Goal: Task Accomplishment & Management: Manage account settings

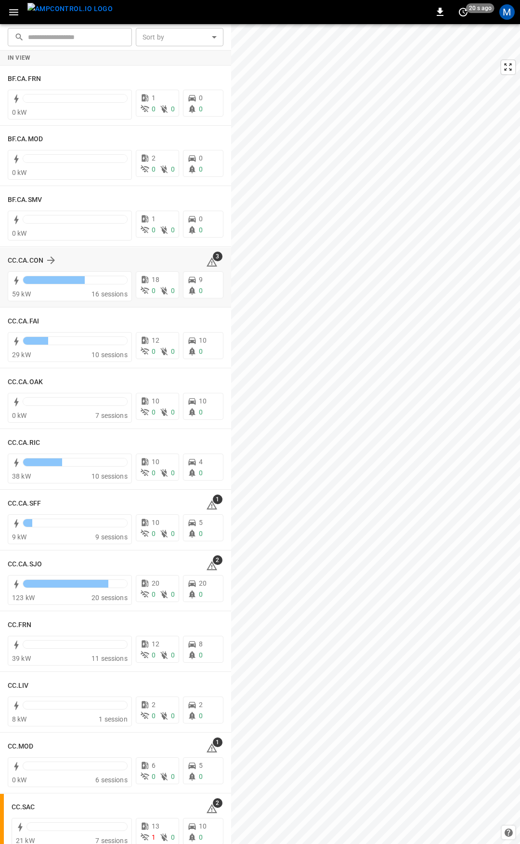
click at [207, 260] on icon at bounding box center [212, 261] width 11 height 9
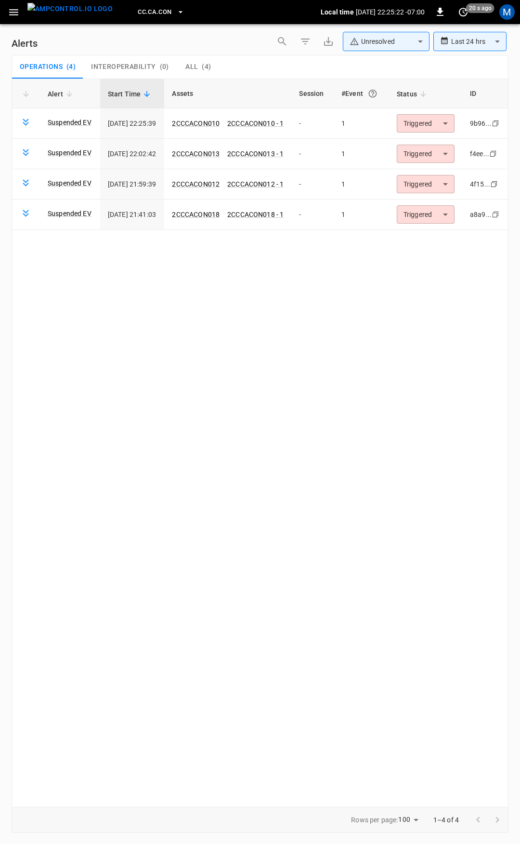
click at [9, 13] on icon "button" at bounding box center [14, 12] width 12 height 12
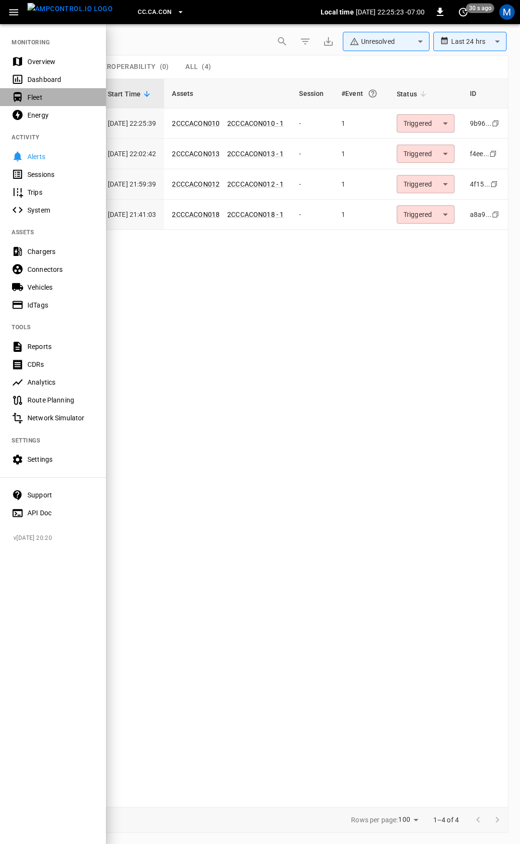
click at [35, 97] on div "Fleet" at bounding box center [60, 98] width 67 height 10
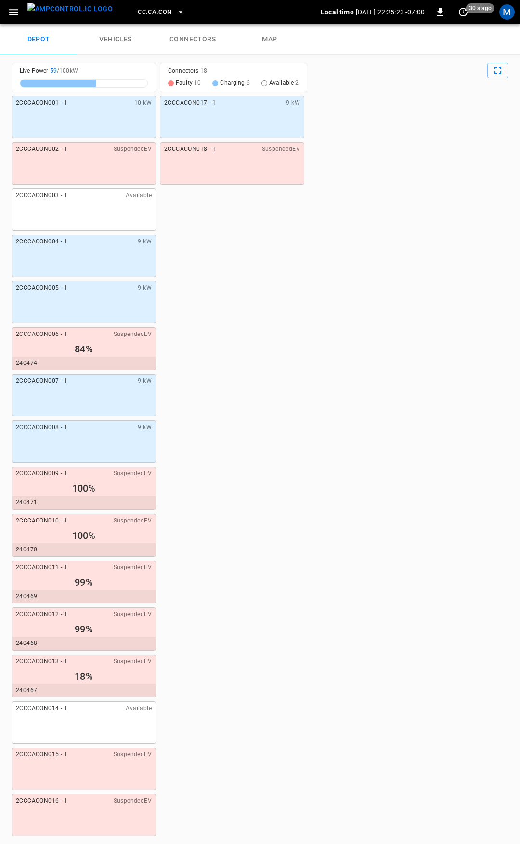
click at [188, 46] on link "connectors" at bounding box center [192, 39] width 77 height 31
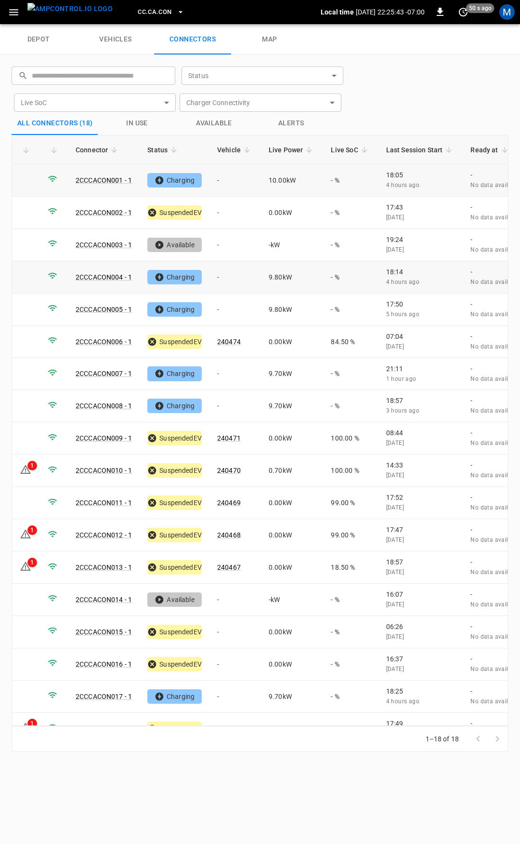
click at [229, 183] on td "-" at bounding box center [236, 180] width 52 height 32
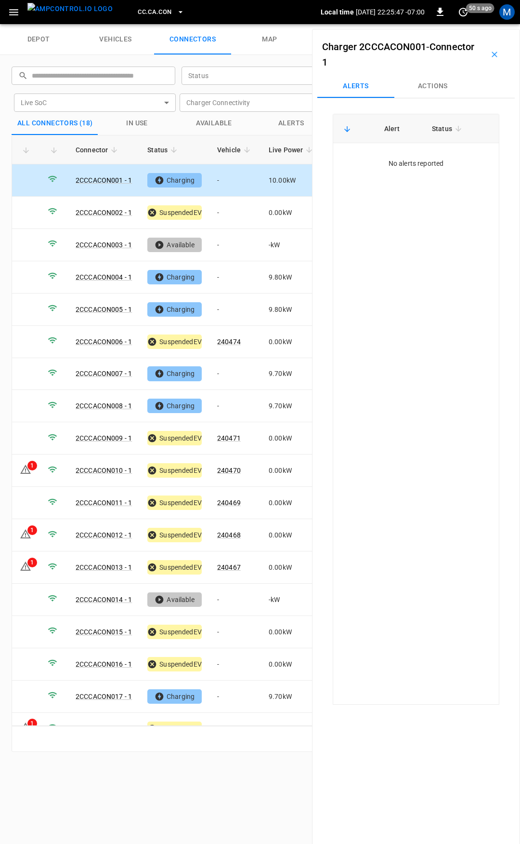
click at [425, 90] on button "Actions" at bounding box center [433, 86] width 77 height 23
click at [413, 157] on div "Vehicle Name Vehicle Name" at bounding box center [434, 159] width 111 height 18
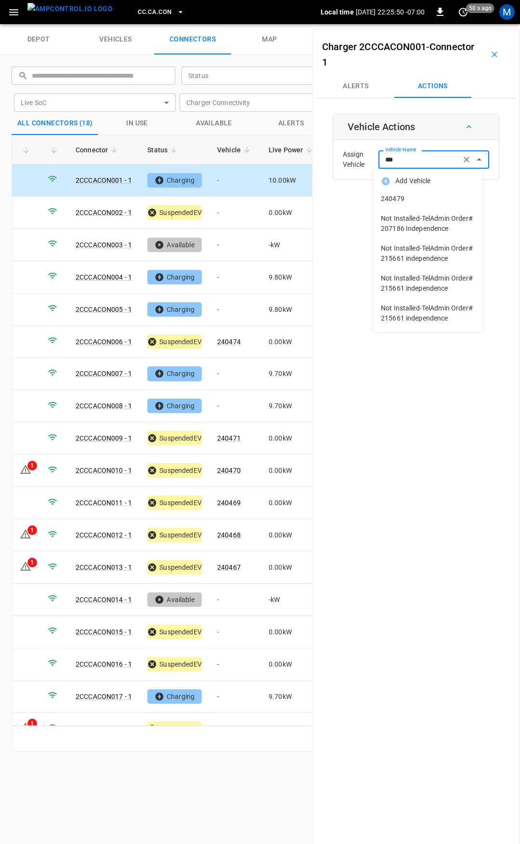
click at [434, 199] on span "240479" at bounding box center [428, 199] width 94 height 10
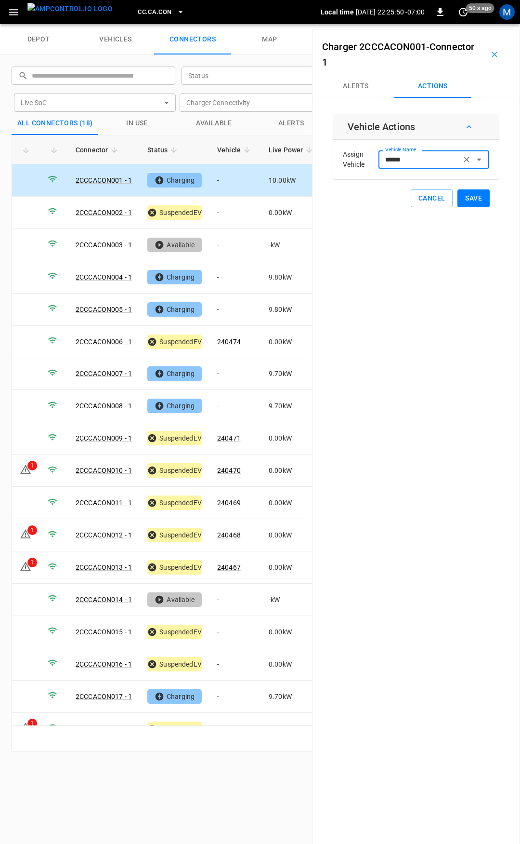
type input "******"
click at [469, 200] on button "Save" at bounding box center [474, 198] width 32 height 18
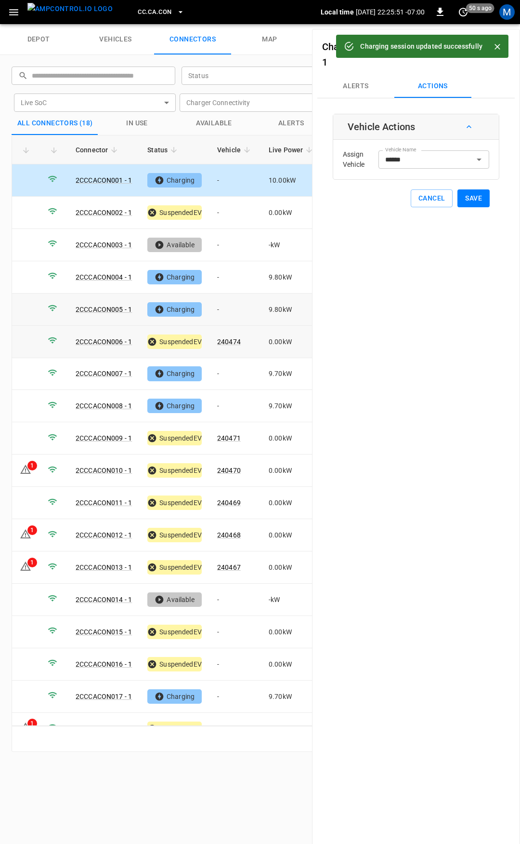
drag, startPoint x: 234, startPoint y: 303, endPoint x: 255, endPoint y: 301, distance: 21.3
click at [234, 303] on td "-" at bounding box center [236, 310] width 52 height 32
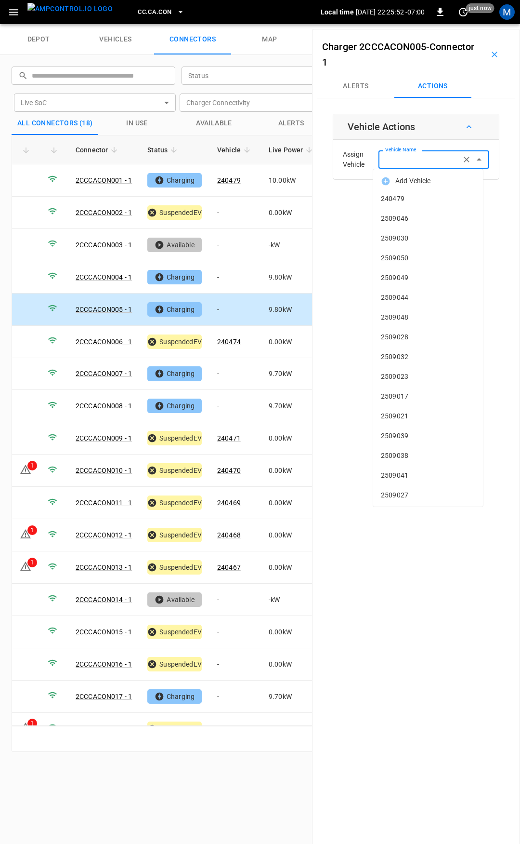
click at [397, 159] on div "Vehicle Name Vehicle Name" at bounding box center [434, 159] width 111 height 18
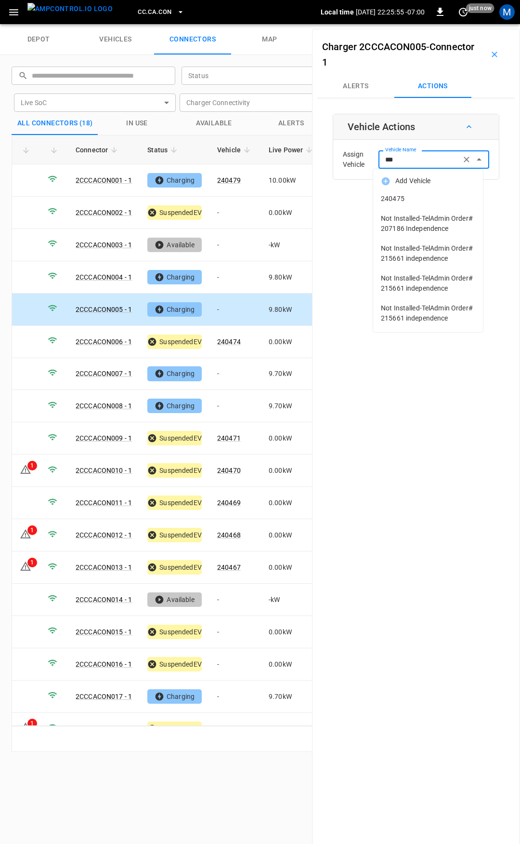
click at [412, 200] on span "240475" at bounding box center [428, 199] width 94 height 10
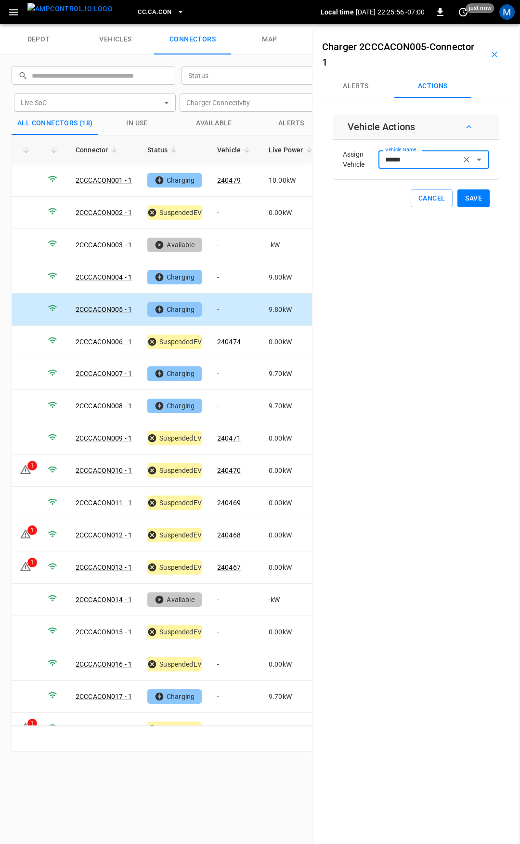
type input "******"
click at [463, 202] on button "Save" at bounding box center [474, 198] width 32 height 18
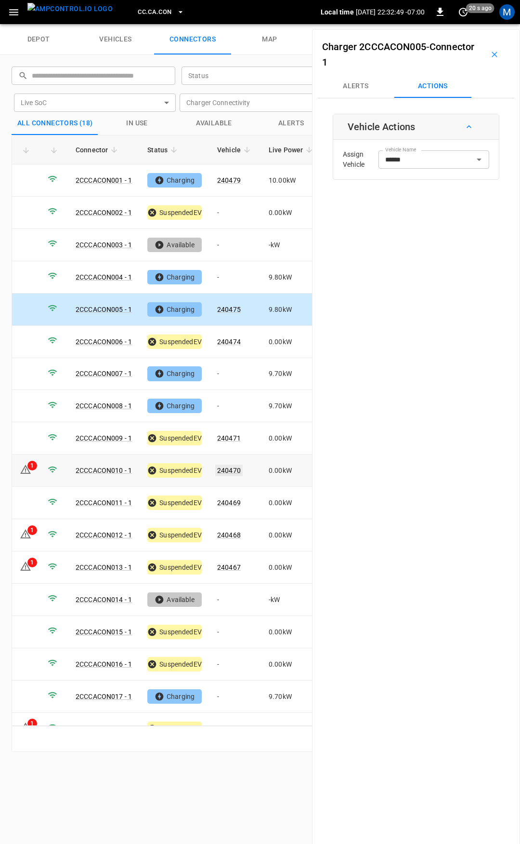
click at [235, 465] on link "240470" at bounding box center [228, 471] width 27 height 12
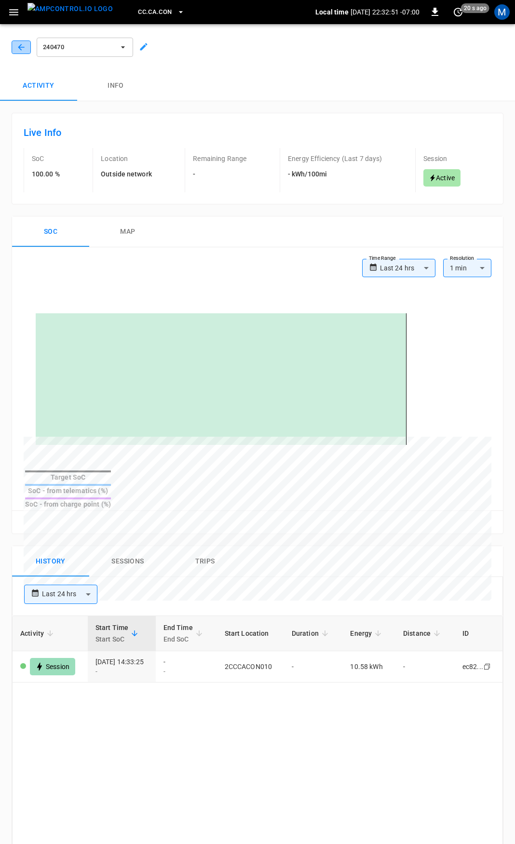
click at [24, 50] on icon "button" at bounding box center [21, 47] width 10 height 10
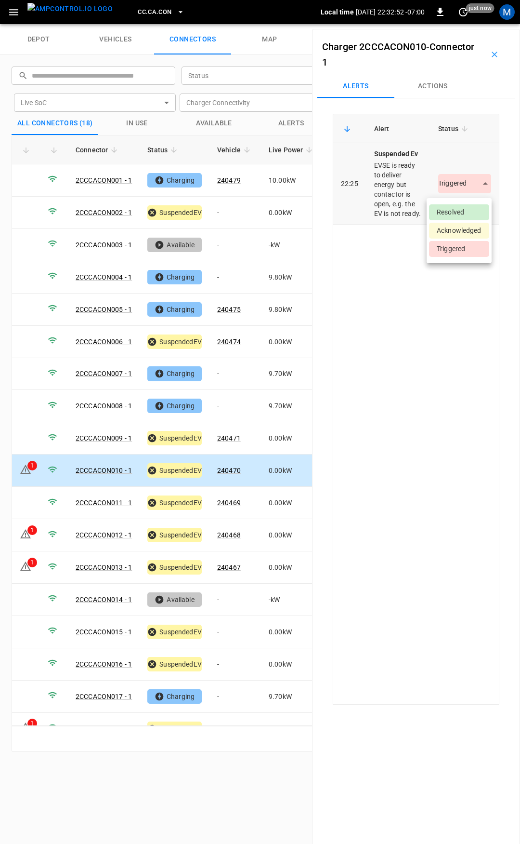
click at [459, 24] on body "CC.CA.CON Local time 2025-09-30 22:32:52 -07:00 0 just now M depot vehicles con…" at bounding box center [260, 12] width 520 height 24
click at [462, 213] on li "Resolved" at bounding box center [459, 212] width 60 height 16
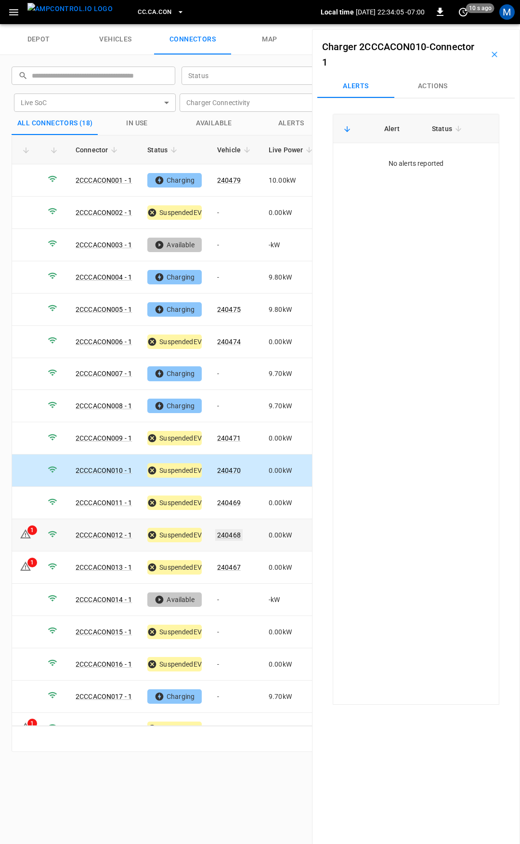
click at [230, 529] on link "240468" at bounding box center [228, 535] width 27 height 12
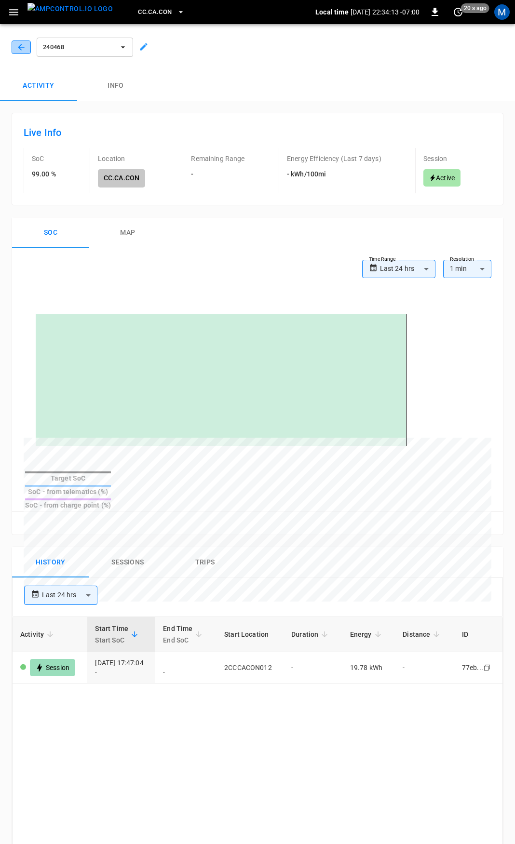
click at [27, 46] on button "button" at bounding box center [21, 46] width 19 height 13
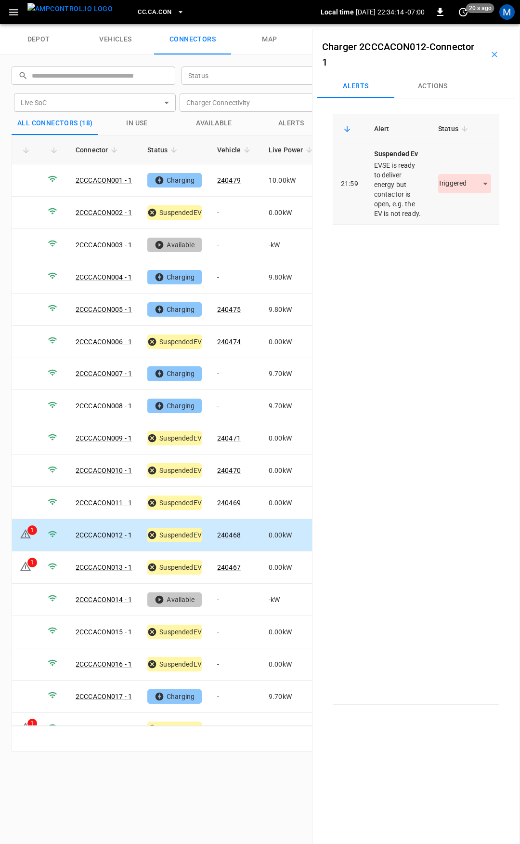
click at [463, 24] on body "CC.CA.CON Local time 2025-09-30 22:34:14 -07:00 0 20 s ago M depot vehicles con…" at bounding box center [260, 12] width 520 height 24
drag, startPoint x: 468, startPoint y: 212, endPoint x: 443, endPoint y: 227, distance: 29.2
click at [468, 212] on li "Resolved" at bounding box center [459, 212] width 60 height 16
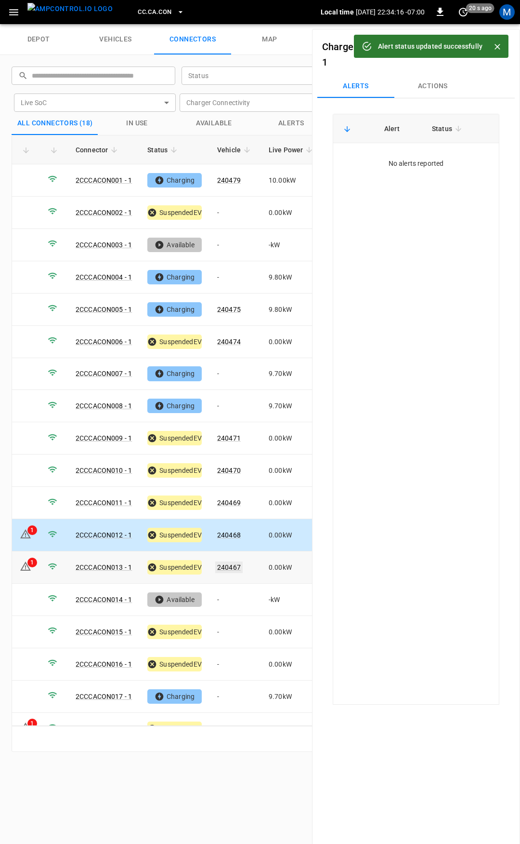
click at [235, 561] on link "240467" at bounding box center [228, 567] width 27 height 12
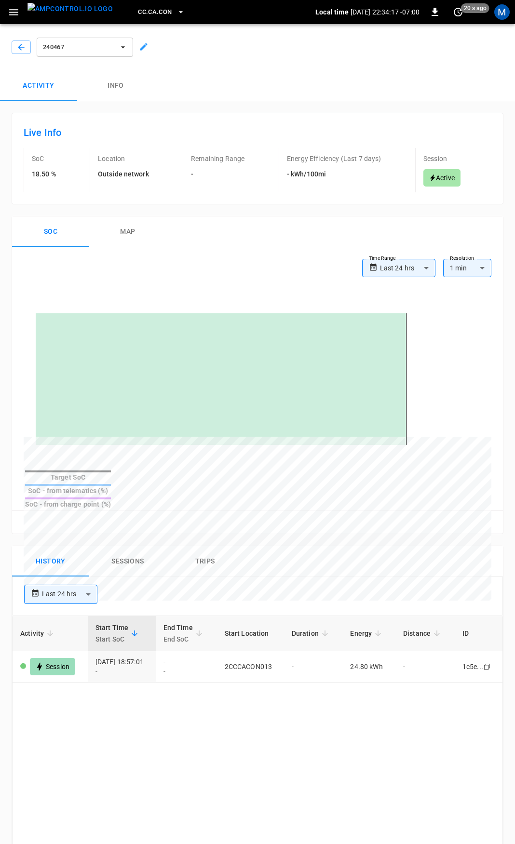
click at [12, 39] on div at bounding box center [19, 45] width 23 height 17
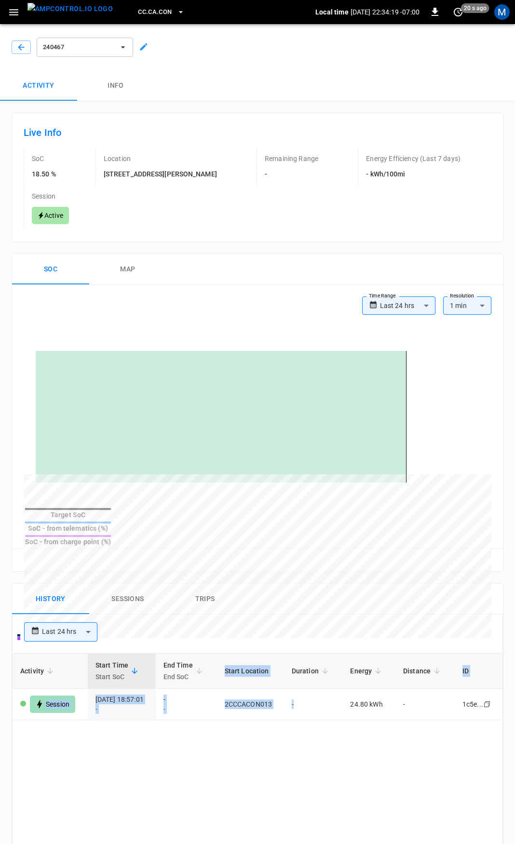
drag, startPoint x: 335, startPoint y: 657, endPoint x: 505, endPoint y: 658, distance: 169.2
click at [505, 658] on div "**********" at bounding box center [257, 670] width 515 height 1200
click at [21, 41] on button "button" at bounding box center [21, 46] width 19 height 13
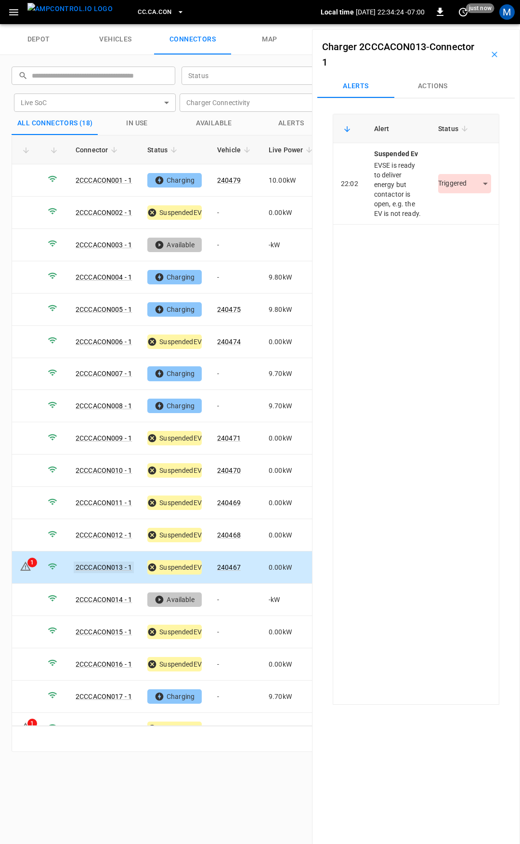
click at [100, 561] on link "2CCCACON013 - 1" at bounding box center [104, 567] width 60 height 12
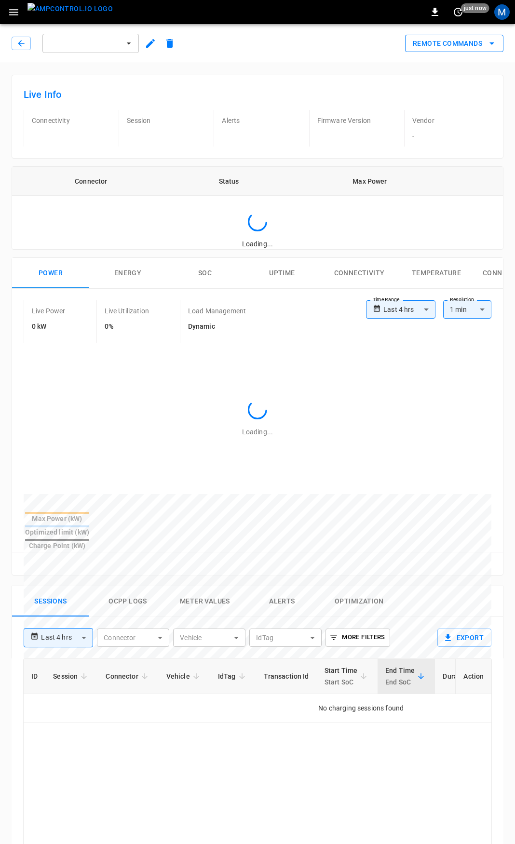
type input "**********"
click at [492, 43] on icon "remote commands options" at bounding box center [491, 43] width 5 height 2
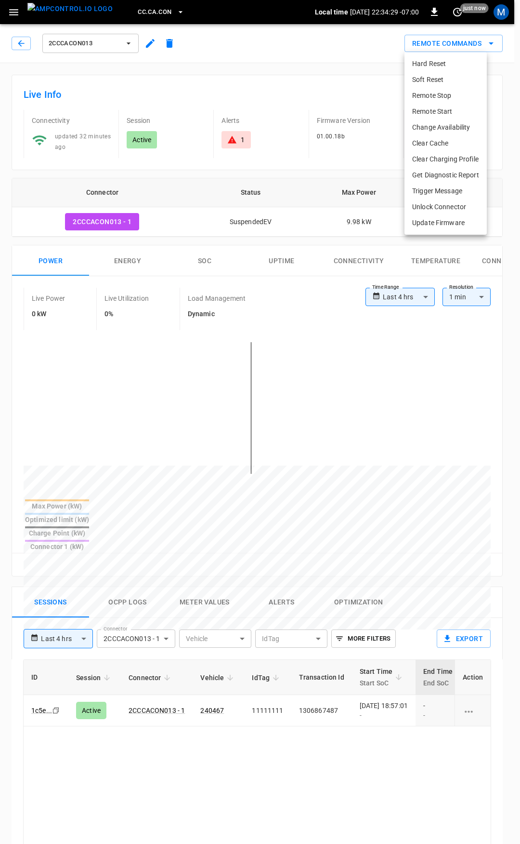
click at [441, 78] on li "Soft Reset" at bounding box center [446, 80] width 82 height 16
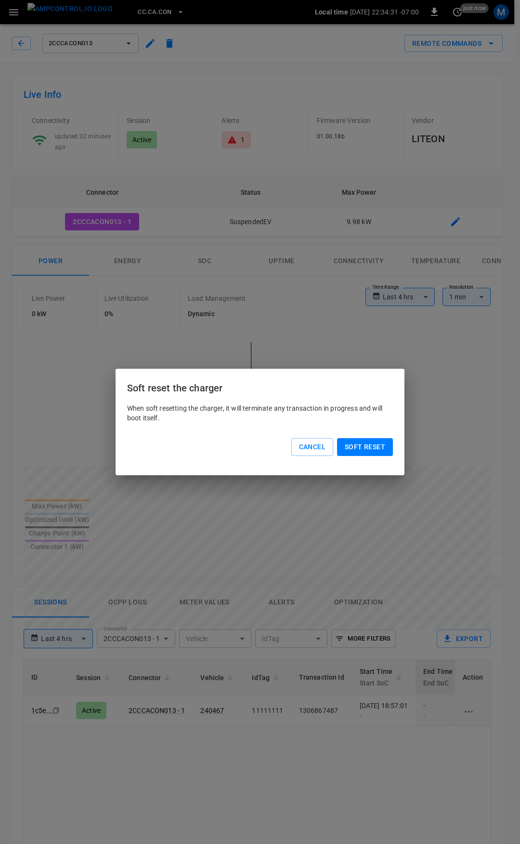
click at [364, 448] on button "Soft reset" at bounding box center [365, 447] width 56 height 18
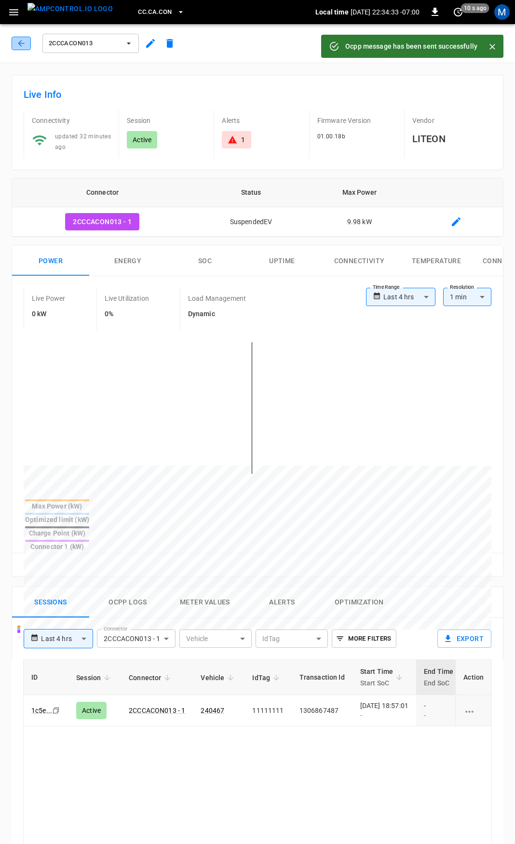
click at [22, 44] on icon "button" at bounding box center [21, 44] width 10 height 10
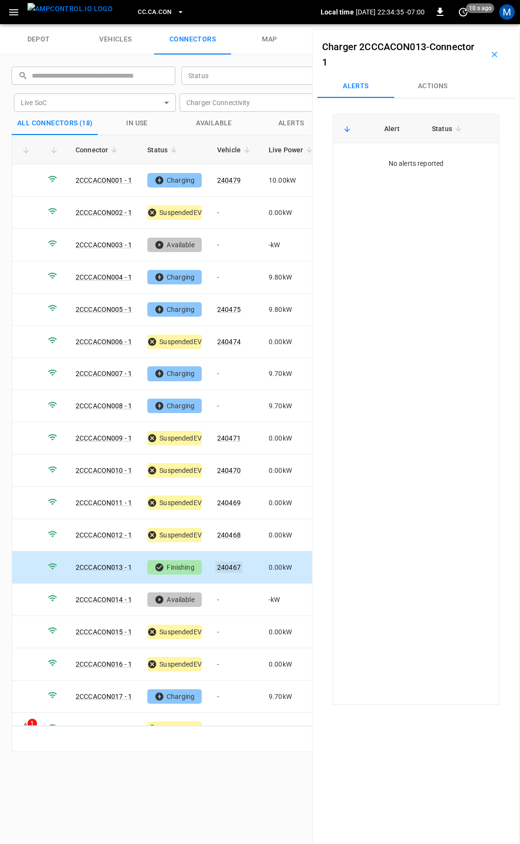
click at [230, 561] on link "240467" at bounding box center [228, 567] width 27 height 12
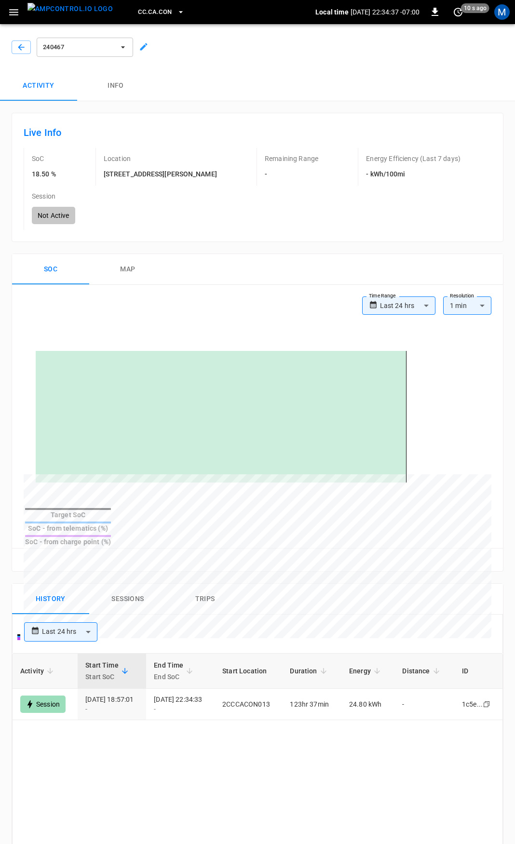
click at [128, 584] on button "Sessions" at bounding box center [127, 599] width 77 height 31
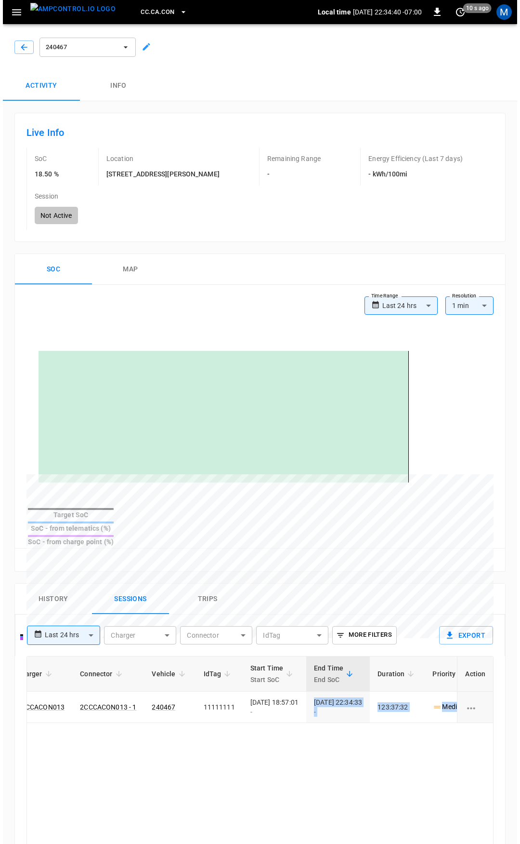
scroll to position [0, 287]
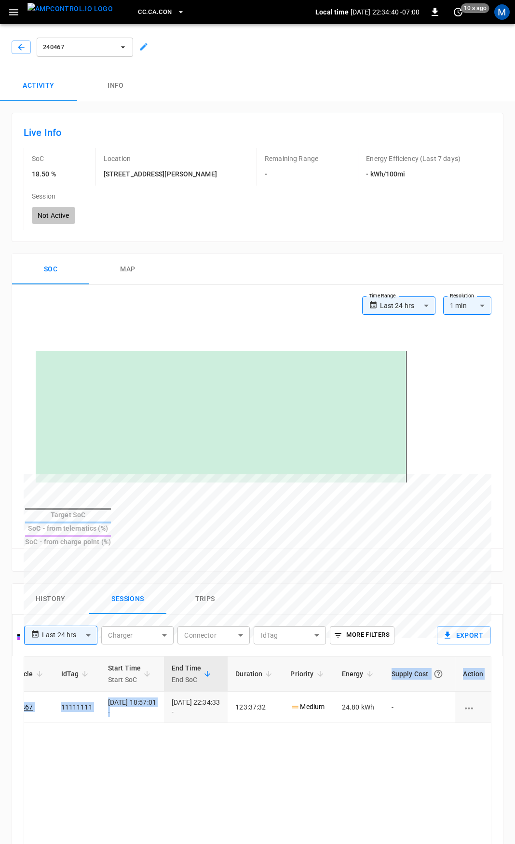
drag, startPoint x: 427, startPoint y: 653, endPoint x: 520, endPoint y: 647, distance: 93.2
click at [515, 647] on html "**********" at bounding box center [257, 642] width 515 height 1285
click at [47, 584] on button "History" at bounding box center [50, 599] width 77 height 31
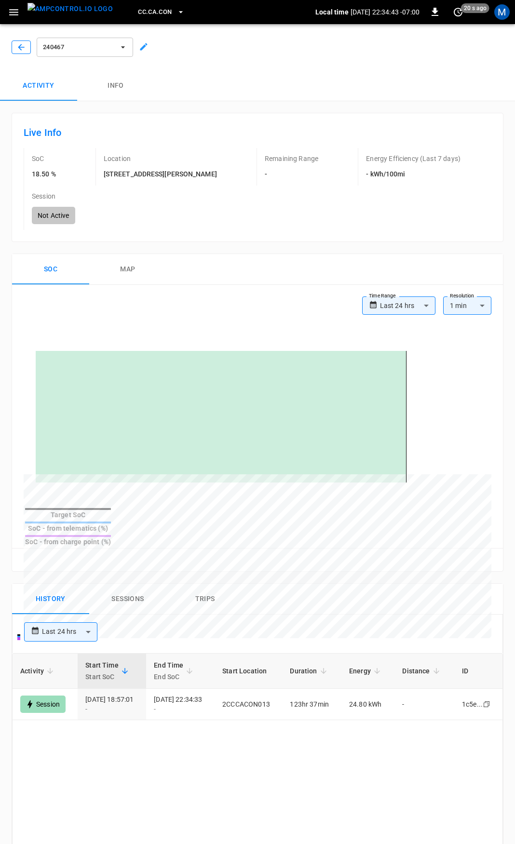
click at [17, 48] on icon "button" at bounding box center [21, 47] width 10 height 10
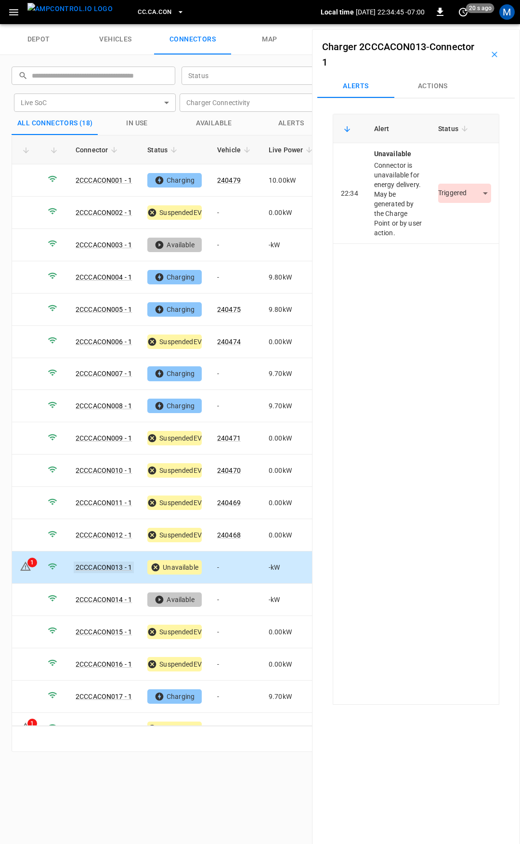
click at [108, 561] on link "2CCCACON013 - 1" at bounding box center [104, 567] width 60 height 12
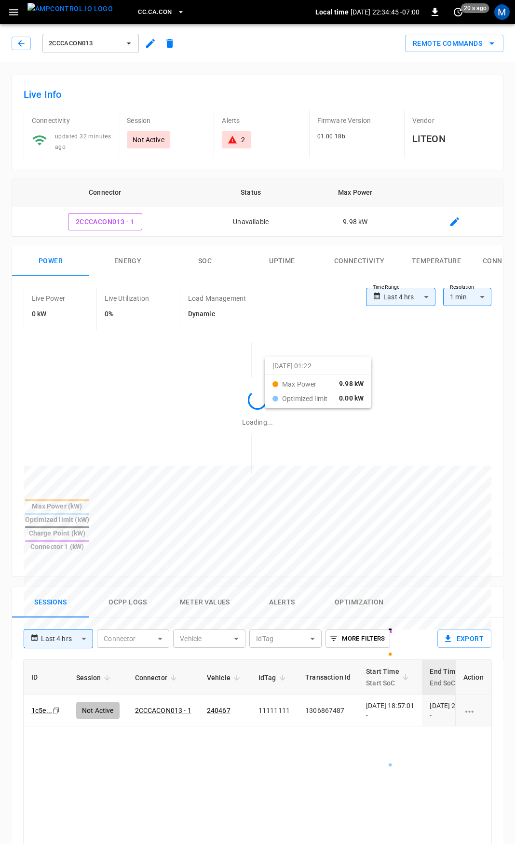
type input "**********"
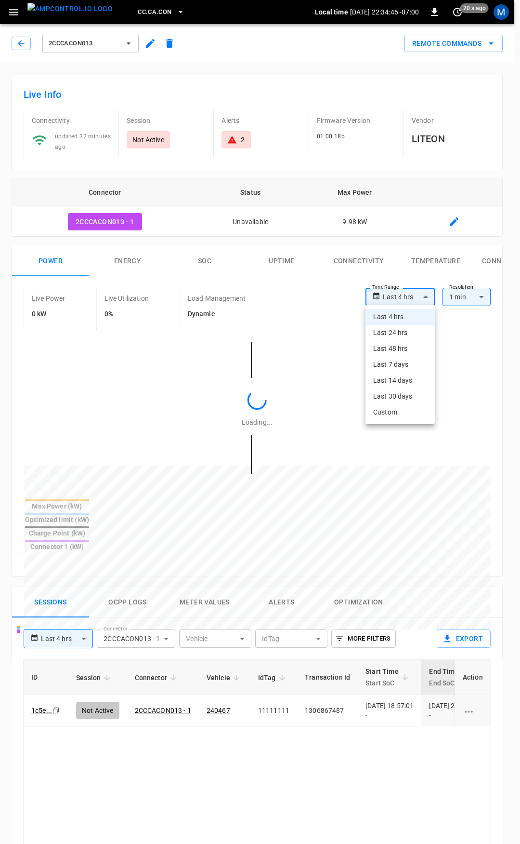
click at [402, 296] on body "**********" at bounding box center [260, 644] width 520 height 1288
click at [407, 345] on li "Last 48 hrs" at bounding box center [400, 349] width 69 height 16
type input "**********"
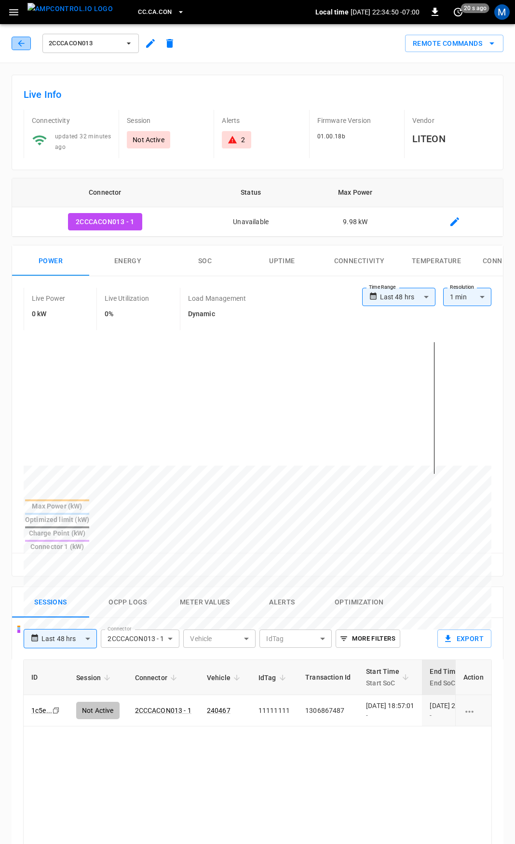
click at [22, 47] on icon "button" at bounding box center [21, 44] width 10 height 10
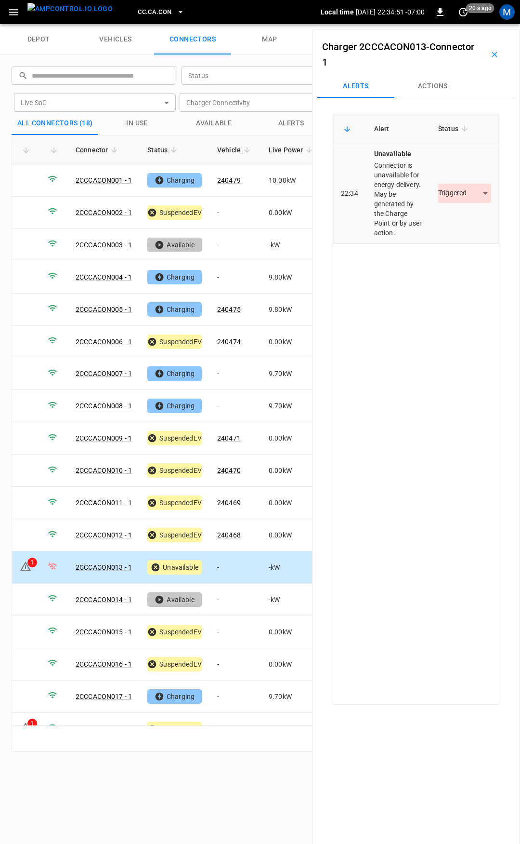
click at [468, 24] on body "CC.CA.CON Local time 2025-09-30 22:34:51 -07:00 0 20 s ago M depot vehicles con…" at bounding box center [260, 12] width 520 height 24
click at [460, 217] on li "Resolved" at bounding box center [459, 217] width 60 height 16
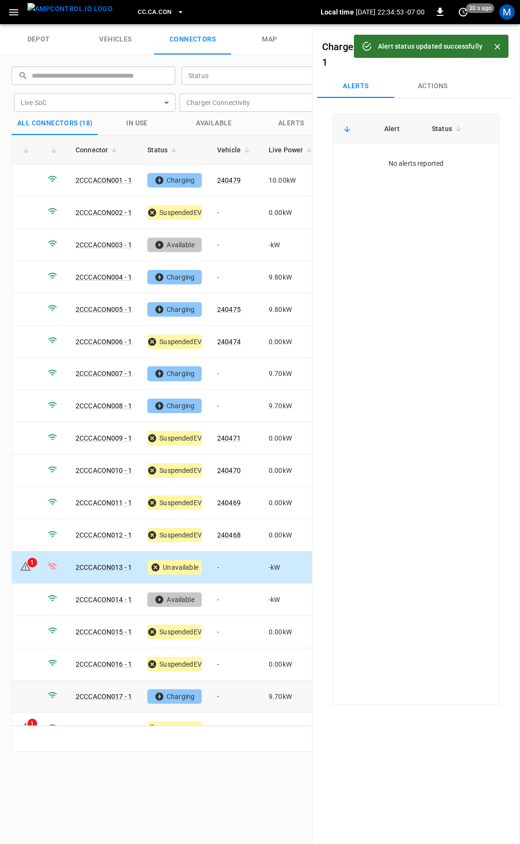
click at [227, 688] on td "-" at bounding box center [236, 696] width 52 height 32
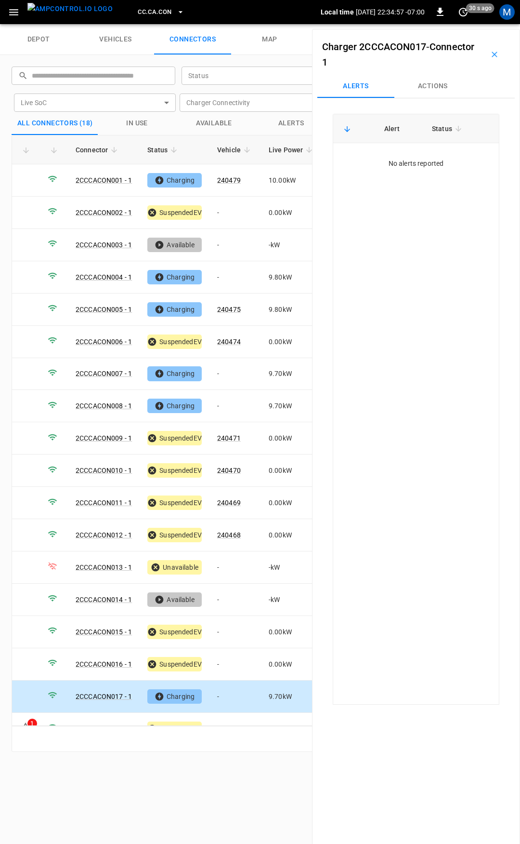
click at [436, 81] on button "Actions" at bounding box center [433, 86] width 77 height 23
click at [430, 155] on input "Vehicle Name" at bounding box center [420, 159] width 77 height 12
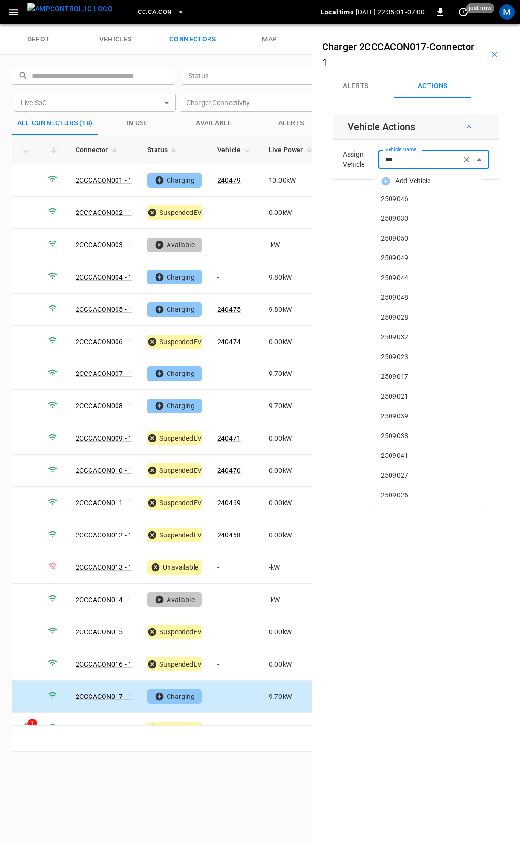
click at [428, 162] on input "***" at bounding box center [420, 159] width 77 height 12
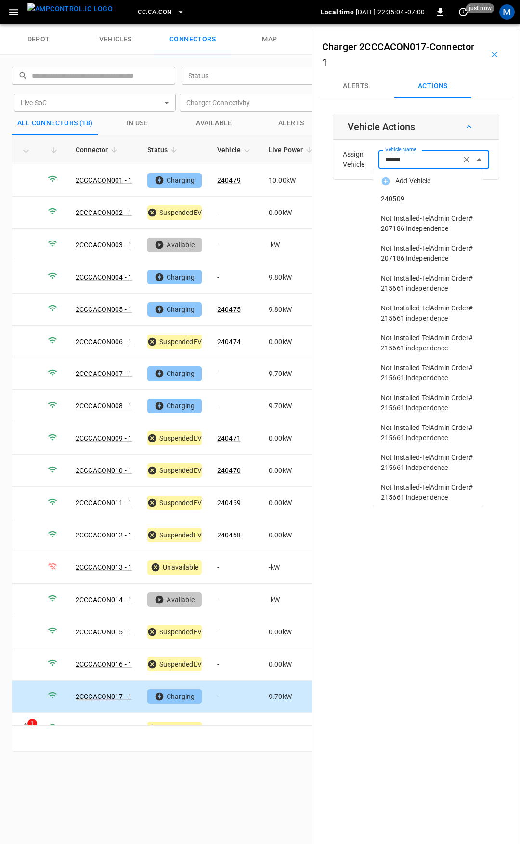
click at [423, 196] on span "240509" at bounding box center [428, 199] width 94 height 10
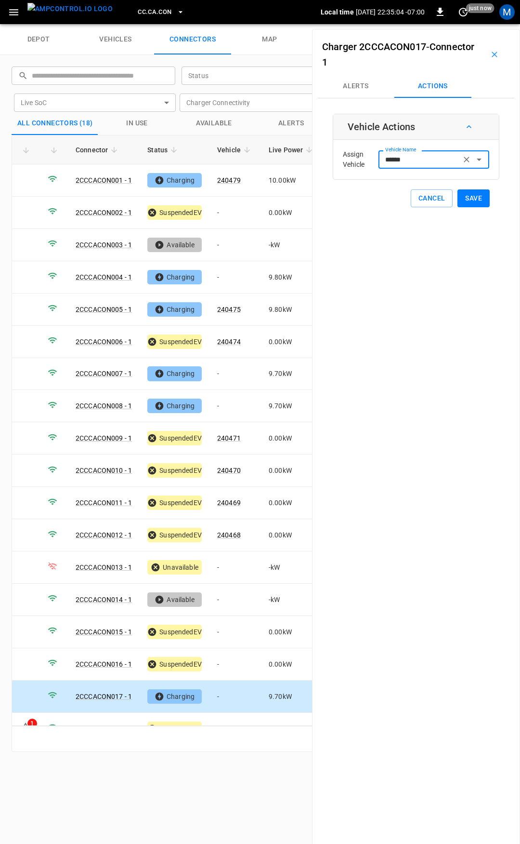
type input "******"
click at [479, 202] on button "Save" at bounding box center [474, 198] width 32 height 18
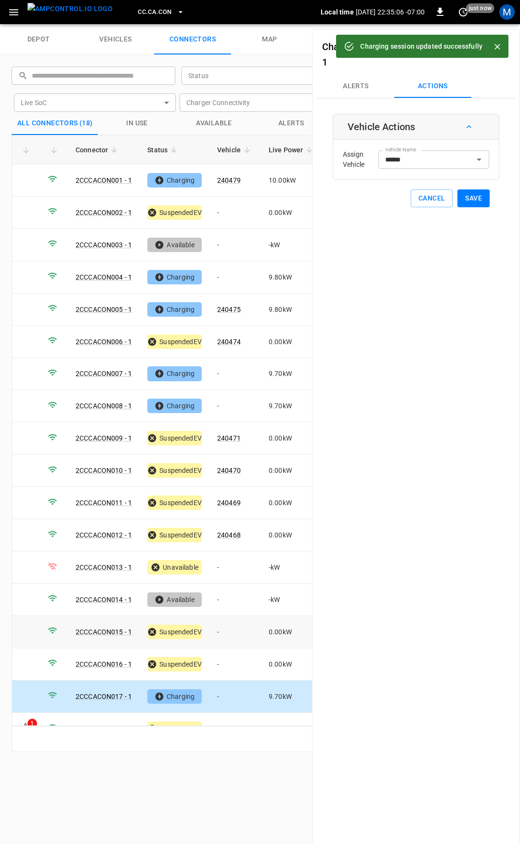
click at [237, 630] on td "-" at bounding box center [236, 632] width 52 height 32
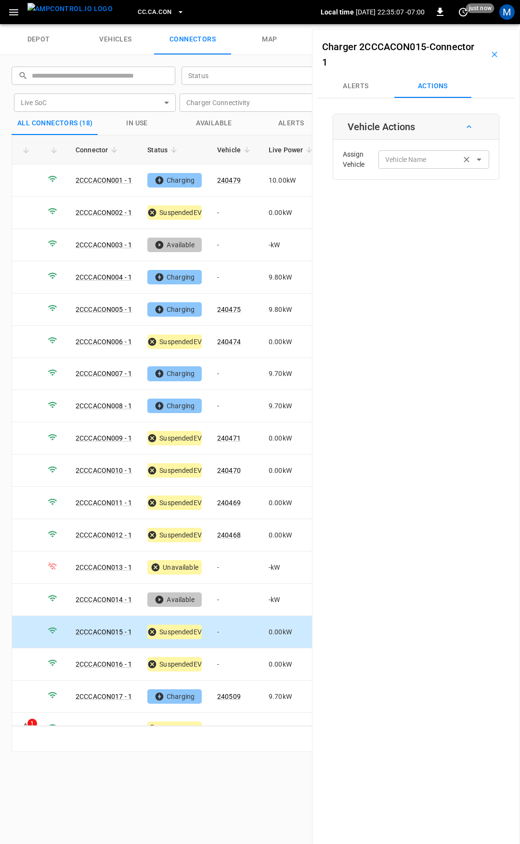
click at [390, 154] on div "Vehicle Name Vehicle Name" at bounding box center [434, 159] width 111 height 18
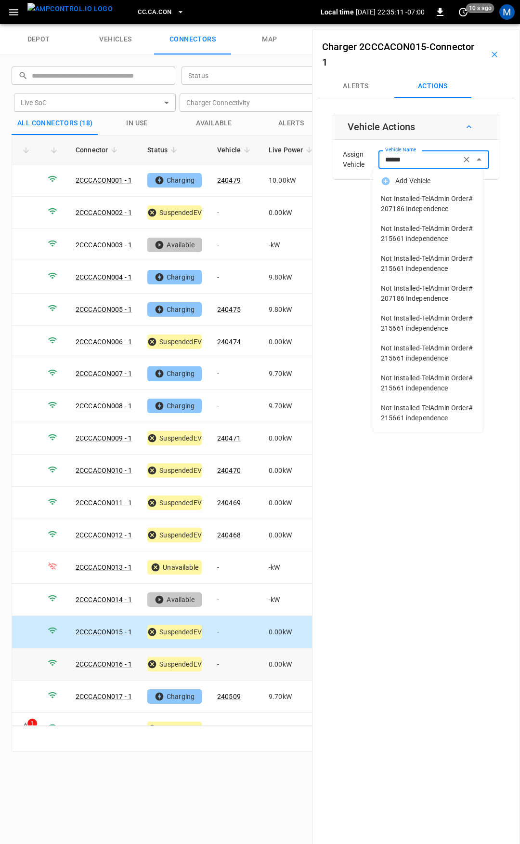
type input "******"
click at [239, 649] on td "-" at bounding box center [236, 664] width 52 height 32
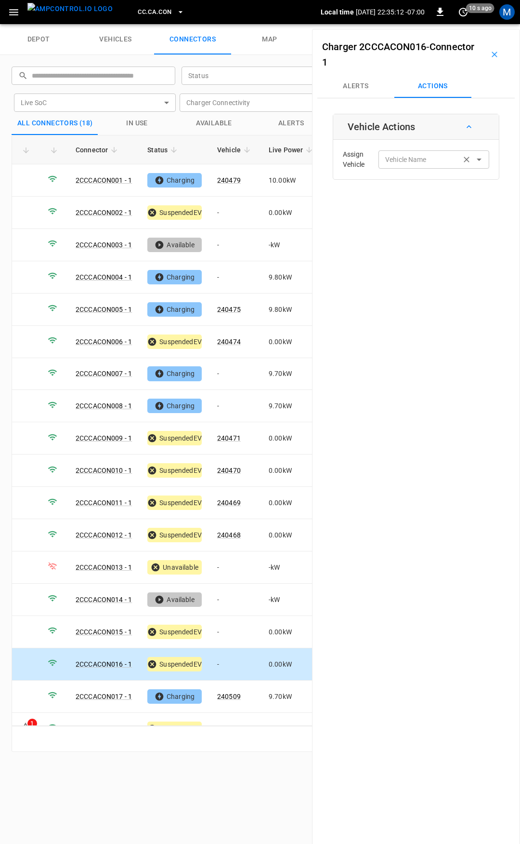
click at [397, 158] on div "Vehicle Name Vehicle Name" at bounding box center [434, 159] width 111 height 18
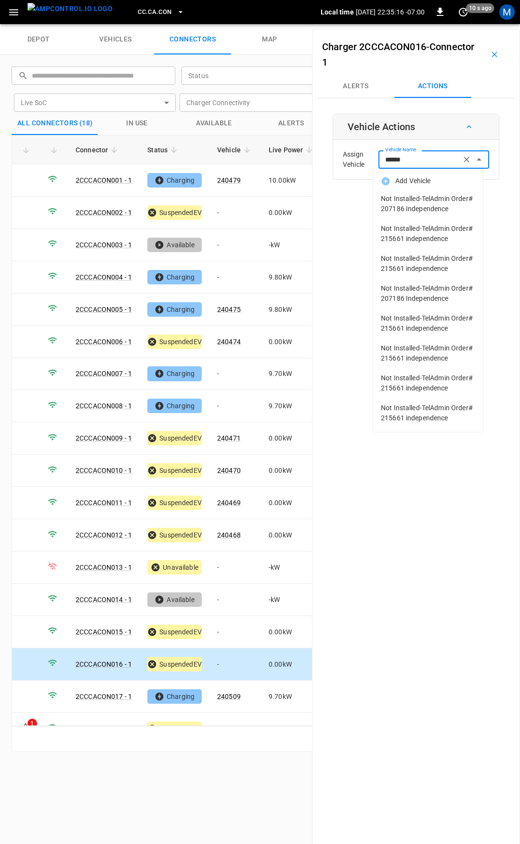
scroll to position [6, 0]
type input "******"
click at [226, 716] on td "-" at bounding box center [236, 729] width 52 height 32
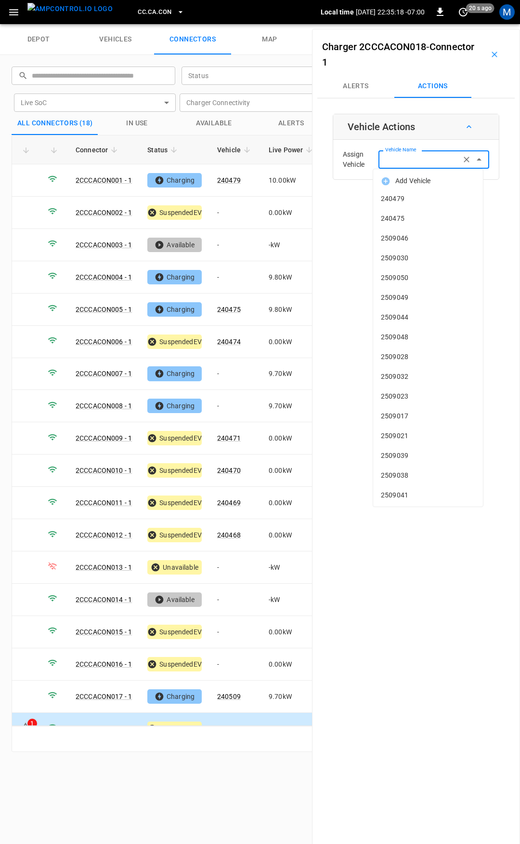
click at [419, 160] on input "Vehicle Name" at bounding box center [420, 159] width 77 height 12
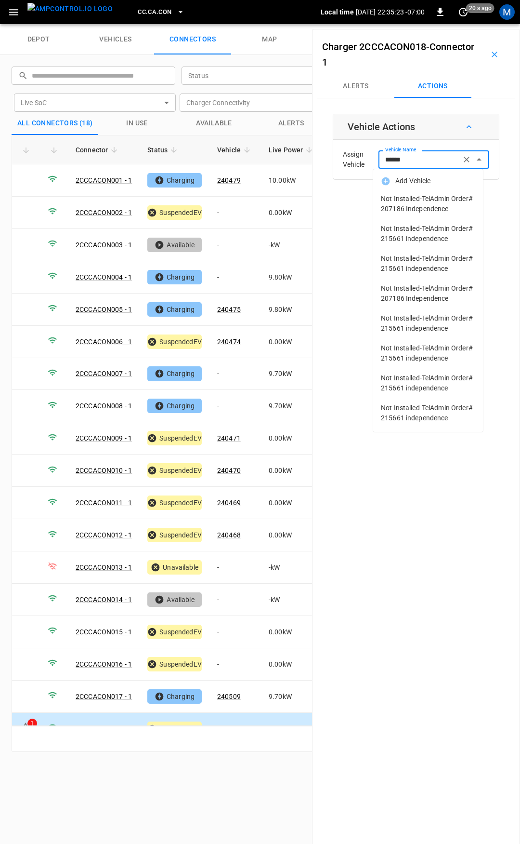
type input "******"
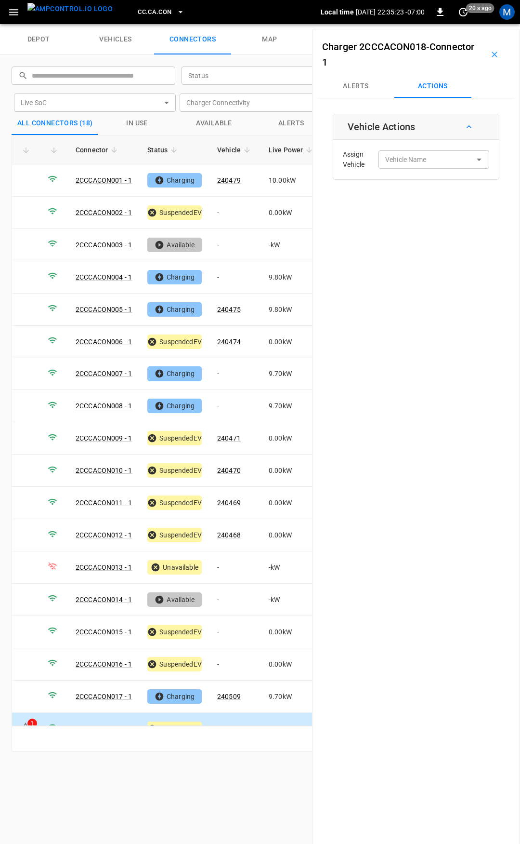
click at [31, 719] on div "1" at bounding box center [32, 724] width 10 height 10
click at [353, 93] on button "Alerts" at bounding box center [356, 86] width 77 height 23
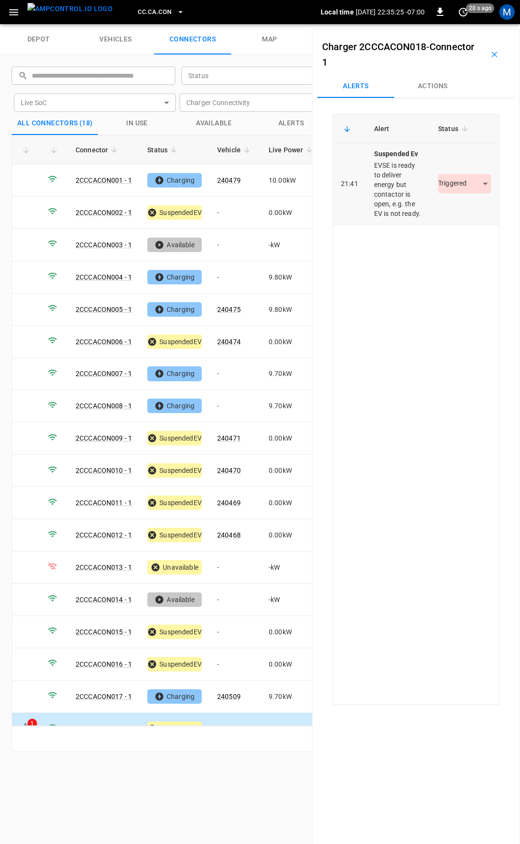
click at [473, 24] on body "CC.CA.CON Local time 2025-09-30 22:35:25 -07:00 0 20 s ago M depot vehicles con…" at bounding box center [260, 12] width 520 height 24
drag, startPoint x: 456, startPoint y: 213, endPoint x: 415, endPoint y: 194, distance: 45.1
click at [456, 213] on li "Resolved" at bounding box center [459, 212] width 60 height 16
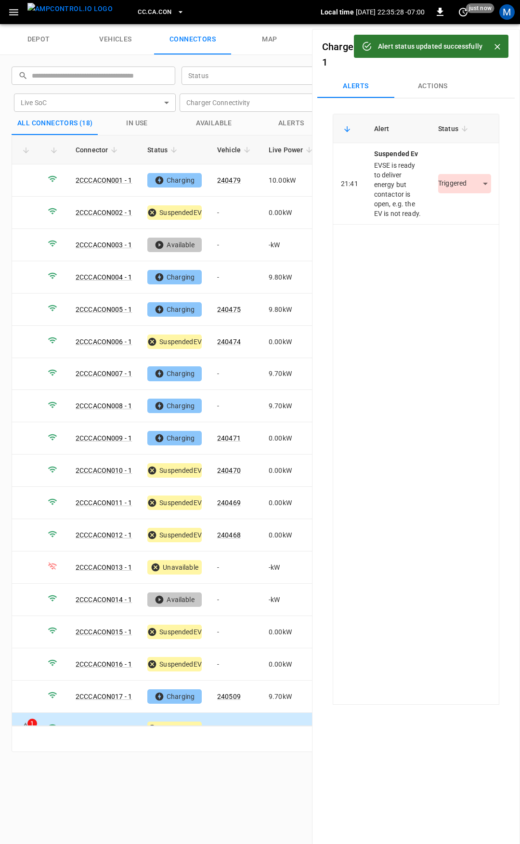
drag, startPoint x: 136, startPoint y: 0, endPoint x: 136, endPoint y: 10, distance: 9.2
click at [136, 1] on div "CC.CA.CON" at bounding box center [220, 12] width 200 height 23
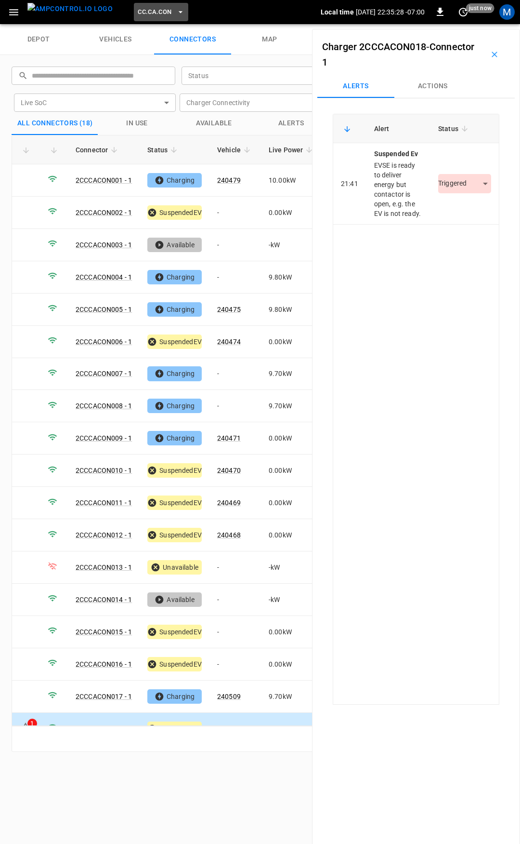
click at [138, 11] on span "CC.CA.CON" at bounding box center [155, 12] width 34 height 11
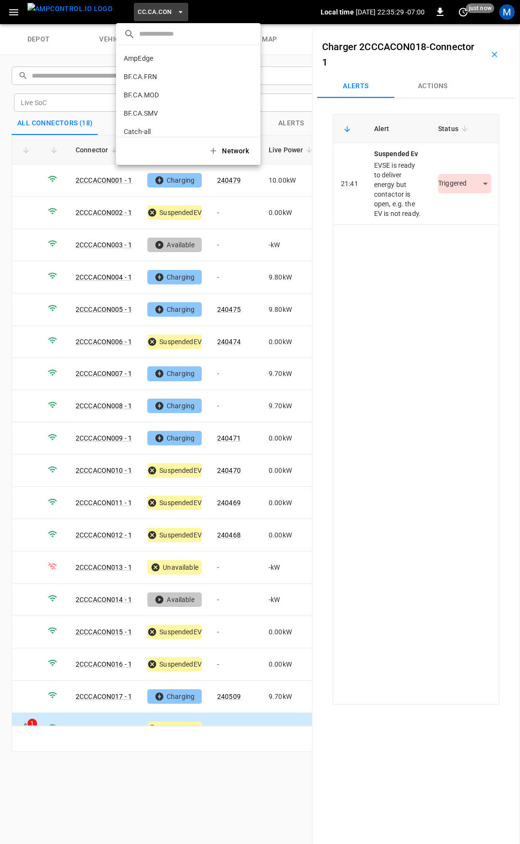
scroll to position [89, 0]
click at [149, 78] on p "CC.CA.FAI" at bounding box center [171, 80] width 94 height 10
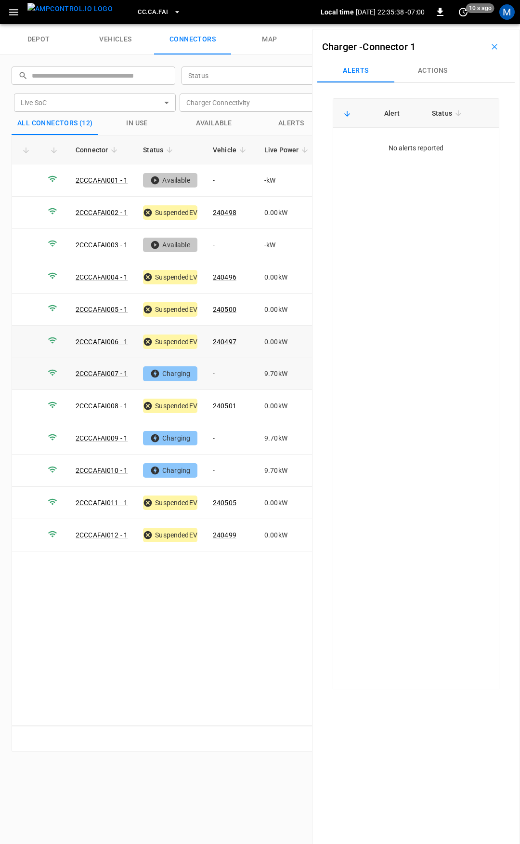
drag, startPoint x: 228, startPoint y: 371, endPoint x: 299, endPoint y: 325, distance: 84.5
click at [228, 371] on td "-" at bounding box center [231, 374] width 52 height 32
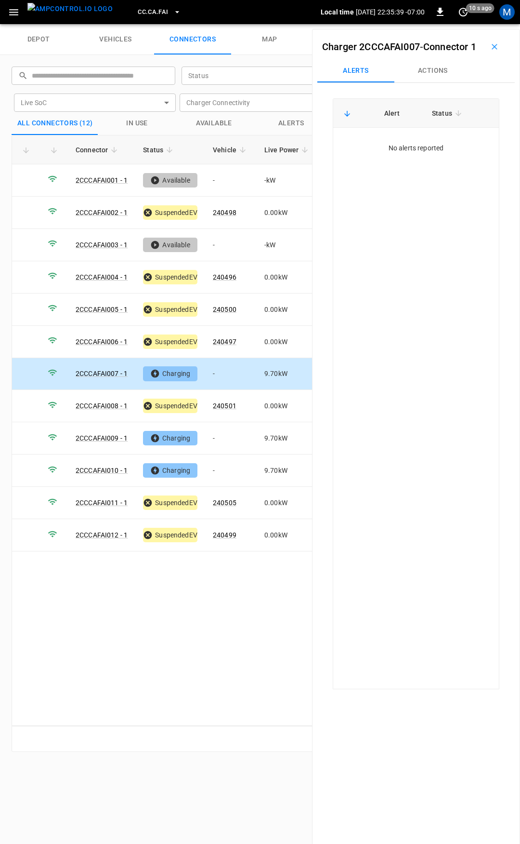
drag, startPoint x: 431, startPoint y: 92, endPoint x: 423, endPoint y: 111, distance: 20.7
click at [432, 82] on button "Actions" at bounding box center [433, 70] width 77 height 23
click at [396, 153] on div "Vehicle Name" at bounding box center [434, 144] width 111 height 18
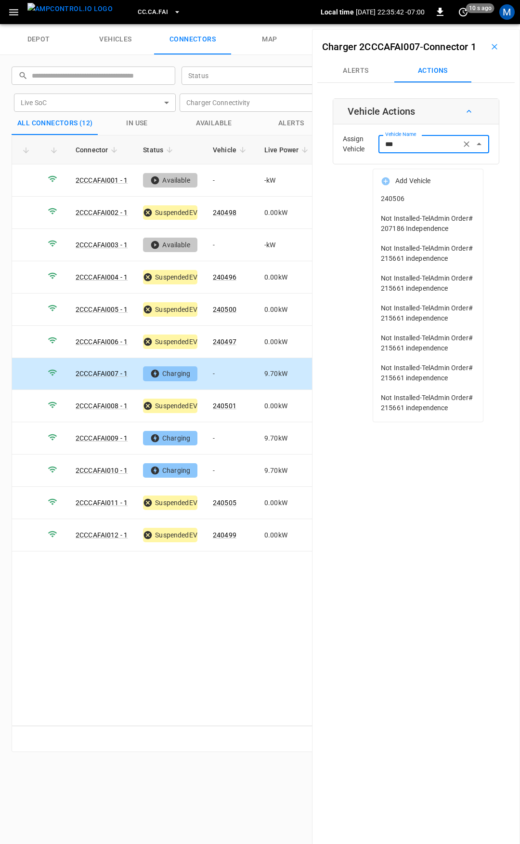
drag, startPoint x: 423, startPoint y: 201, endPoint x: 434, endPoint y: 201, distance: 11.1
click at [434, 201] on span "240506" at bounding box center [428, 199] width 94 height 10
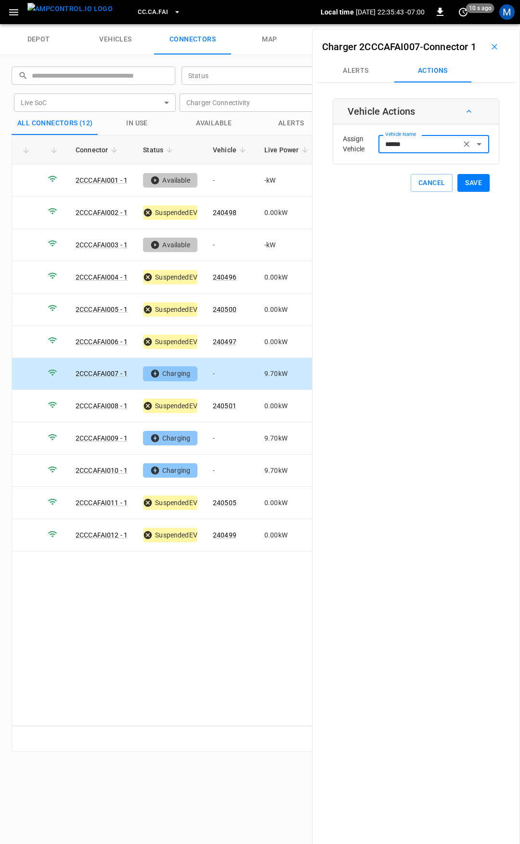
type input "******"
drag, startPoint x: 474, startPoint y: 199, endPoint x: 468, endPoint y: 201, distance: 6.3
click at [472, 192] on button "Save" at bounding box center [474, 183] width 32 height 18
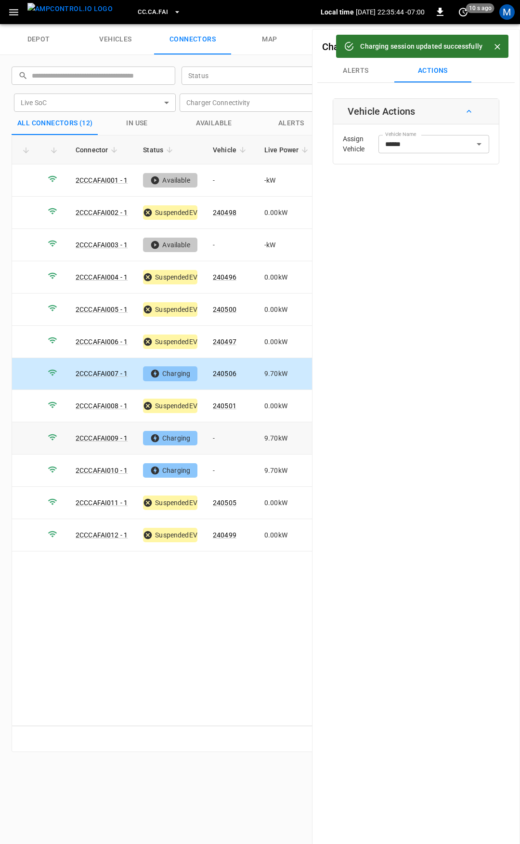
click at [225, 433] on td "-" at bounding box center [231, 438] width 52 height 32
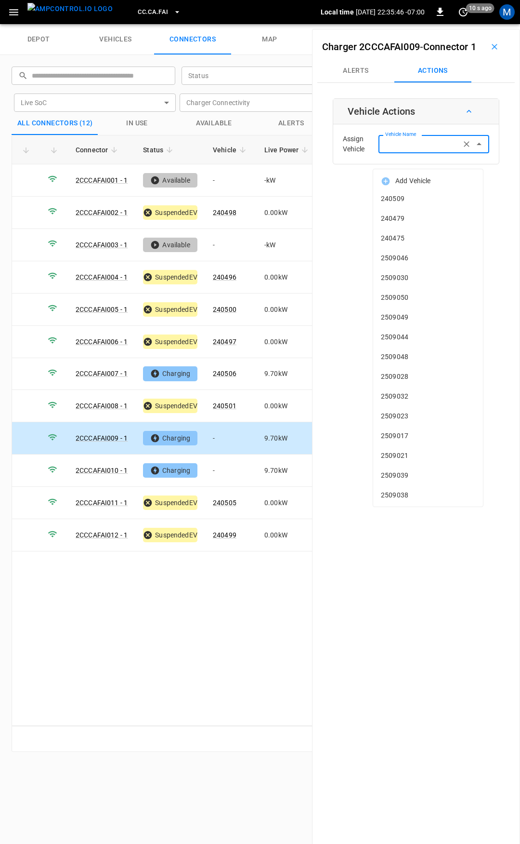
click at [412, 150] on input "Vehicle Name" at bounding box center [420, 144] width 77 height 12
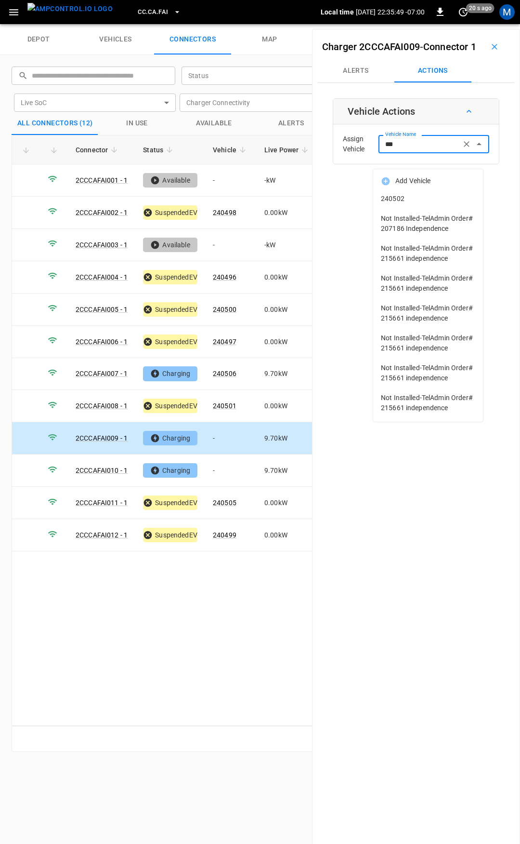
click at [417, 200] on span "240502" at bounding box center [428, 199] width 94 height 10
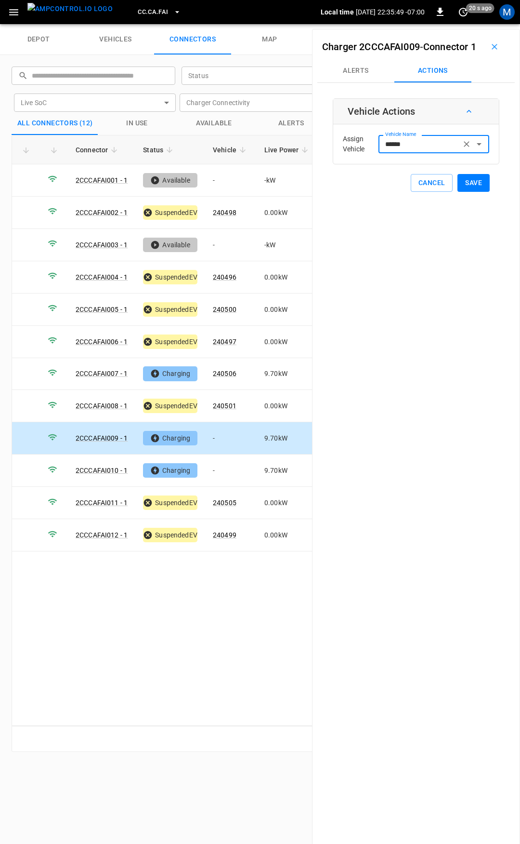
type input "******"
click at [476, 192] on button "Save" at bounding box center [474, 183] width 32 height 18
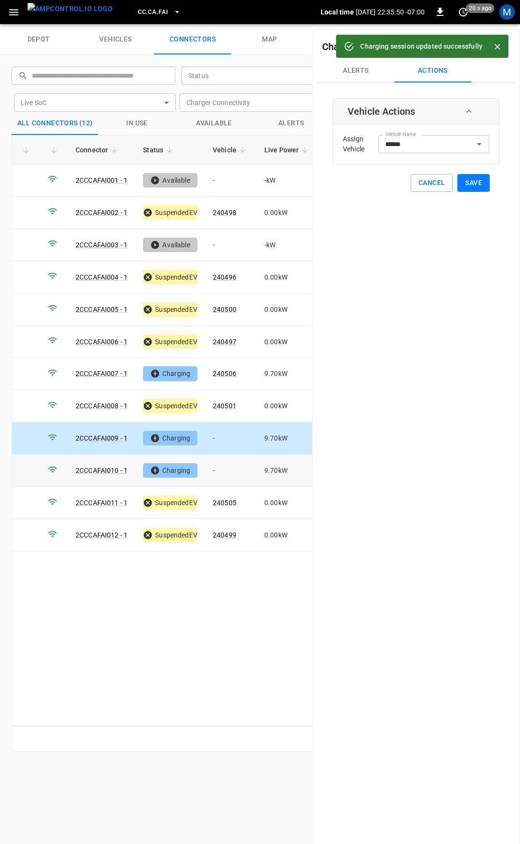
click at [232, 466] on td "-" at bounding box center [231, 470] width 52 height 32
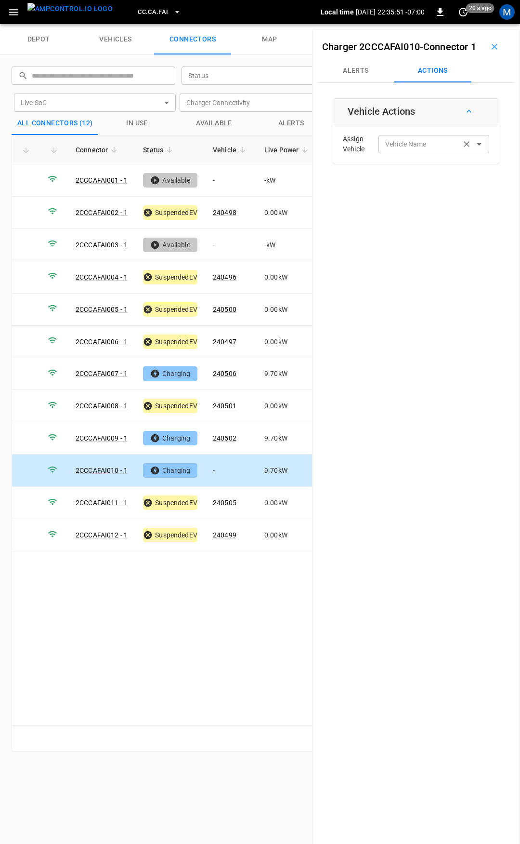
click at [387, 150] on input "Vehicle Name" at bounding box center [420, 144] width 77 height 12
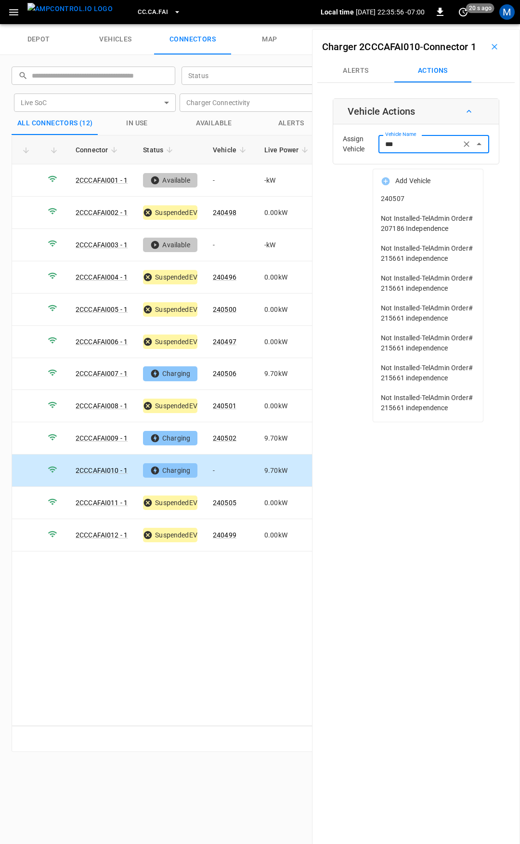
click at [410, 197] on span "240507" at bounding box center [428, 199] width 94 height 10
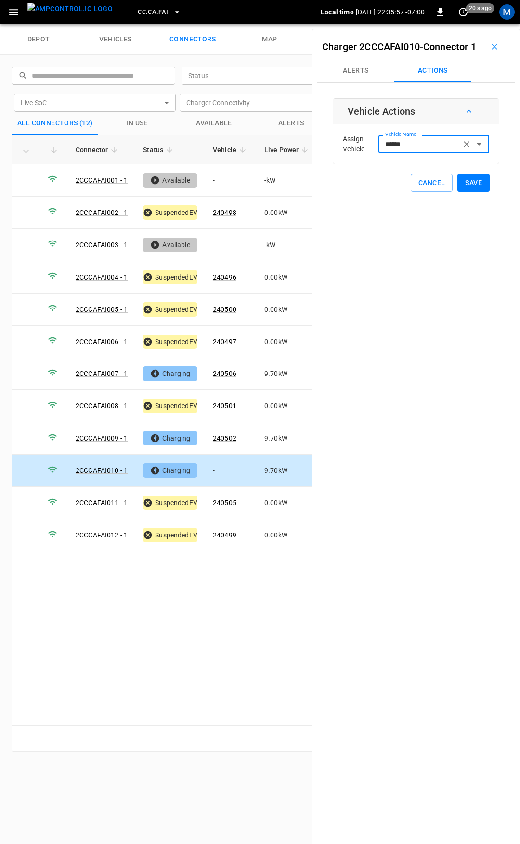
type input "******"
click at [467, 192] on button "Save" at bounding box center [474, 183] width 32 height 18
click at [146, 13] on span "CC.CA.FAI" at bounding box center [153, 12] width 30 height 11
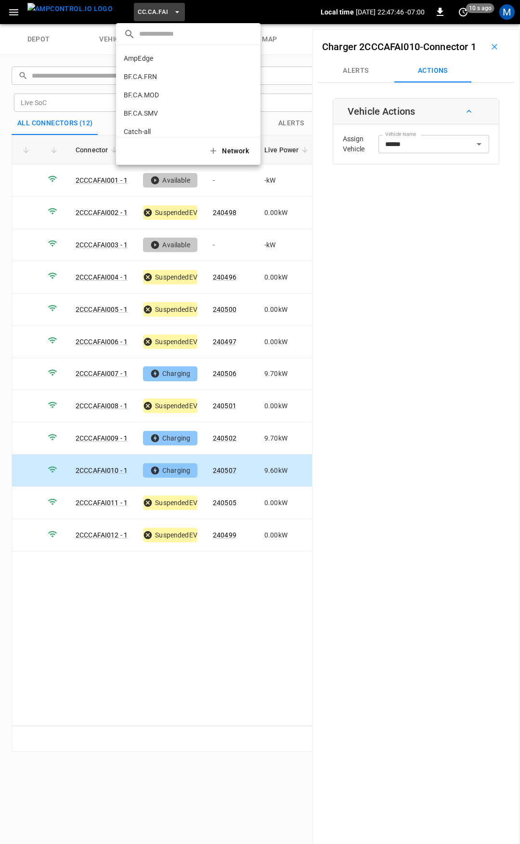
scroll to position [107, 0]
click at [168, 80] on p "CC.CA.OAK" at bounding box center [171, 80] width 94 height 10
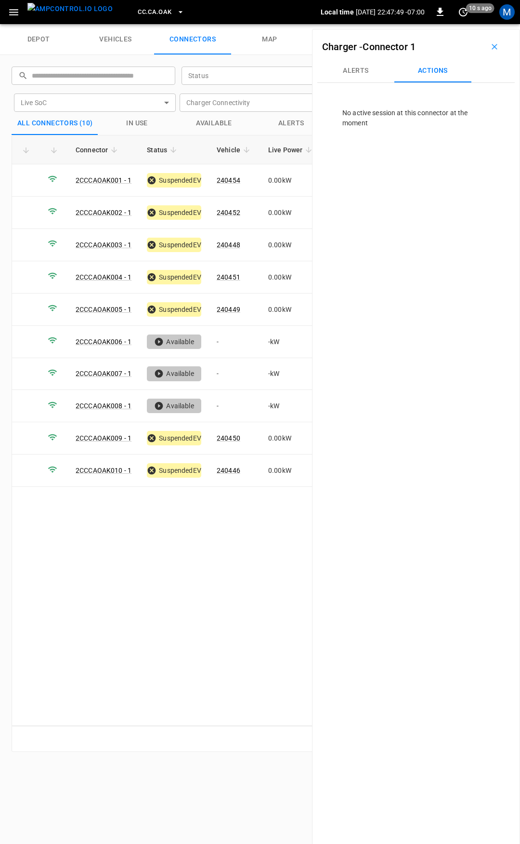
click at [147, 12] on span "CC.CA.OAK" at bounding box center [155, 12] width 34 height 11
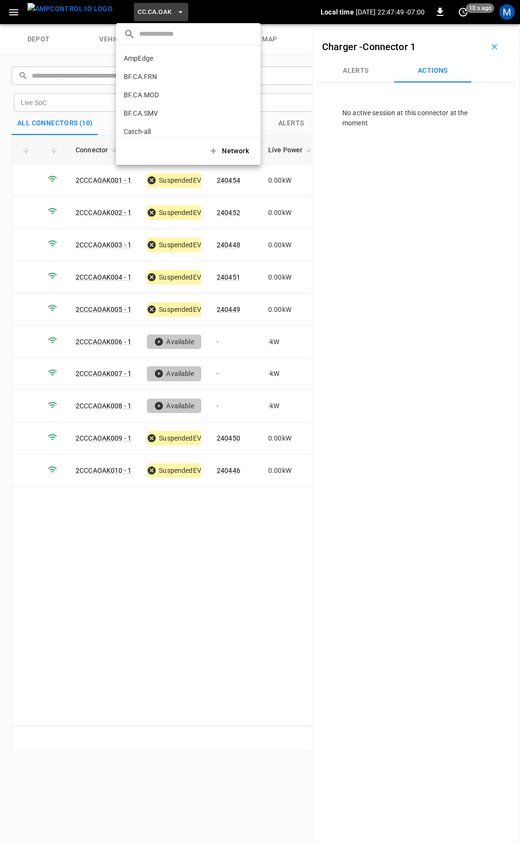
scroll to position [125, 0]
click at [168, 81] on p "CC.CA.RIC" at bounding box center [171, 80] width 94 height 10
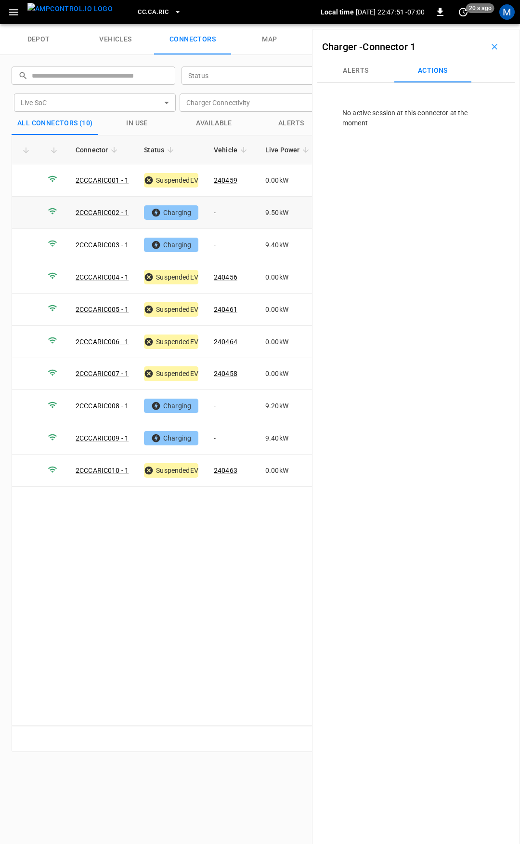
drag, startPoint x: 226, startPoint y: 210, endPoint x: 164, endPoint y: 221, distance: 62.7
click at [226, 210] on td "-" at bounding box center [232, 213] width 52 height 32
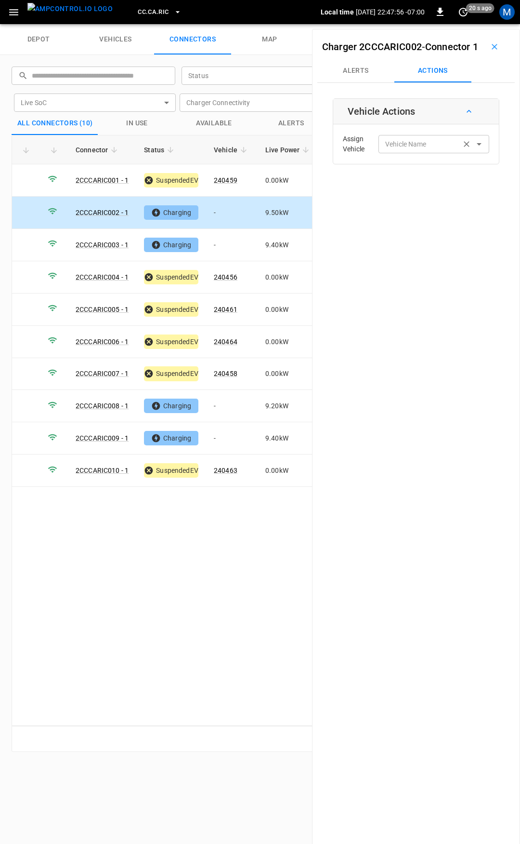
click at [400, 153] on div "Vehicle Name Vehicle Name" at bounding box center [434, 144] width 111 height 18
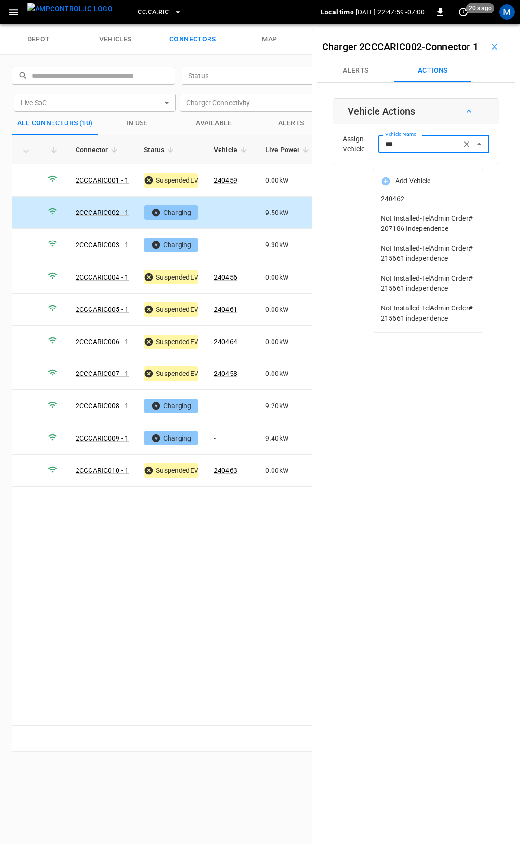
click at [410, 201] on span "240462" at bounding box center [428, 199] width 94 height 10
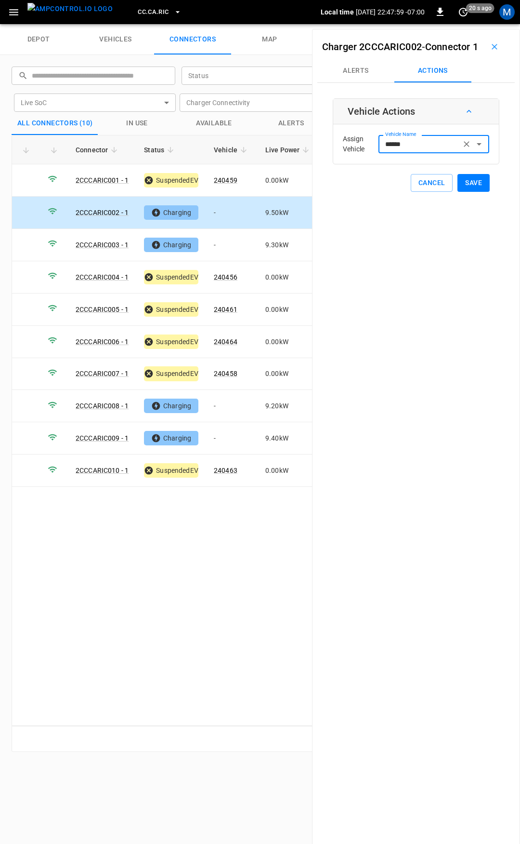
type input "******"
click at [465, 192] on button "Save" at bounding box center [474, 183] width 32 height 18
drag, startPoint x: 237, startPoint y: 246, endPoint x: 352, endPoint y: 188, distance: 128.7
click at [236, 241] on td "-" at bounding box center [232, 245] width 52 height 32
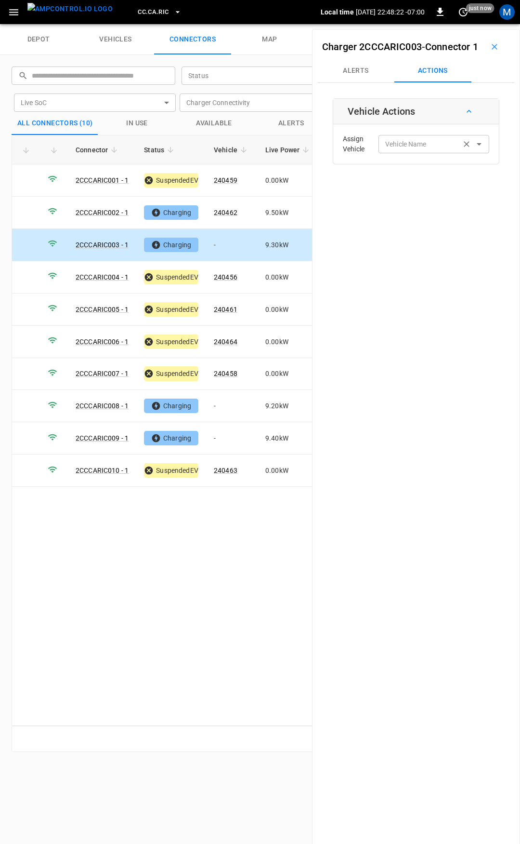
click at [397, 150] on input "Vehicle Name" at bounding box center [420, 144] width 77 height 12
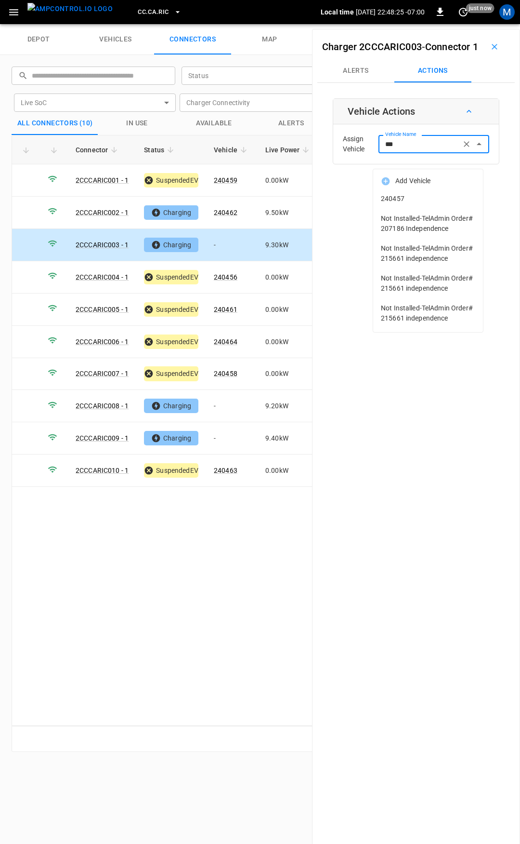
click at [414, 202] on span "240457" at bounding box center [428, 199] width 94 height 10
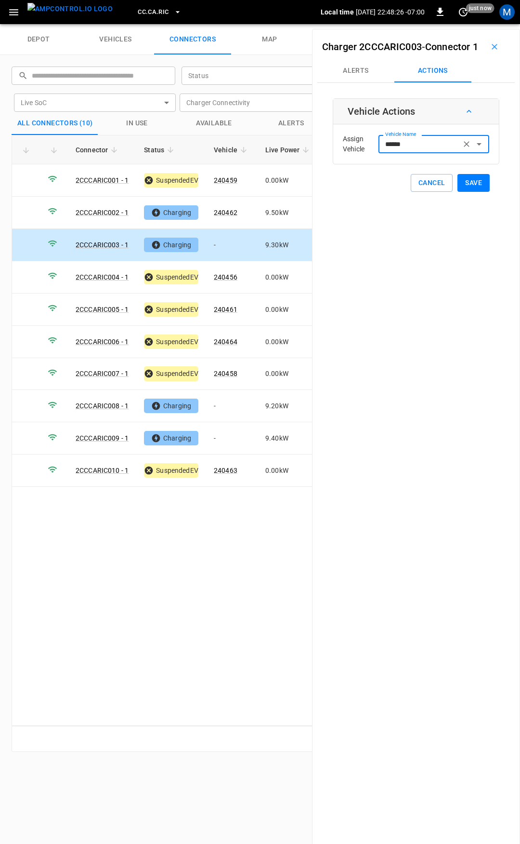
type input "******"
click at [460, 192] on button "Save" at bounding box center [474, 183] width 32 height 18
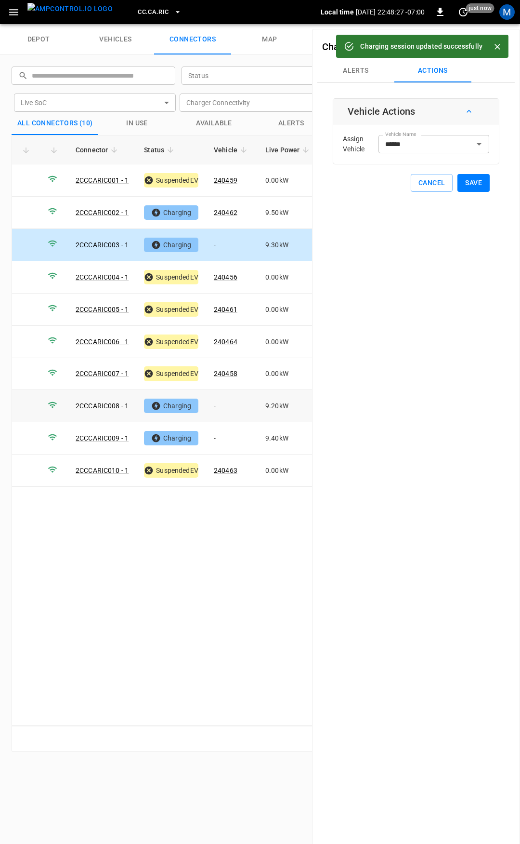
click at [239, 402] on td "-" at bounding box center [232, 406] width 52 height 32
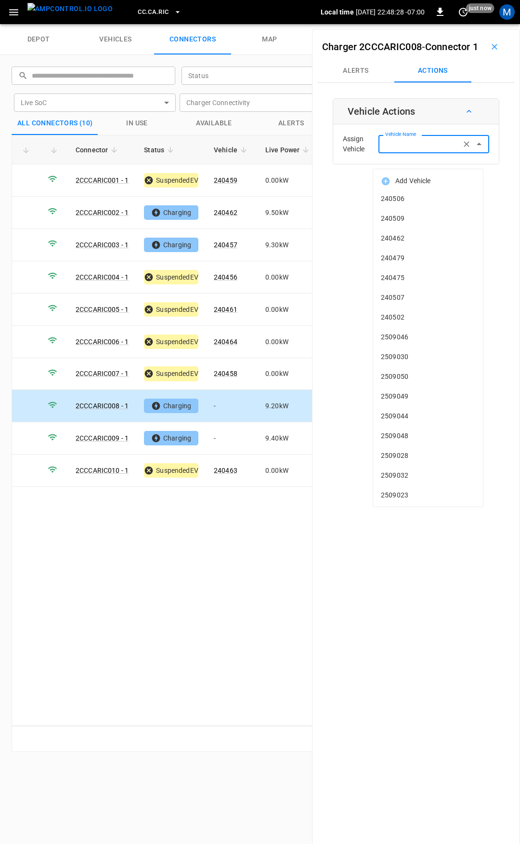
click at [407, 150] on input "Vehicle Name" at bounding box center [420, 144] width 77 height 12
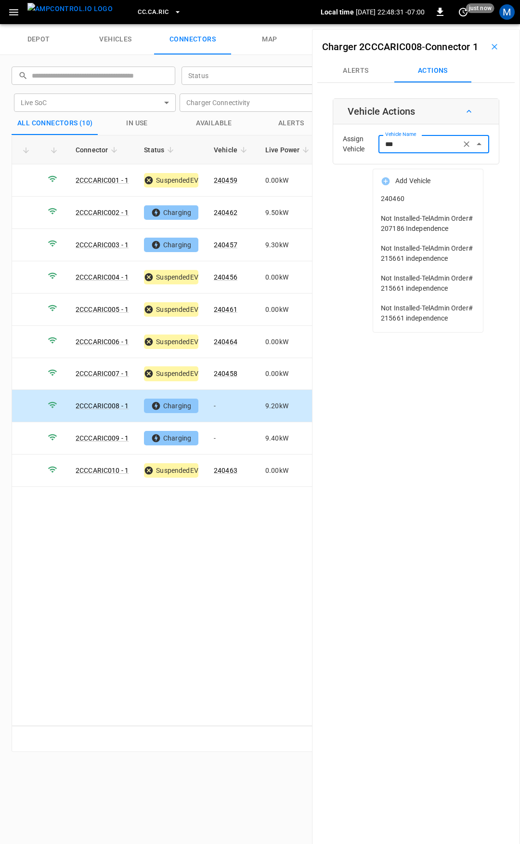
click at [433, 195] on span "240460" at bounding box center [428, 199] width 94 height 10
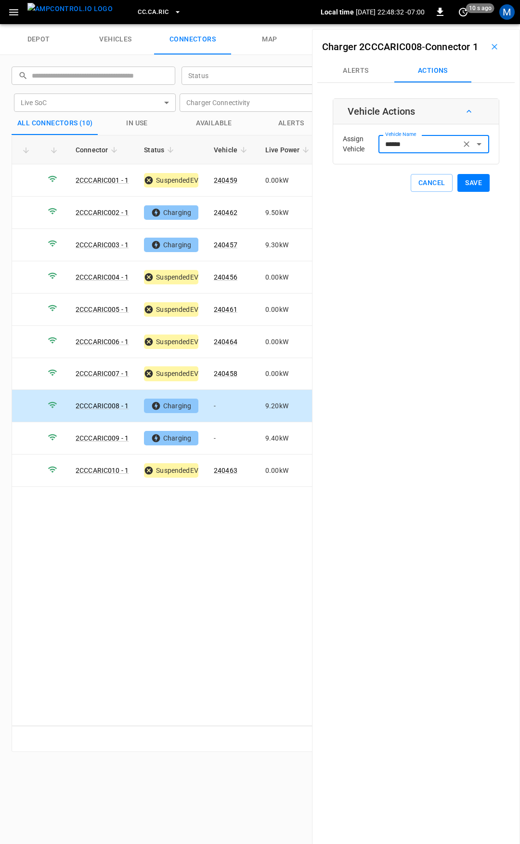
type input "******"
click at [500, 204] on div "Charger 2CCCARIC008 - Connector 1 Alerts Actions Vehicle Actions Assign Vehicle…" at bounding box center [416, 451] width 208 height 844
click at [462, 192] on button "Save" at bounding box center [474, 183] width 32 height 18
click at [234, 429] on td "-" at bounding box center [232, 438] width 52 height 32
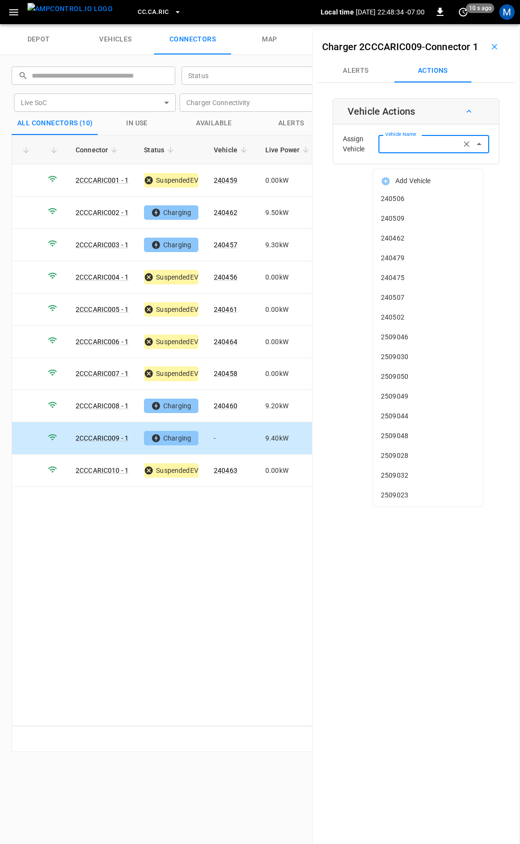
click at [408, 153] on div "Vehicle Name Vehicle Name" at bounding box center [434, 144] width 111 height 18
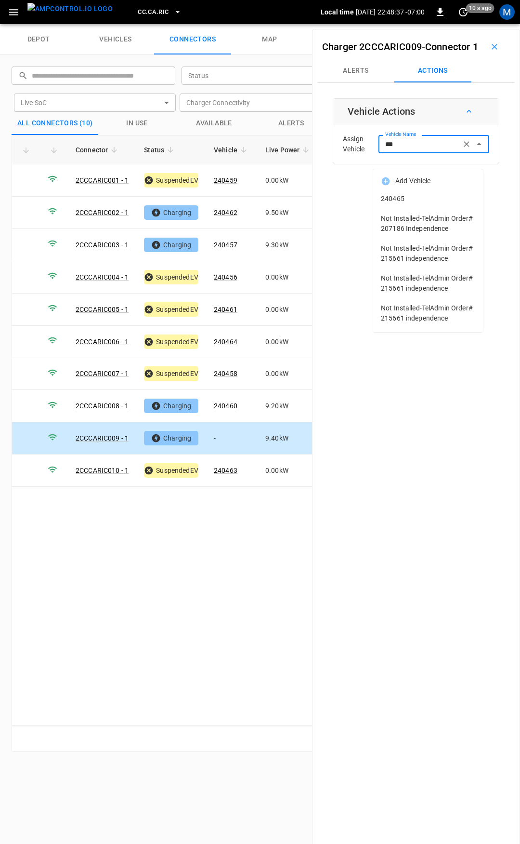
click at [413, 196] on span "240465" at bounding box center [428, 199] width 94 height 10
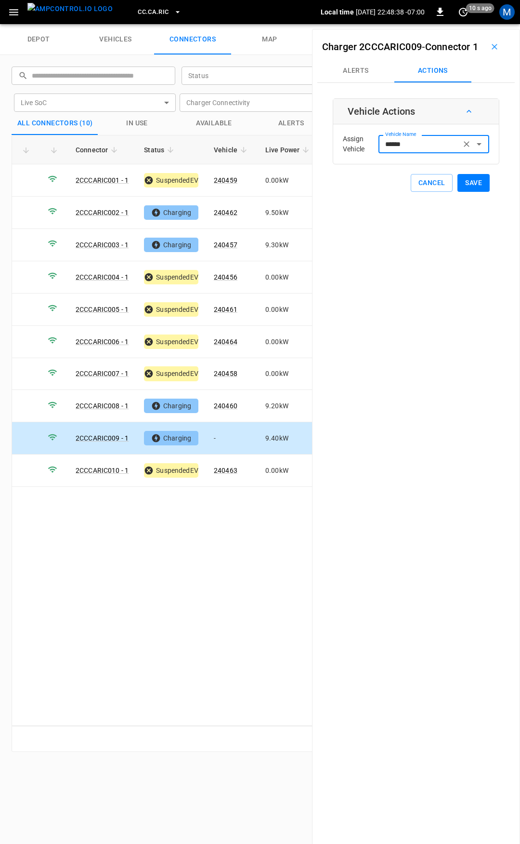
type input "******"
click at [470, 192] on button "Save" at bounding box center [474, 183] width 32 height 18
click at [138, 7] on span "CC.CA.RIC" at bounding box center [153, 12] width 31 height 11
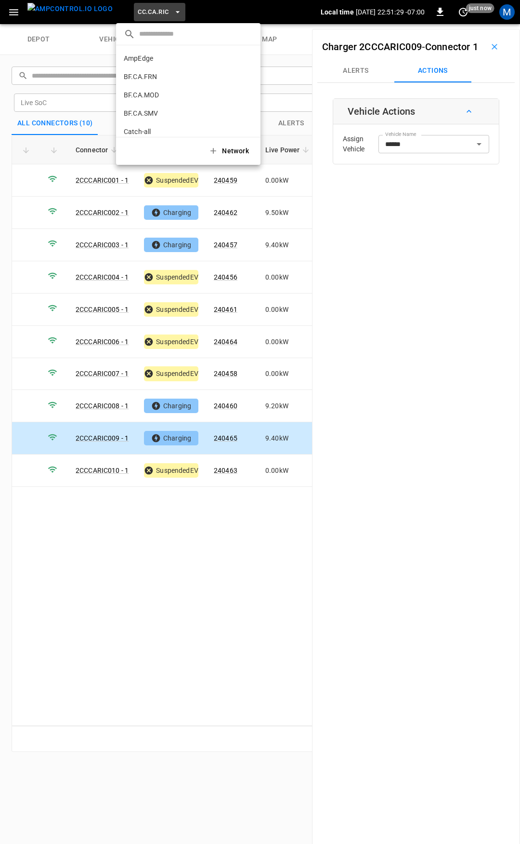
scroll to position [144, 0]
click at [180, 79] on p "CC.CA.SFF" at bounding box center [171, 80] width 95 height 10
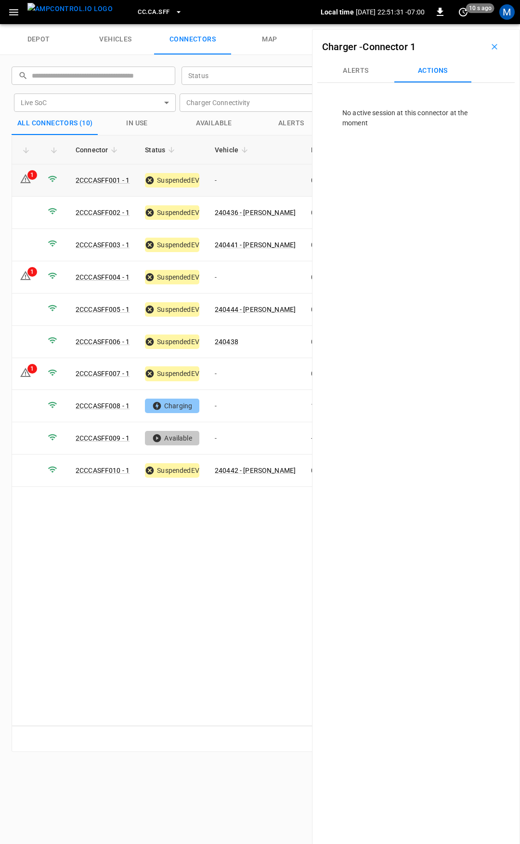
drag, startPoint x: 222, startPoint y: 176, endPoint x: 220, endPoint y: 186, distance: 9.9
click at [223, 177] on td "-" at bounding box center [255, 180] width 96 height 32
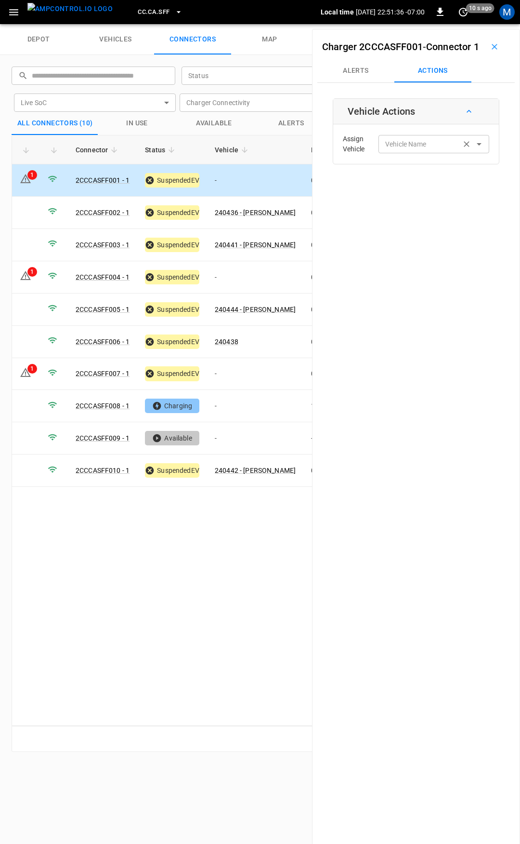
click at [428, 150] on input "Vehicle Name" at bounding box center [420, 144] width 77 height 12
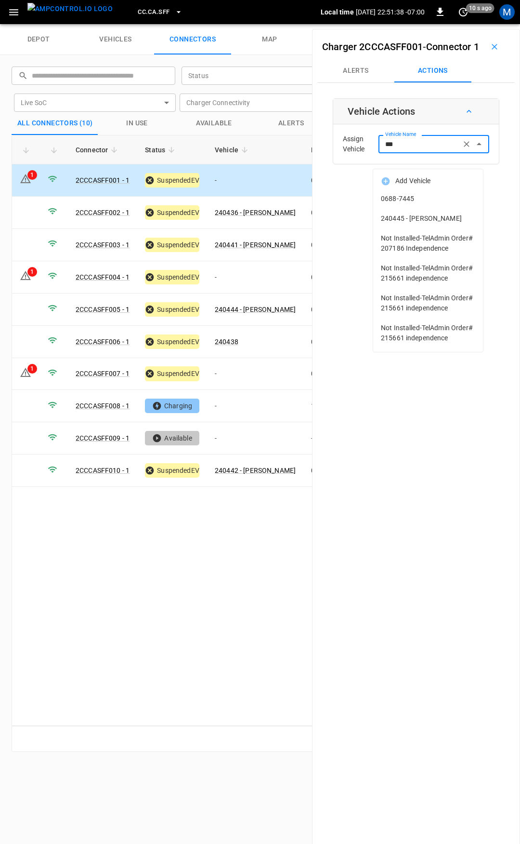
click at [431, 217] on span "240445 - [PERSON_NAME]" at bounding box center [428, 218] width 94 height 10
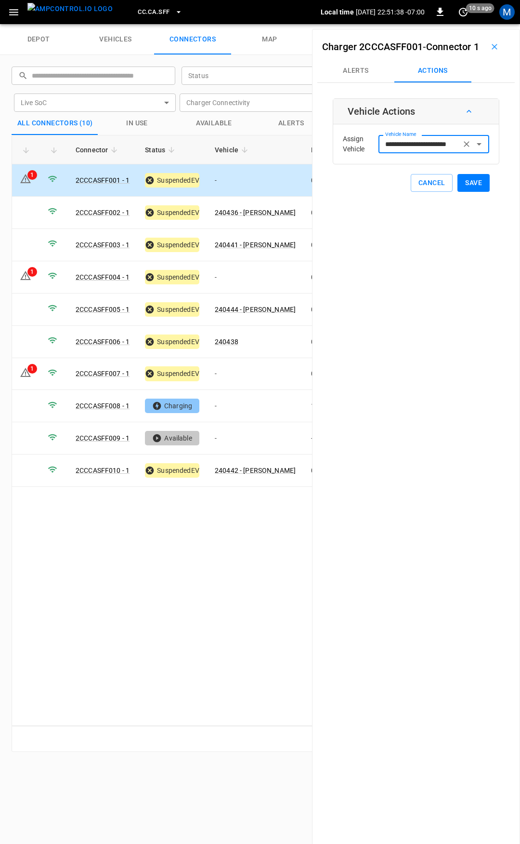
type input "**********"
click at [478, 192] on button "Save" at bounding box center [474, 183] width 32 height 18
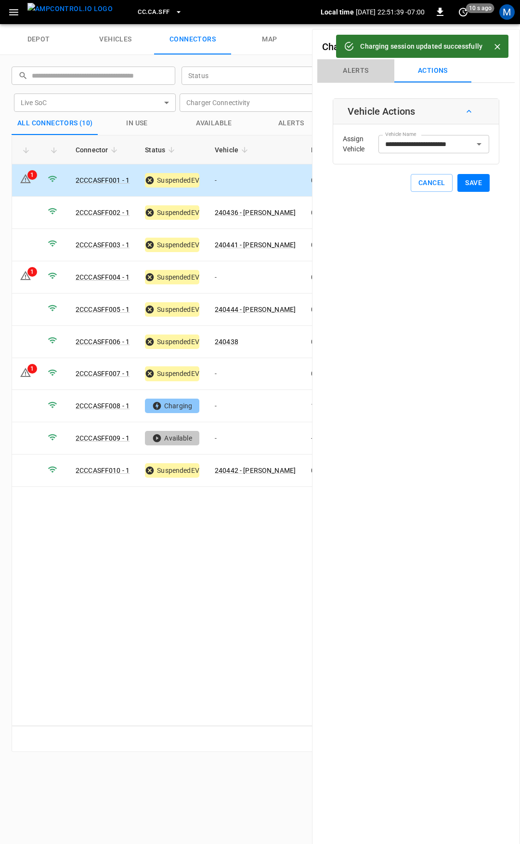
click at [359, 82] on button "Alerts" at bounding box center [356, 70] width 77 height 23
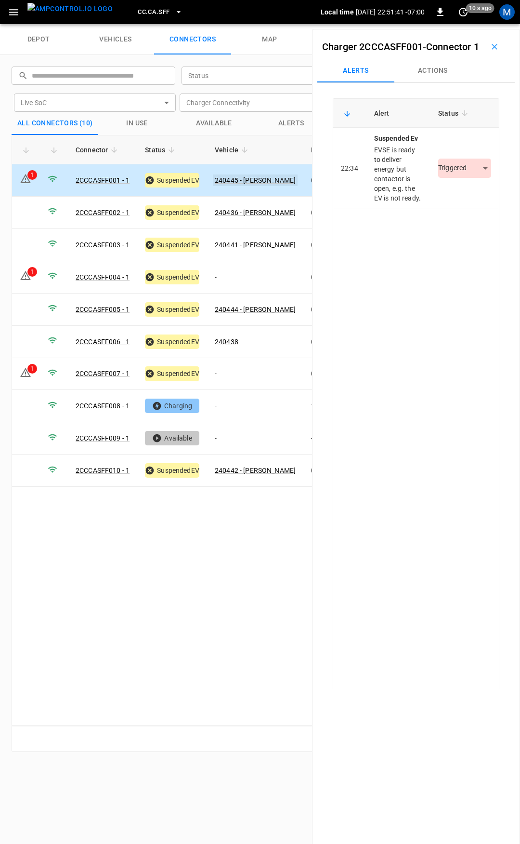
click at [260, 180] on link "240445 - [PERSON_NAME]" at bounding box center [255, 180] width 85 height 12
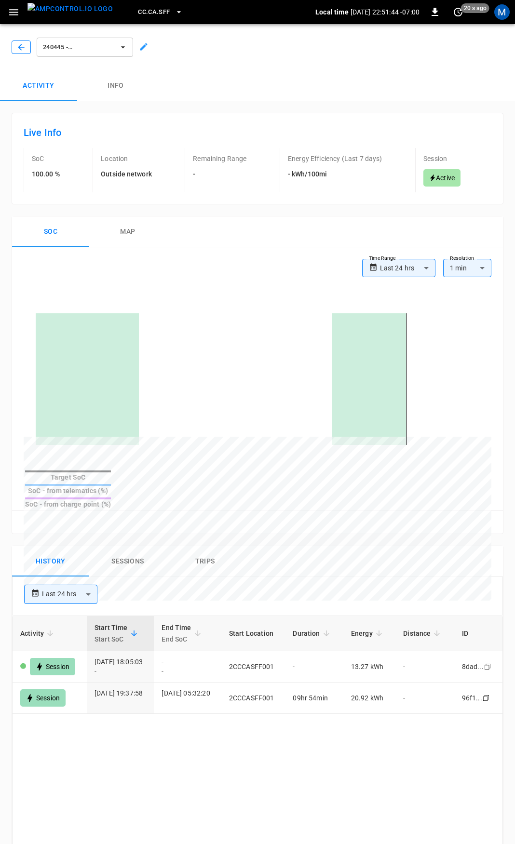
click at [17, 45] on icon "button" at bounding box center [21, 47] width 10 height 10
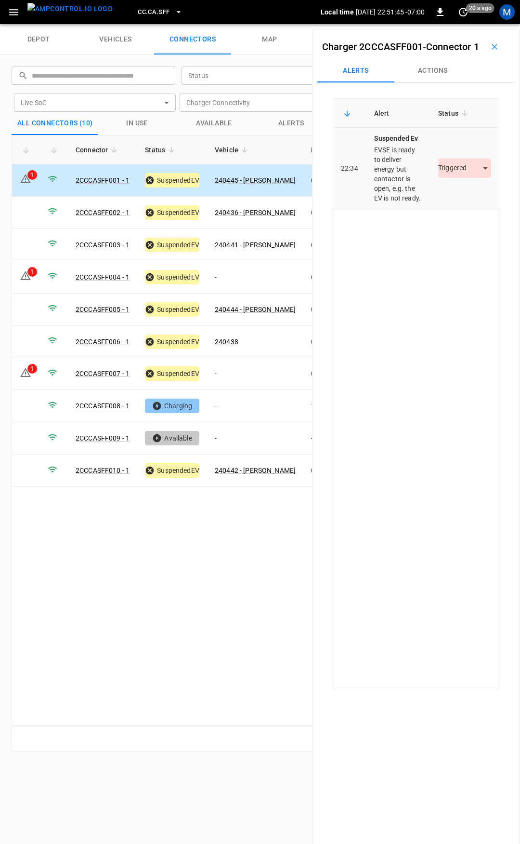
click at [468, 24] on body "CC.CA.SFF Local time 2025-09-30 22:51:45 -07:00 0 20 s ago M depot vehicles con…" at bounding box center [260, 12] width 520 height 24
click at [462, 210] on li "Resolved" at bounding box center [459, 212] width 60 height 16
click at [259, 272] on td "-" at bounding box center [255, 277] width 96 height 32
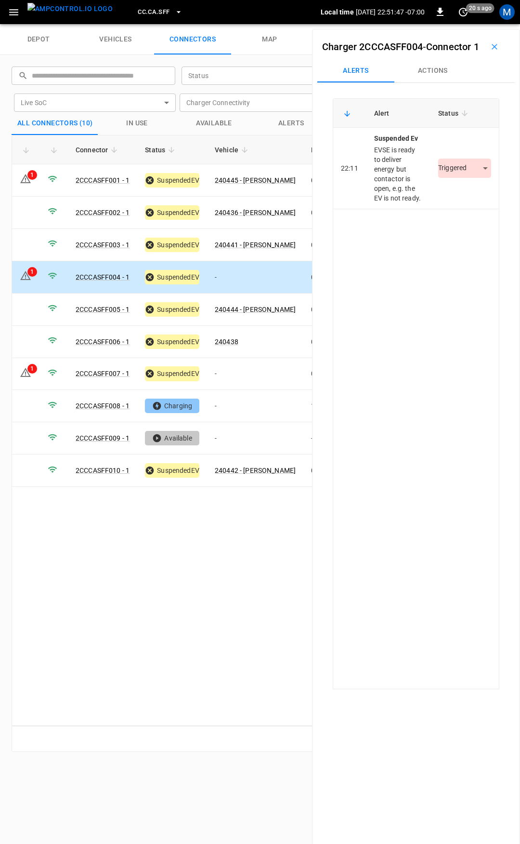
click at [427, 82] on button "Actions" at bounding box center [433, 70] width 77 height 23
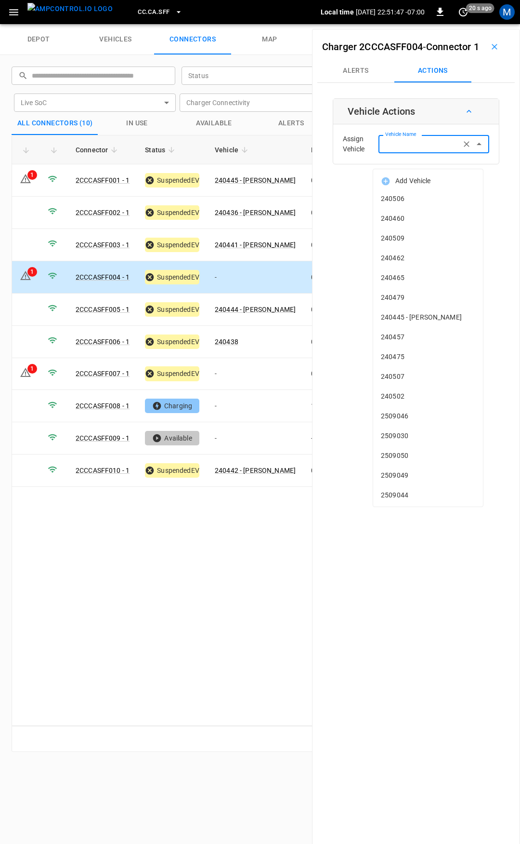
click at [436, 150] on input "Vehicle Name" at bounding box center [420, 144] width 77 height 12
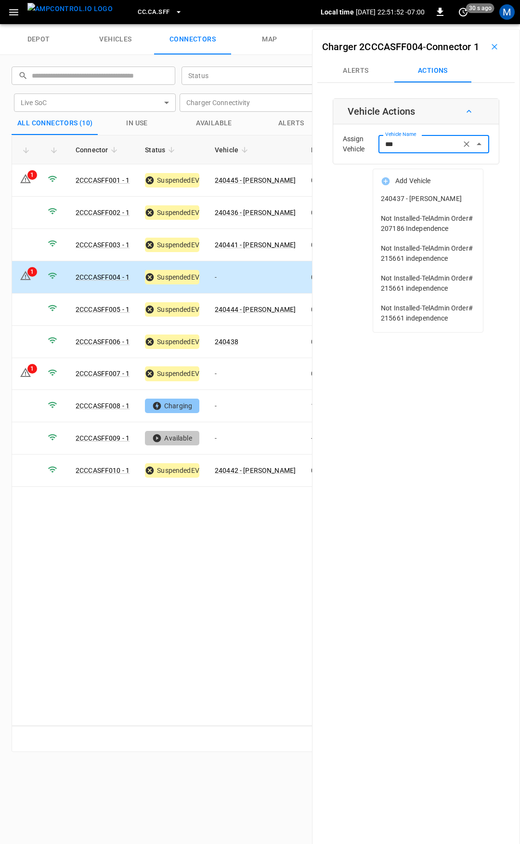
click at [409, 200] on span "240437 - [PERSON_NAME]" at bounding box center [428, 199] width 94 height 10
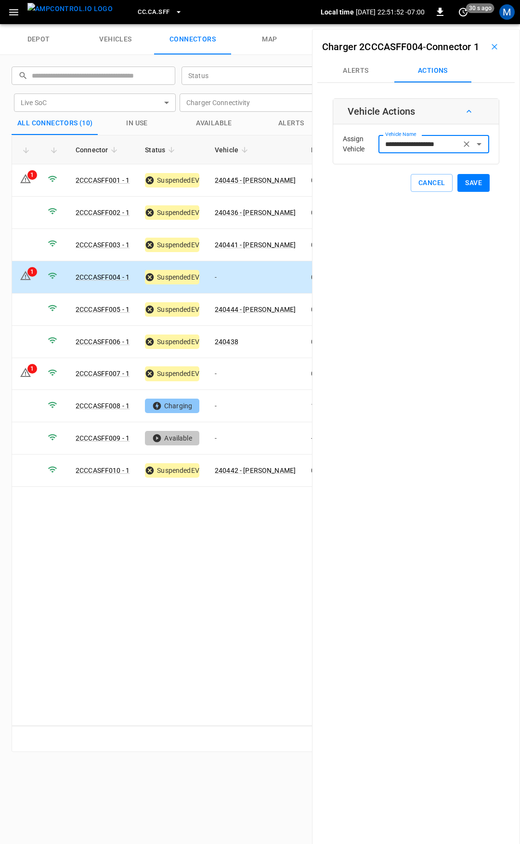
type input "**********"
click at [473, 192] on button "Save" at bounding box center [474, 183] width 32 height 18
click at [246, 276] on link "240437 - [PERSON_NAME]" at bounding box center [255, 277] width 85 height 12
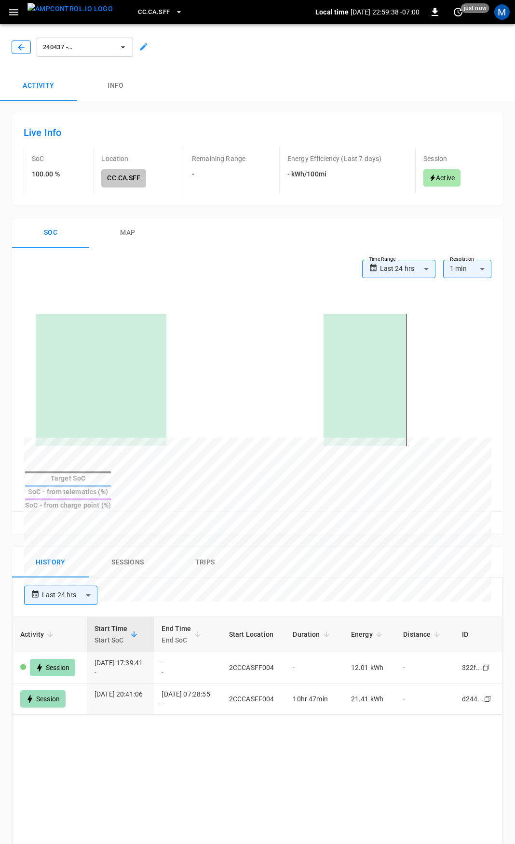
click at [26, 45] on icon "button" at bounding box center [21, 47] width 10 height 10
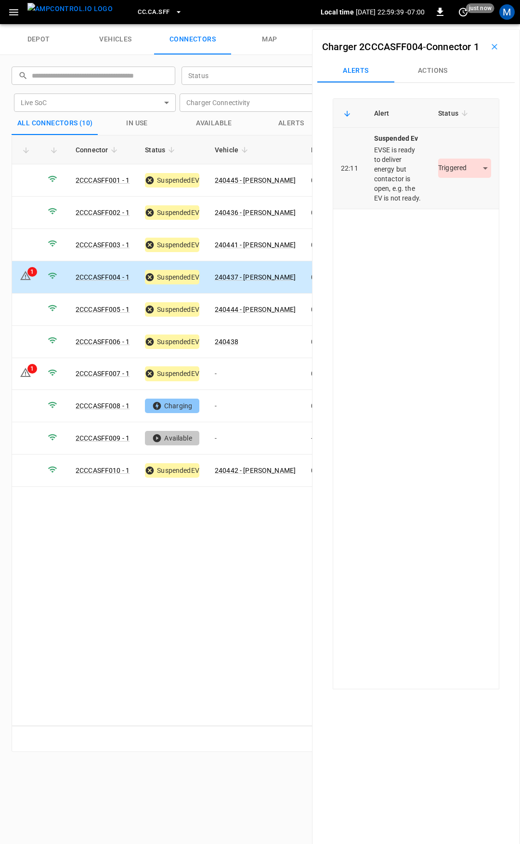
click at [455, 24] on body "CC.CA.SFF Local time 2025-09-30 22:59:39 -07:00 0 just now M depot vehicles con…" at bounding box center [260, 12] width 520 height 24
click at [459, 213] on li "Resolved" at bounding box center [459, 212] width 60 height 16
click at [258, 380] on td "-" at bounding box center [255, 374] width 96 height 32
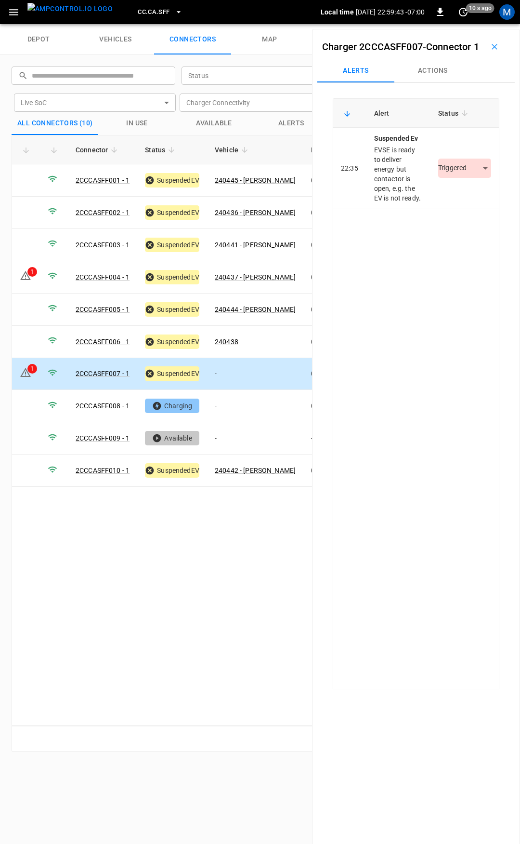
click at [443, 82] on button "Actions" at bounding box center [433, 70] width 77 height 23
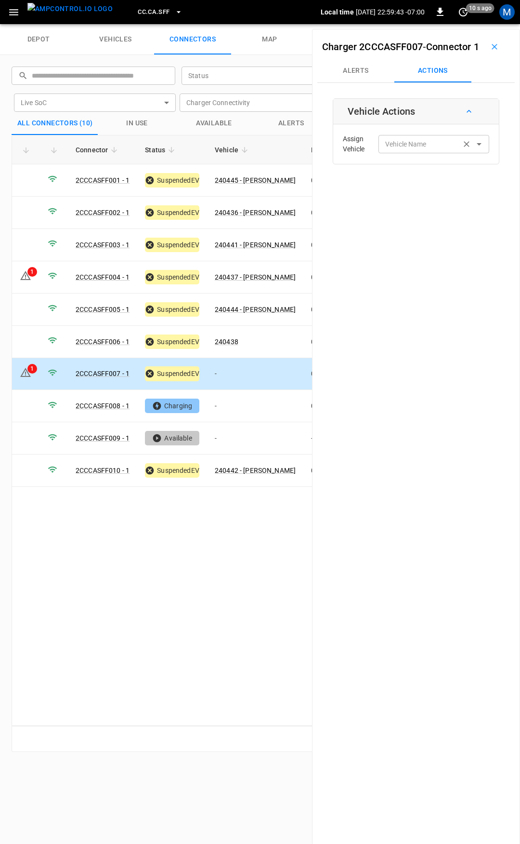
click at [439, 152] on div "Vehicle Name" at bounding box center [434, 144] width 111 height 18
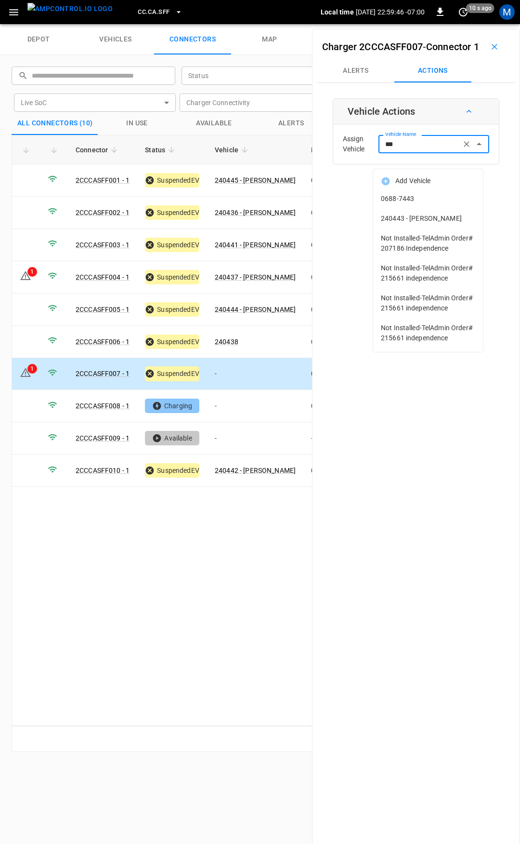
click at [455, 216] on span "240443 - [PERSON_NAME]" at bounding box center [428, 218] width 94 height 10
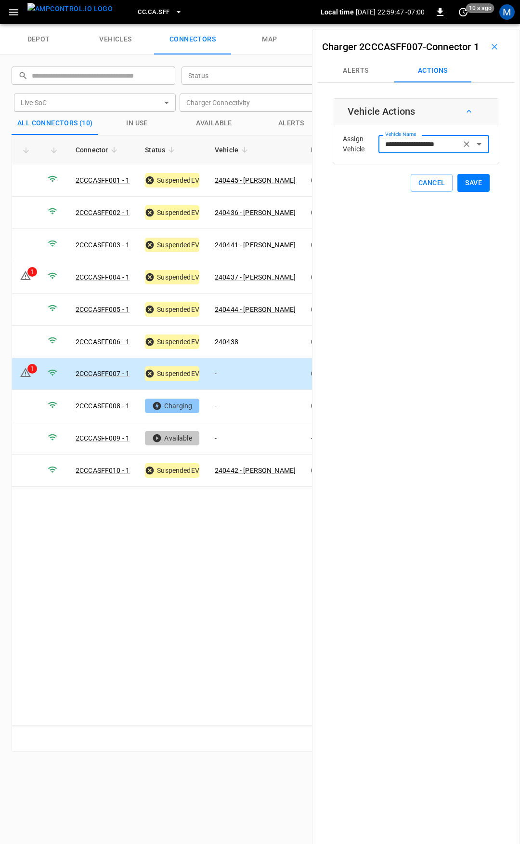
type input "**********"
drag, startPoint x: 469, startPoint y: 195, endPoint x: 444, endPoint y: 212, distance: 30.2
click at [468, 192] on button "Save" at bounding box center [474, 183] width 32 height 18
click at [256, 399] on td "-" at bounding box center [255, 406] width 96 height 32
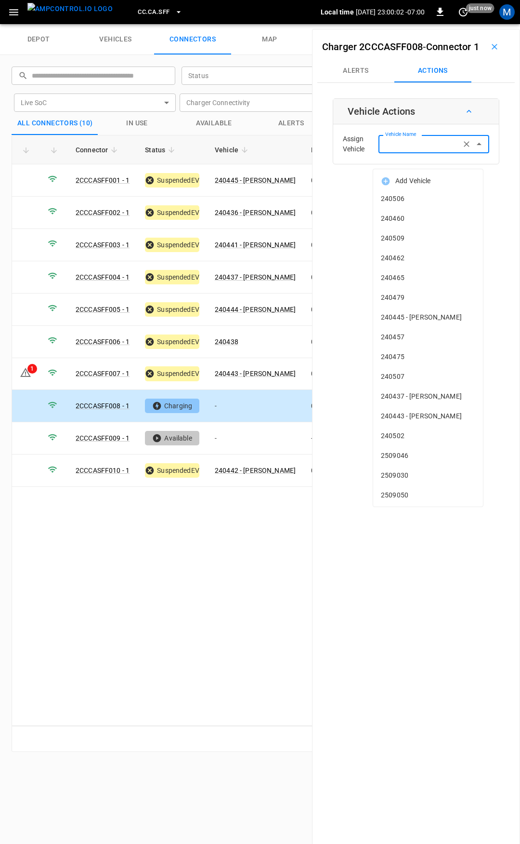
click at [440, 150] on input "Vehicle Name" at bounding box center [420, 144] width 77 height 12
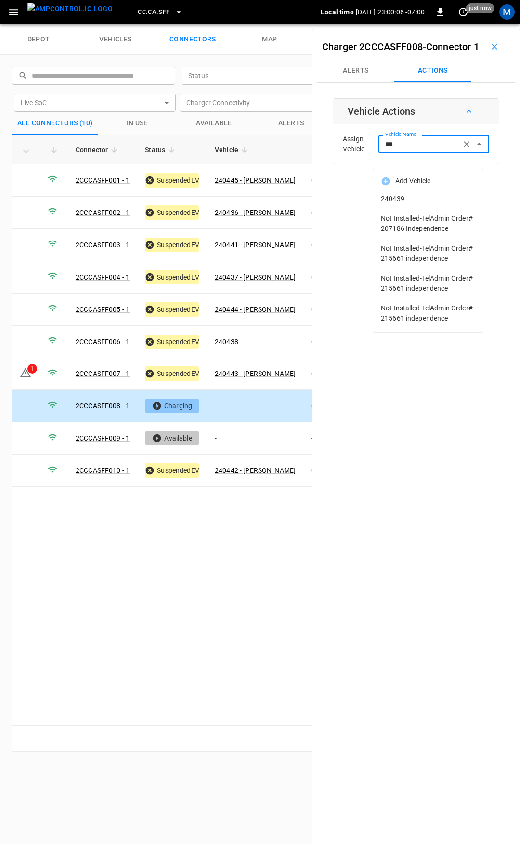
click at [445, 199] on span "240439" at bounding box center [428, 199] width 94 height 10
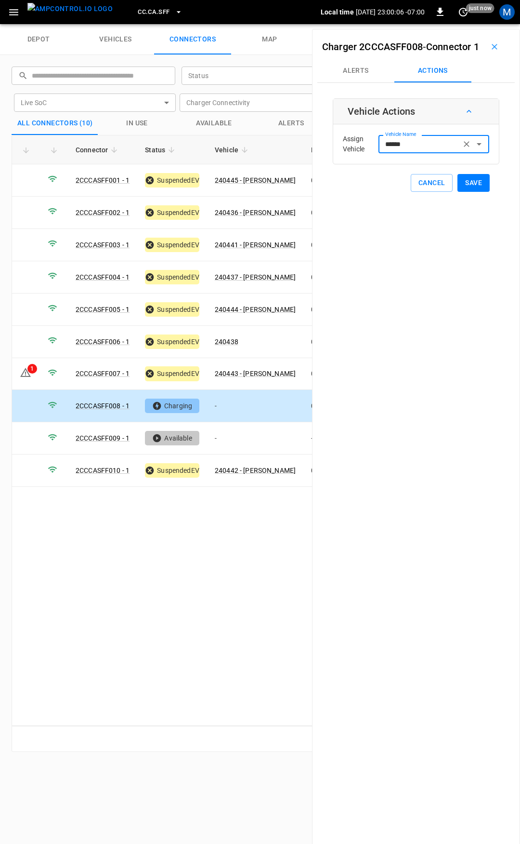
type input "******"
click at [474, 192] on button "Save" at bounding box center [474, 183] width 32 height 18
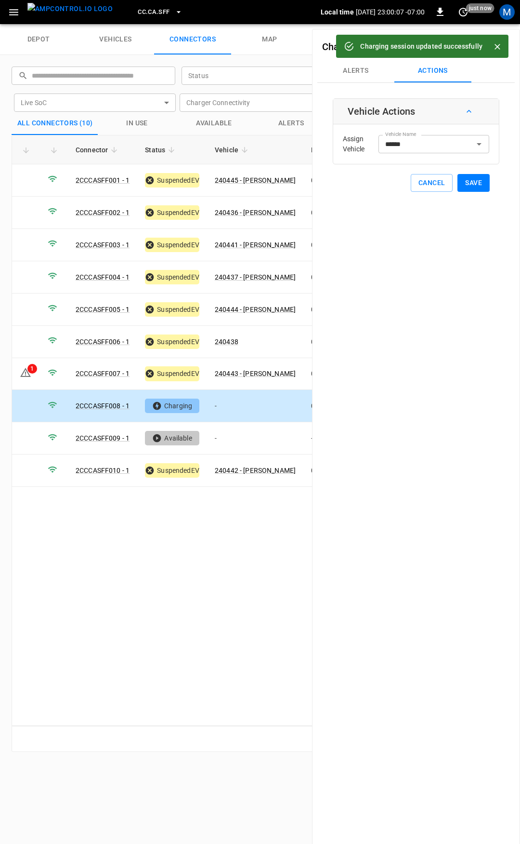
click at [138, 11] on span "CC.CA.SFF" at bounding box center [154, 12] width 32 height 11
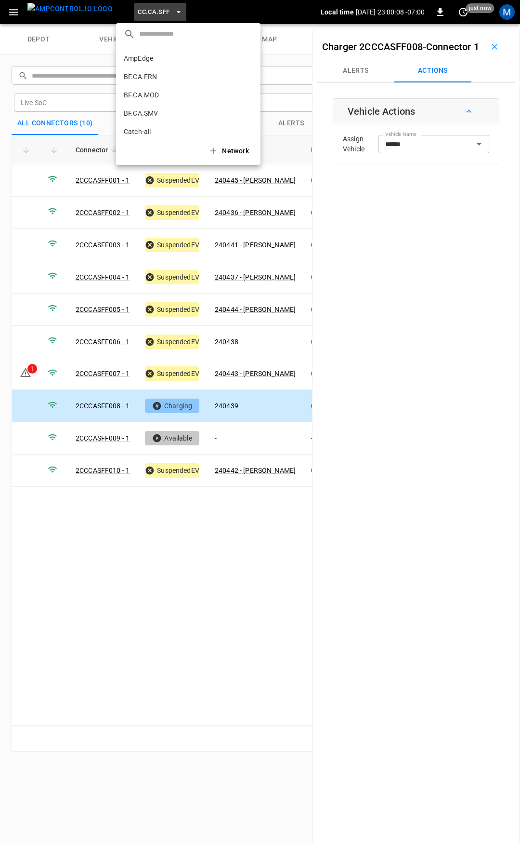
scroll to position [162, 0]
click at [142, 82] on p "CC.CA.SJO" at bounding box center [171, 80] width 94 height 10
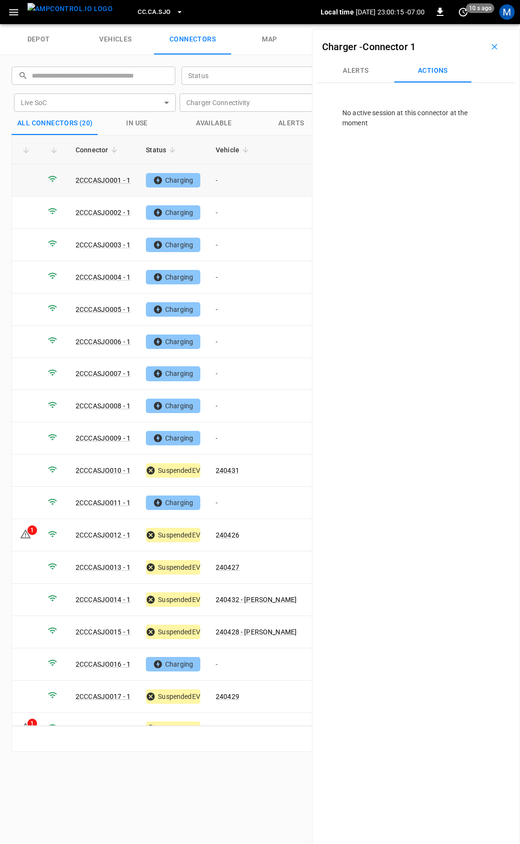
click at [243, 174] on td "-" at bounding box center [256, 180] width 96 height 32
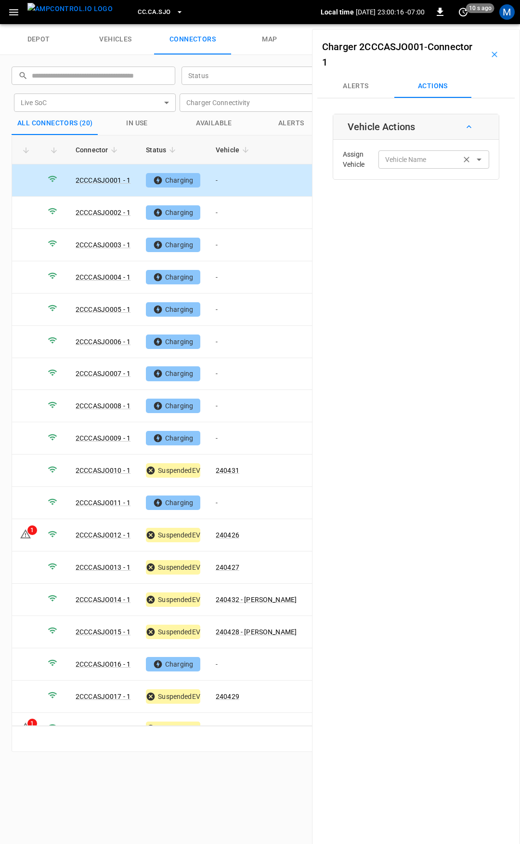
click at [397, 159] on div "Vehicle Name Vehicle Name" at bounding box center [434, 159] width 111 height 18
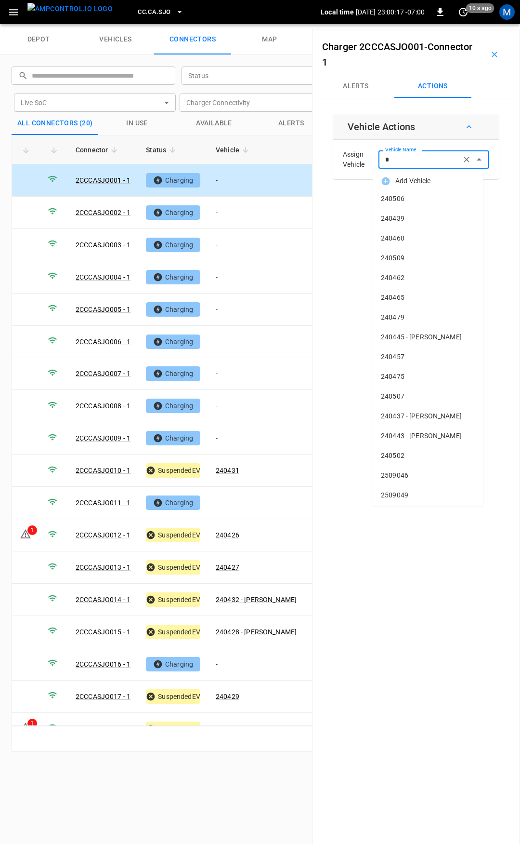
type input "**"
type input "*"
click at [398, 159] on input "*" at bounding box center [420, 159] width 77 height 12
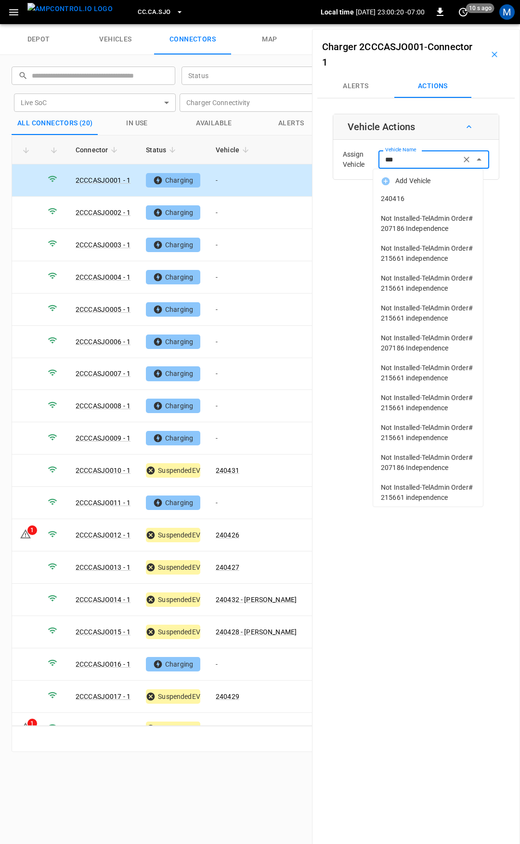
click at [415, 197] on span "240416" at bounding box center [428, 199] width 94 height 10
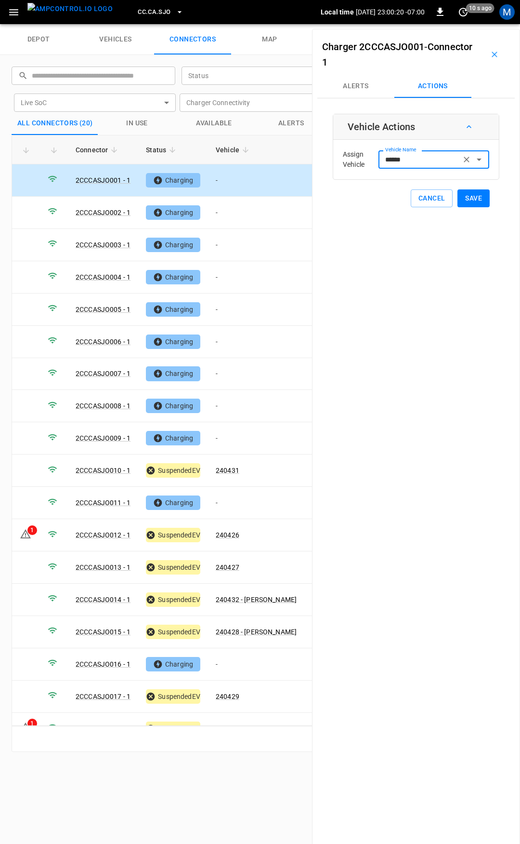
type input "******"
click at [475, 204] on button "Save" at bounding box center [474, 198] width 32 height 18
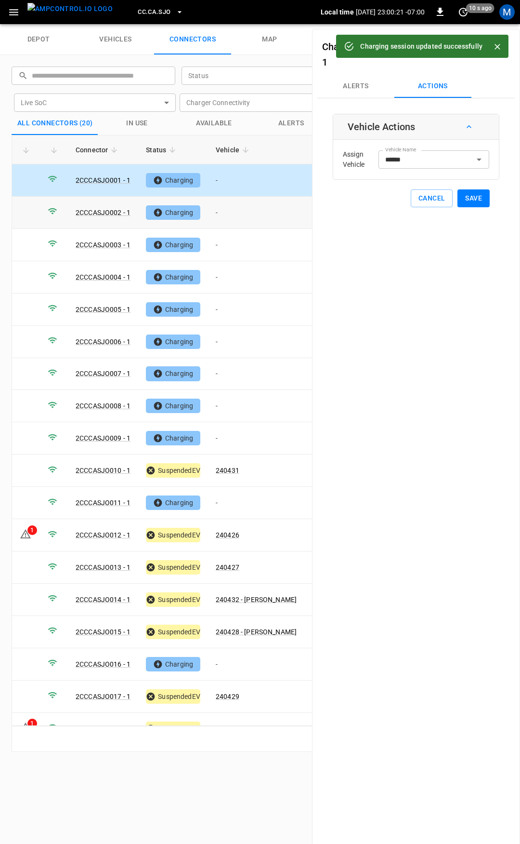
click at [260, 213] on td "-" at bounding box center [256, 213] width 96 height 32
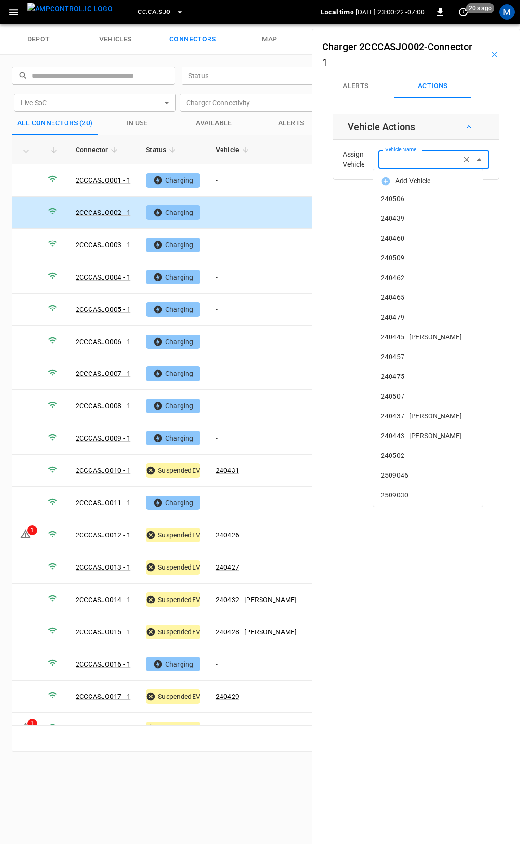
click at [404, 160] on input "Vehicle Name" at bounding box center [420, 159] width 77 height 12
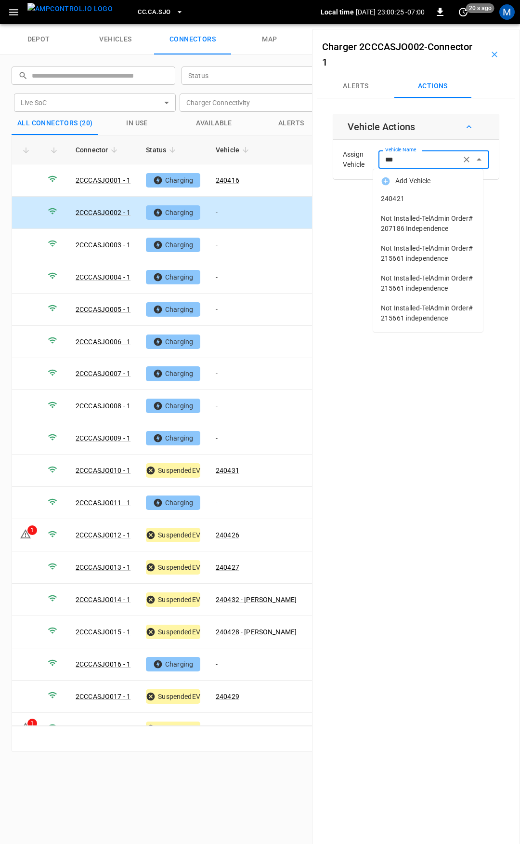
click at [456, 201] on span "240421" at bounding box center [428, 199] width 94 height 10
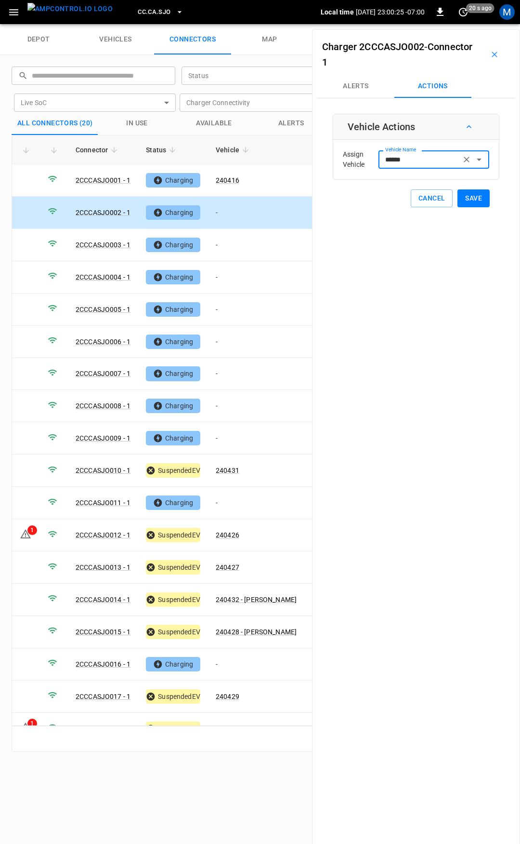
type input "******"
click at [473, 201] on button "Save" at bounding box center [474, 198] width 32 height 18
click at [238, 249] on td "-" at bounding box center [256, 245] width 96 height 32
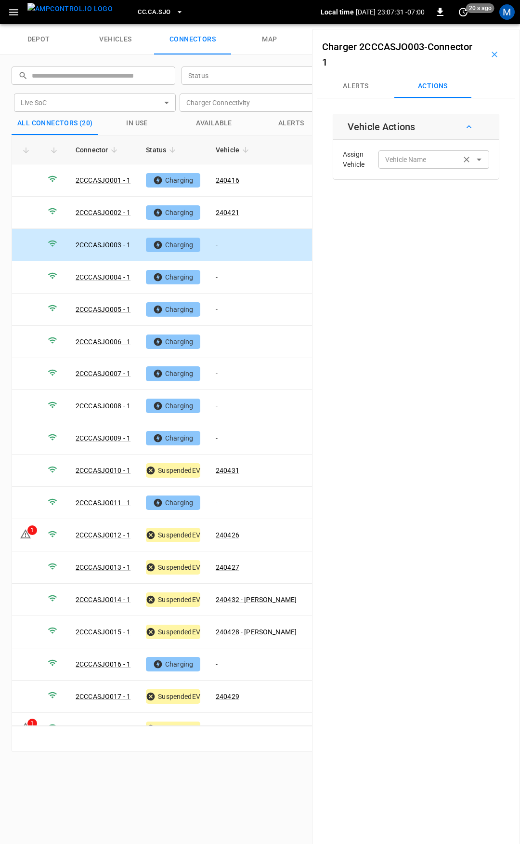
click at [396, 158] on input "Vehicle Name" at bounding box center [420, 159] width 77 height 12
click at [396, 162] on label "Vehicle Name" at bounding box center [406, 160] width 41 height 10
click at [396, 162] on input "Vehicle Name" at bounding box center [420, 159] width 77 height 12
click at [440, 204] on li "240417" at bounding box center [429, 199] width 110 height 20
type input "******"
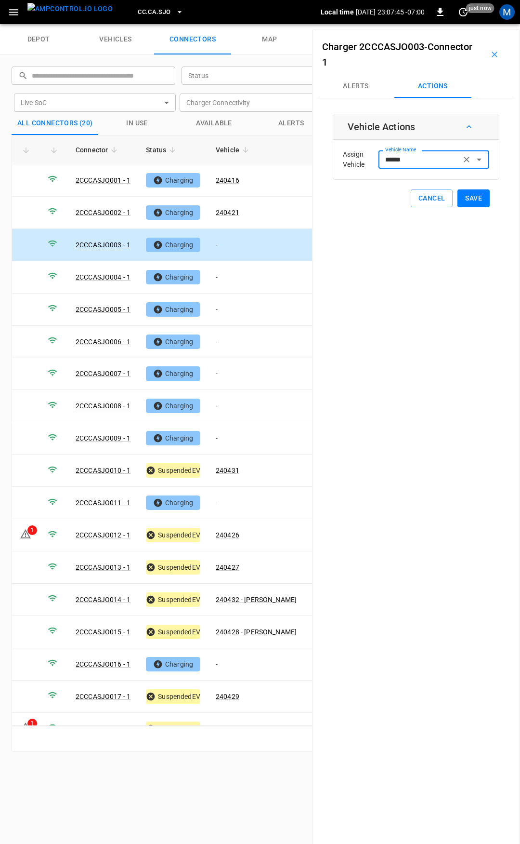
click at [468, 199] on button "Save" at bounding box center [474, 198] width 32 height 18
click at [260, 280] on td "-" at bounding box center [256, 277] width 96 height 32
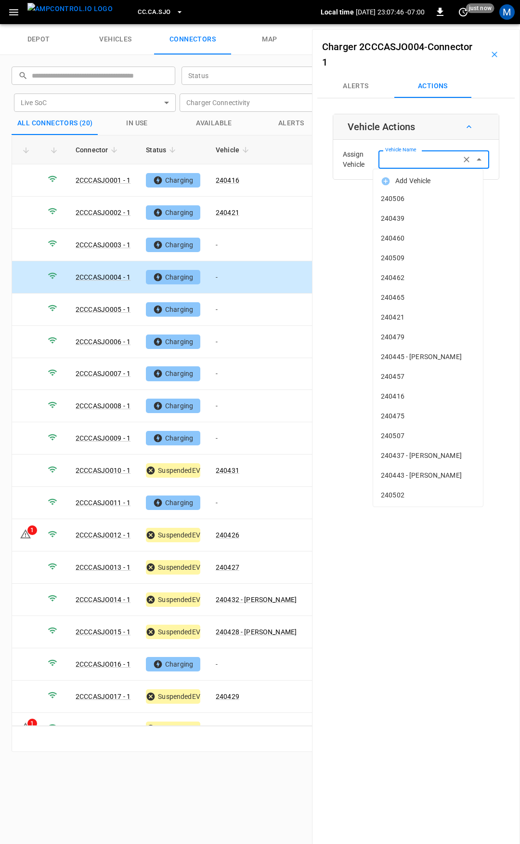
click at [418, 157] on input "Vehicle Name" at bounding box center [420, 159] width 77 height 12
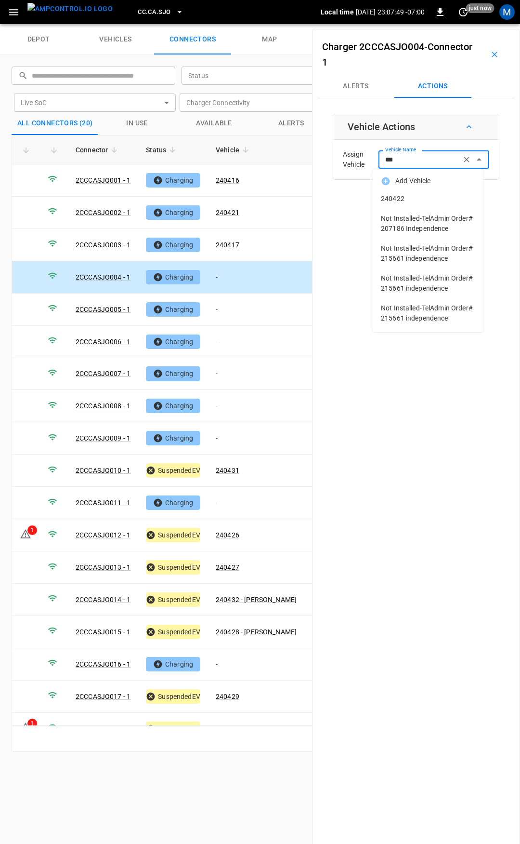
click at [414, 196] on span "240422" at bounding box center [428, 199] width 94 height 10
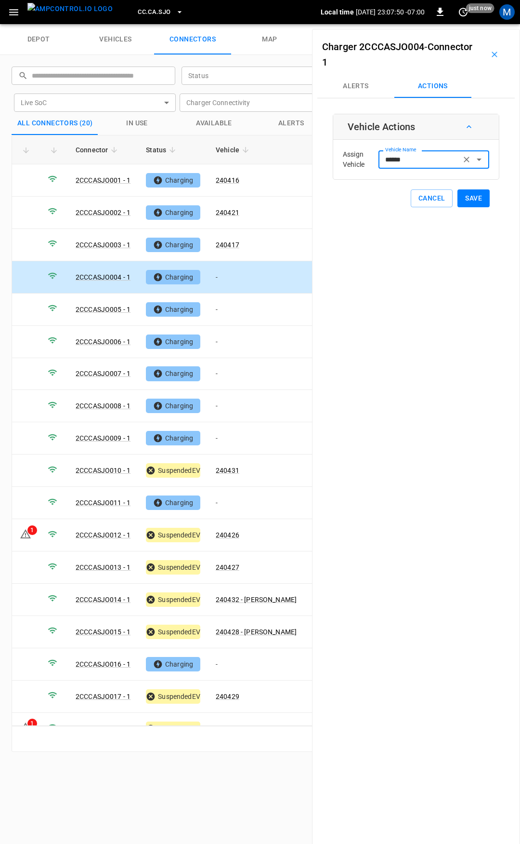
type input "******"
click at [460, 195] on button "Save" at bounding box center [474, 198] width 32 height 18
click at [234, 308] on td "-" at bounding box center [256, 310] width 96 height 32
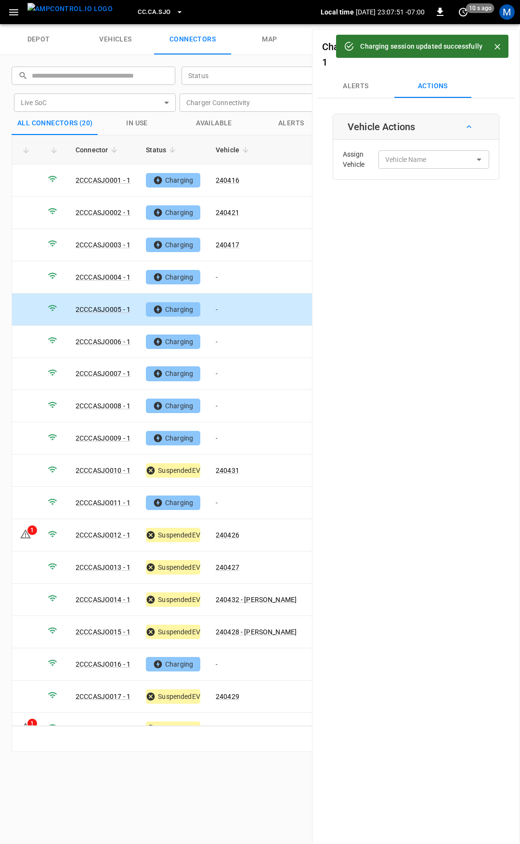
click at [405, 148] on div "Assign Vehicle Vehicle Name Vehicle Name" at bounding box center [416, 159] width 161 height 35
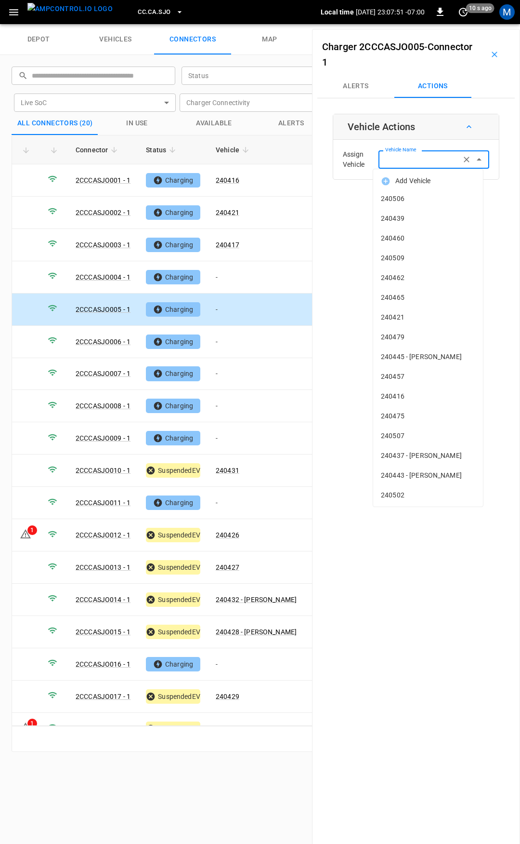
click at [403, 157] on div "Vehicle Name Vehicle Name" at bounding box center [434, 159] width 111 height 18
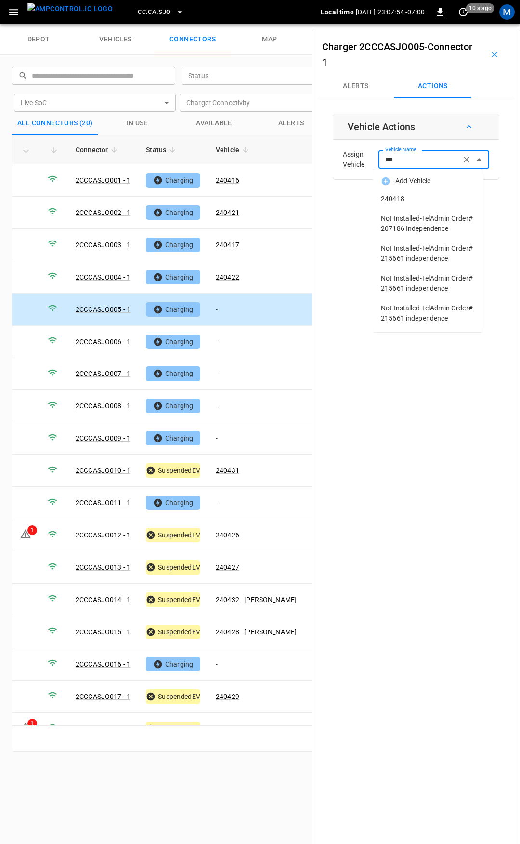
click at [420, 198] on span "240418" at bounding box center [428, 199] width 94 height 10
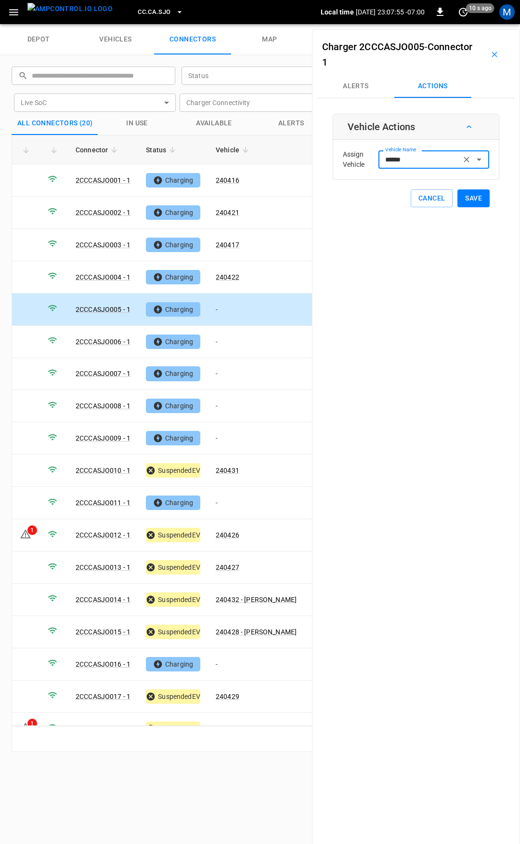
type input "******"
click at [477, 206] on button "Save" at bounding box center [474, 198] width 32 height 18
click at [470, 194] on button "Save" at bounding box center [474, 198] width 32 height 18
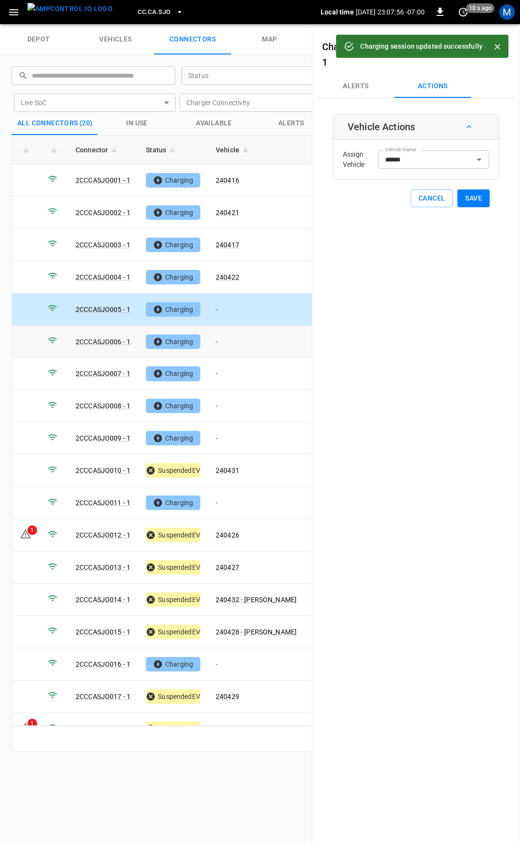
drag, startPoint x: 237, startPoint y: 331, endPoint x: 366, endPoint y: 225, distance: 166.7
click at [238, 328] on td "-" at bounding box center [256, 342] width 96 height 32
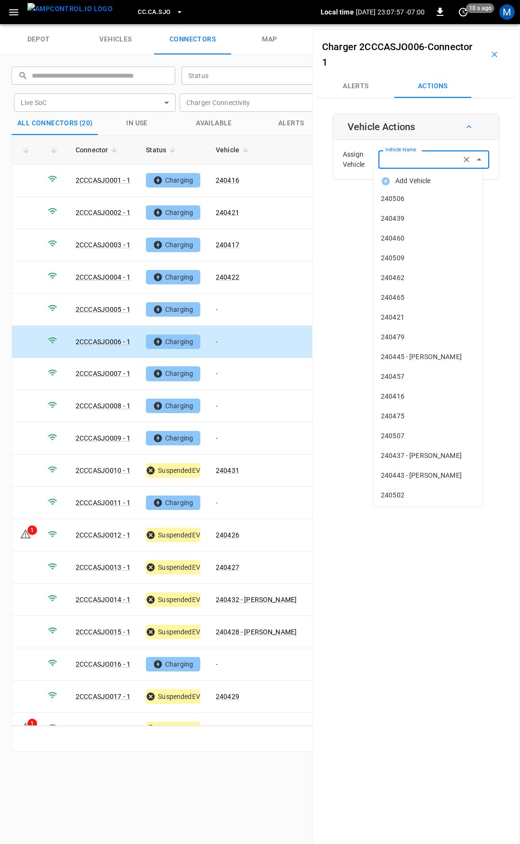
click at [413, 162] on input "Vehicle Name" at bounding box center [420, 159] width 77 height 12
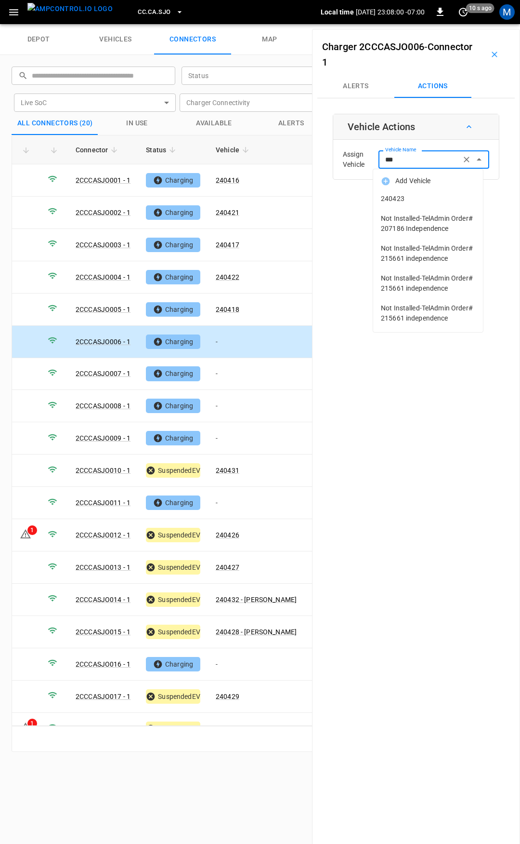
click at [427, 198] on span "240423" at bounding box center [428, 199] width 94 height 10
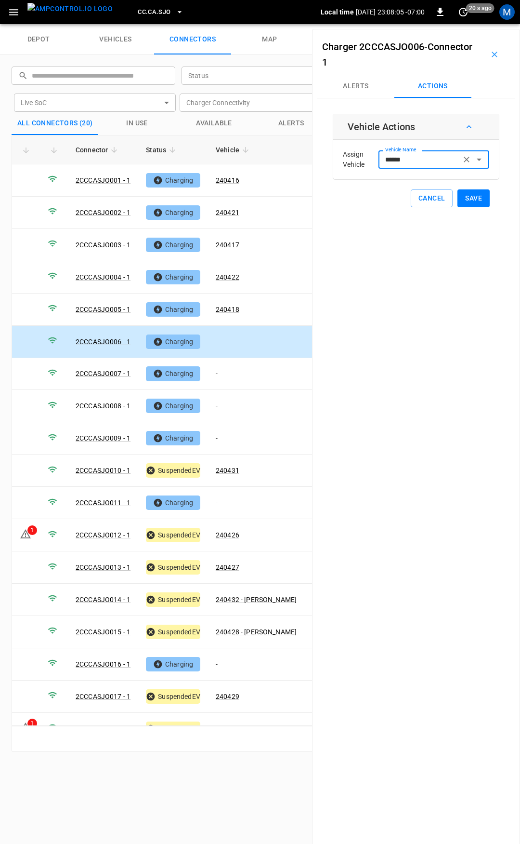
type input "******"
drag, startPoint x: 464, startPoint y: 198, endPoint x: 360, endPoint y: 270, distance: 126.3
click at [465, 198] on button "Save" at bounding box center [474, 198] width 32 height 18
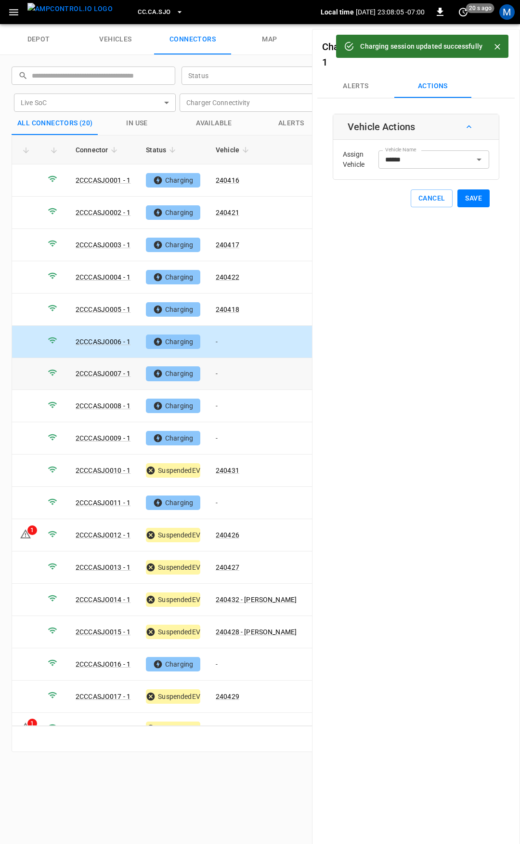
click at [241, 367] on td "-" at bounding box center [256, 374] width 96 height 32
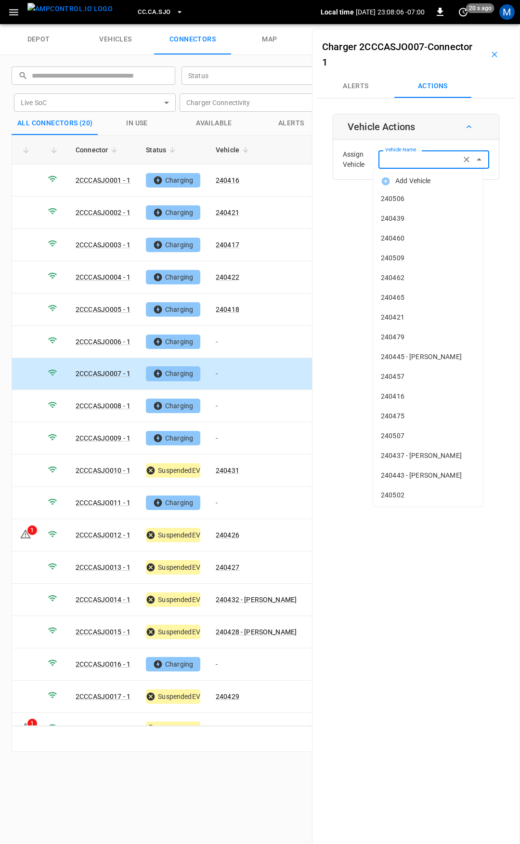
click at [398, 161] on input "Vehicle Name" at bounding box center [420, 159] width 77 height 12
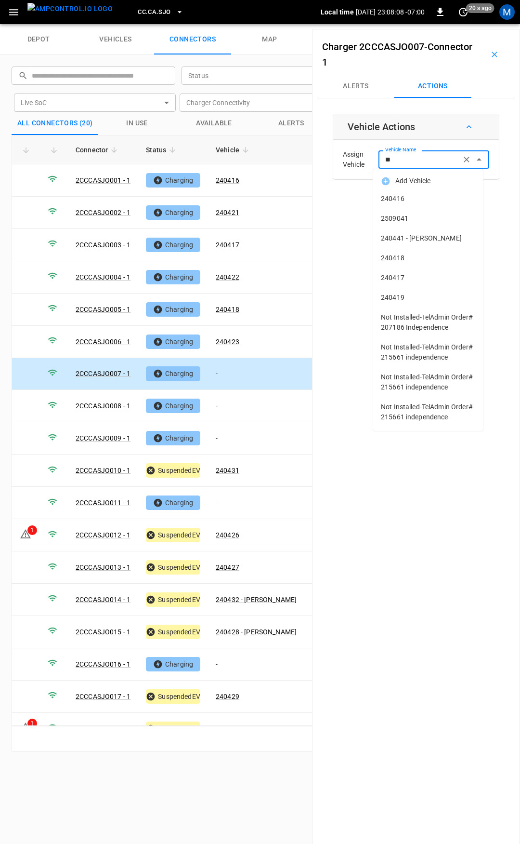
type input "***"
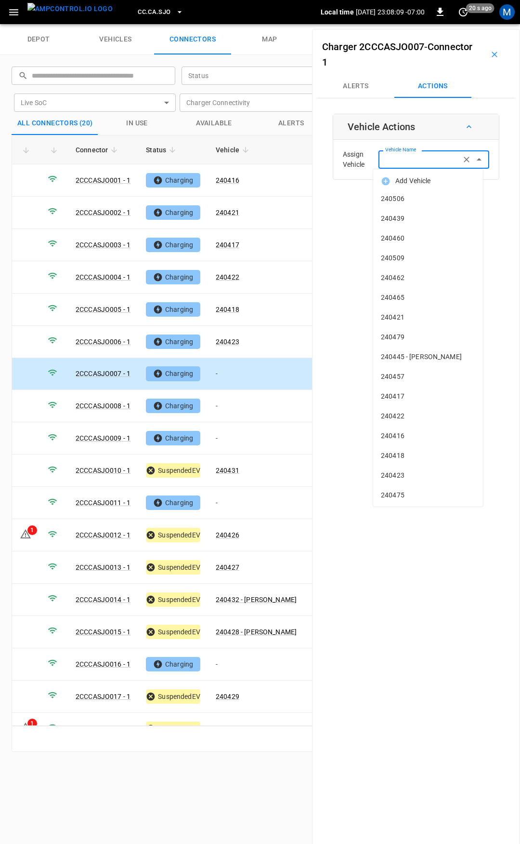
drag, startPoint x: 416, startPoint y: 196, endPoint x: 419, endPoint y: 156, distance: 39.6
click at [419, 24] on body "CC.CA.SJO Local time [DATE] 23:08:09 -07:00 0 20 s ago M depot vehicles connect…" at bounding box center [260, 12] width 520 height 24
click at [420, 155] on input "Vehicle Name" at bounding box center [420, 159] width 77 height 12
type input "**"
type input "*"
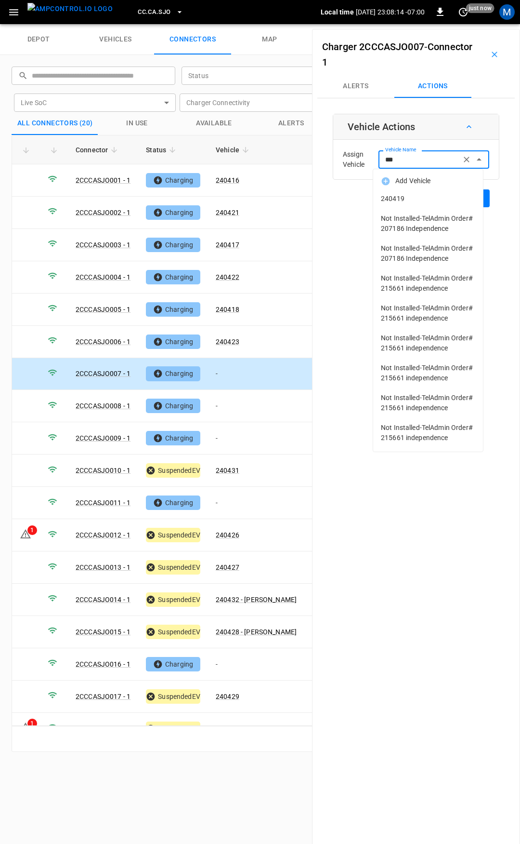
drag, startPoint x: 425, startPoint y: 194, endPoint x: 476, endPoint y: 197, distance: 51.6
click at [430, 194] on span "240419" at bounding box center [428, 199] width 94 height 10
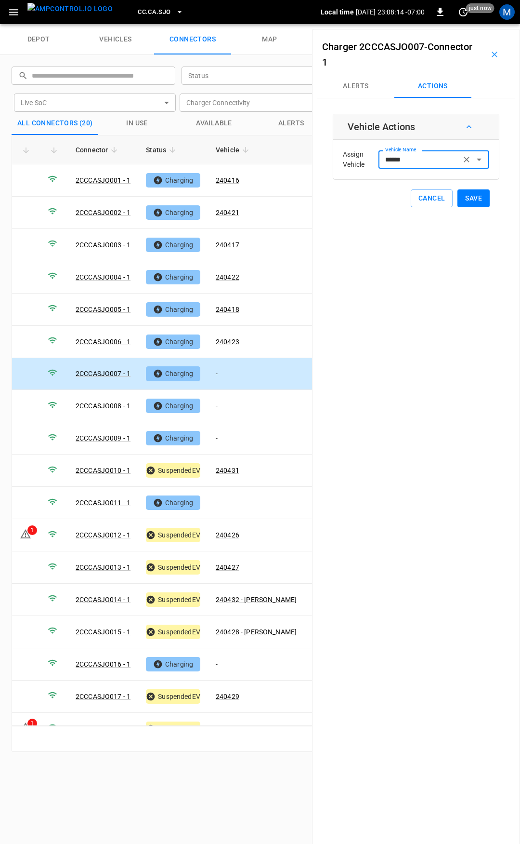
type input "******"
drag, startPoint x: 477, startPoint y: 197, endPoint x: 436, endPoint y: 234, distance: 55.3
click at [477, 197] on button "Save" at bounding box center [474, 198] width 32 height 18
click at [241, 396] on td "-" at bounding box center [256, 406] width 96 height 32
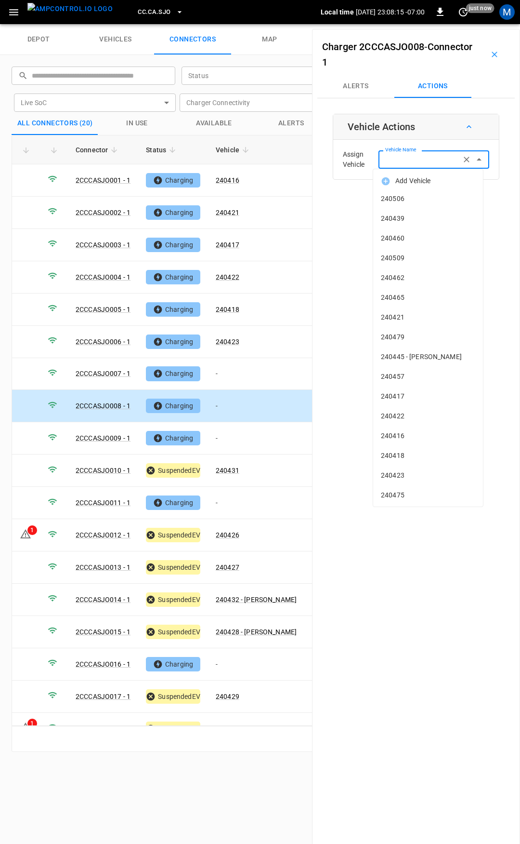
click at [393, 160] on input "Vehicle Name" at bounding box center [420, 159] width 77 height 12
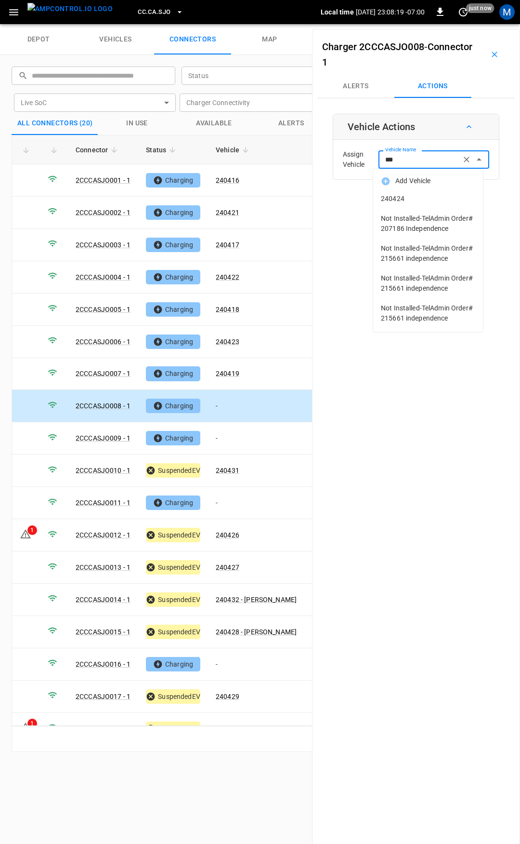
drag, startPoint x: 411, startPoint y: 197, endPoint x: 447, endPoint y: 210, distance: 38.9
click at [411, 197] on span "240424" at bounding box center [428, 199] width 94 height 10
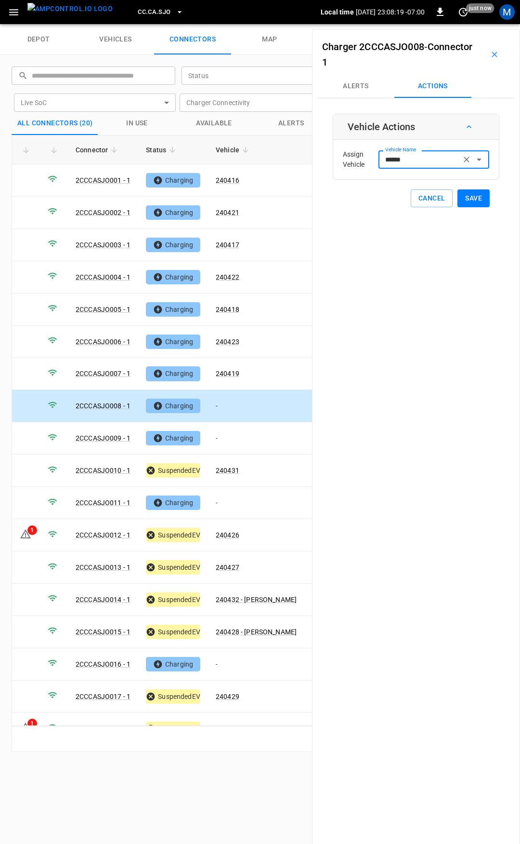
type input "******"
click at [472, 197] on button "Save" at bounding box center [474, 198] width 32 height 18
drag, startPoint x: 239, startPoint y: 433, endPoint x: 405, endPoint y: 139, distance: 338.2
click at [239, 432] on td "-" at bounding box center [256, 438] width 96 height 32
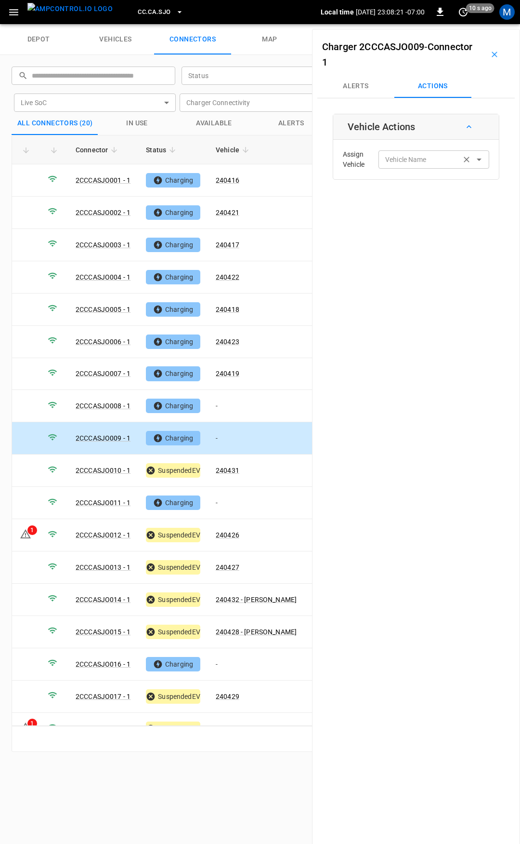
click at [413, 159] on input "Vehicle Name" at bounding box center [420, 159] width 77 height 12
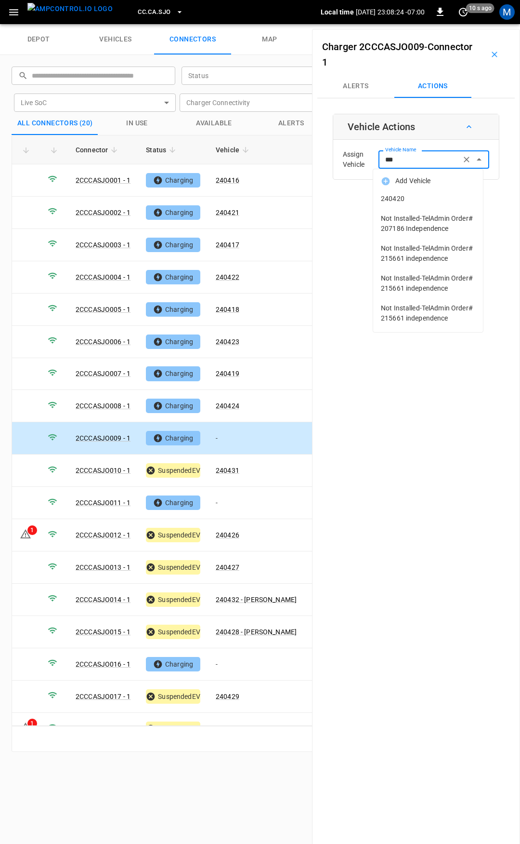
click at [436, 202] on span "240420" at bounding box center [428, 199] width 94 height 10
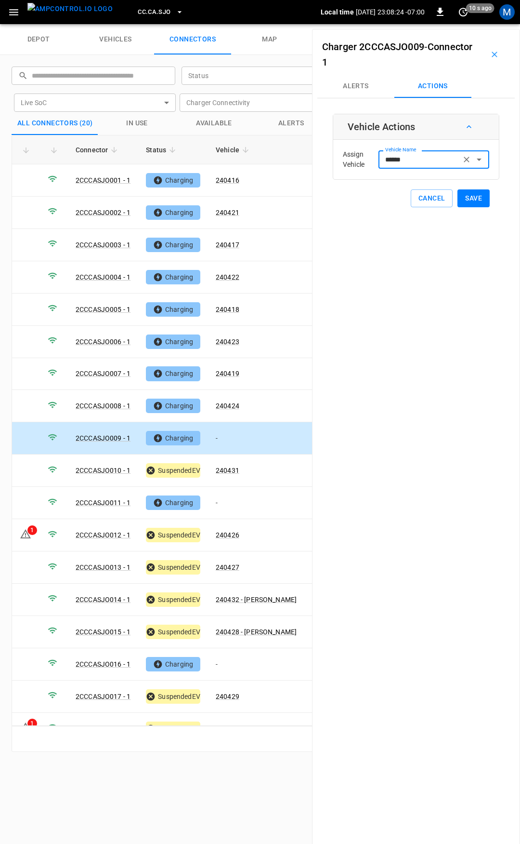
type input "******"
click at [471, 200] on button "Save" at bounding box center [474, 198] width 32 height 18
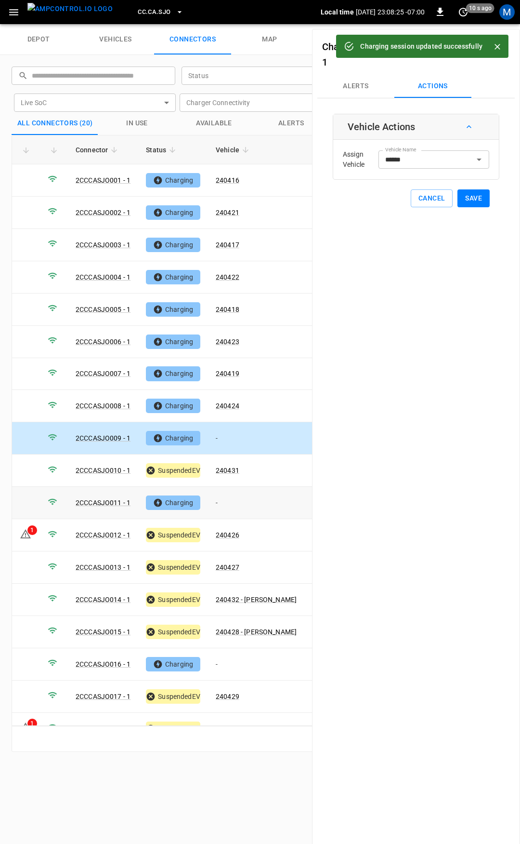
drag, startPoint x: 239, startPoint y: 501, endPoint x: 389, endPoint y: 190, distance: 345.1
click at [239, 500] on td "-" at bounding box center [256, 503] width 96 height 32
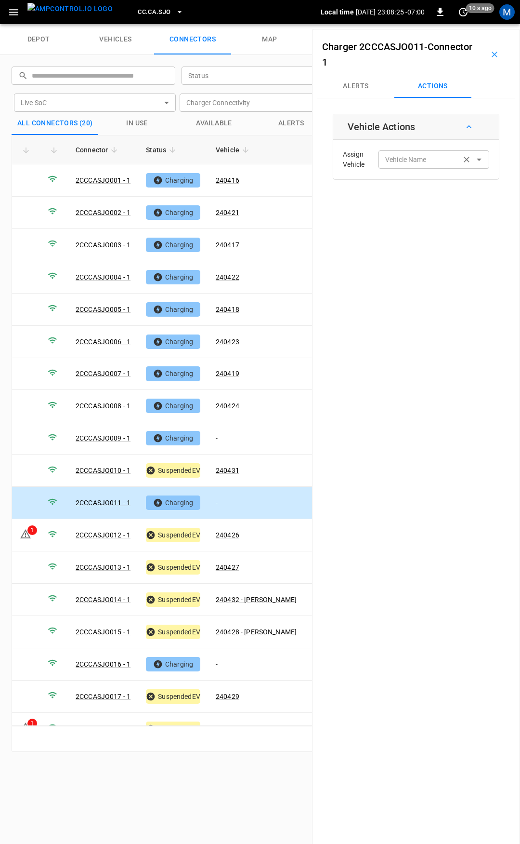
click at [404, 161] on div "Vehicle Name Vehicle Name" at bounding box center [434, 159] width 111 height 18
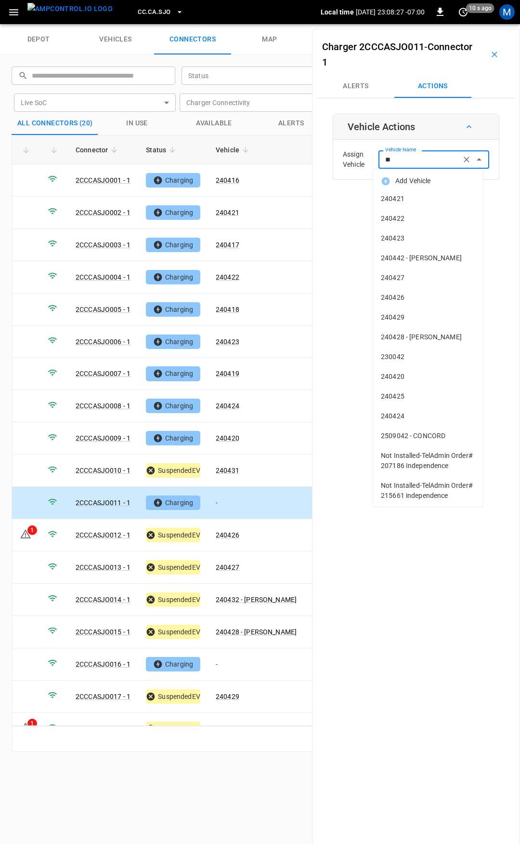
type input "***"
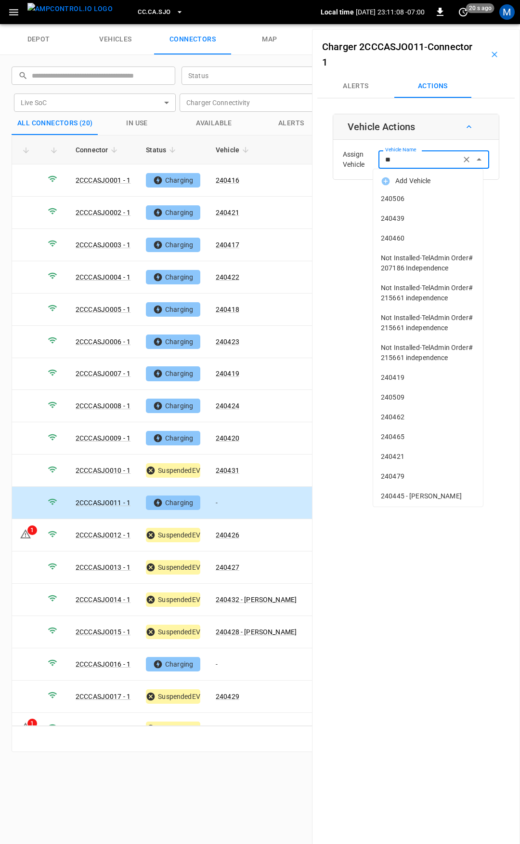
type input "***"
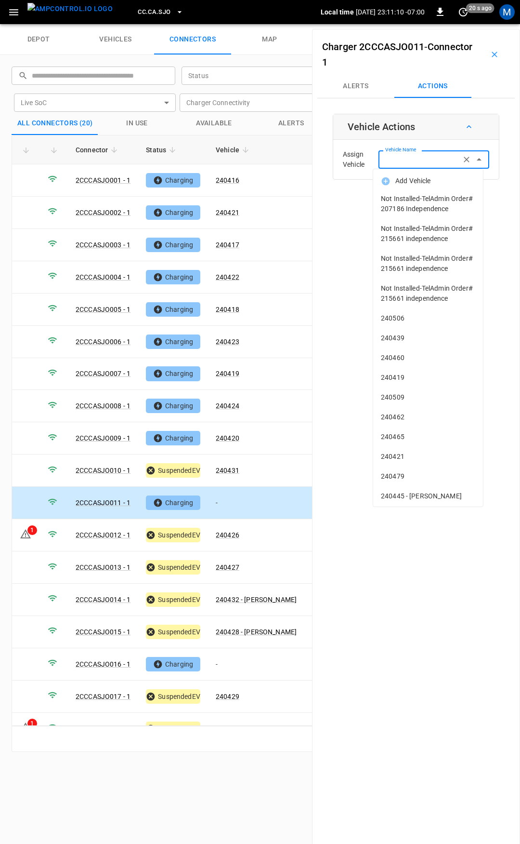
type input "*"
click at [410, 159] on input "**" at bounding box center [420, 159] width 77 height 12
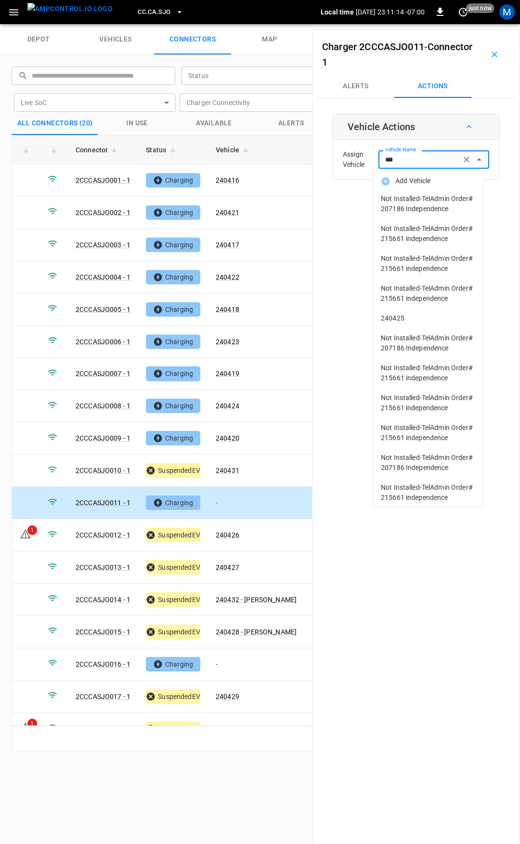
click at [419, 323] on span "240425" at bounding box center [428, 318] width 94 height 10
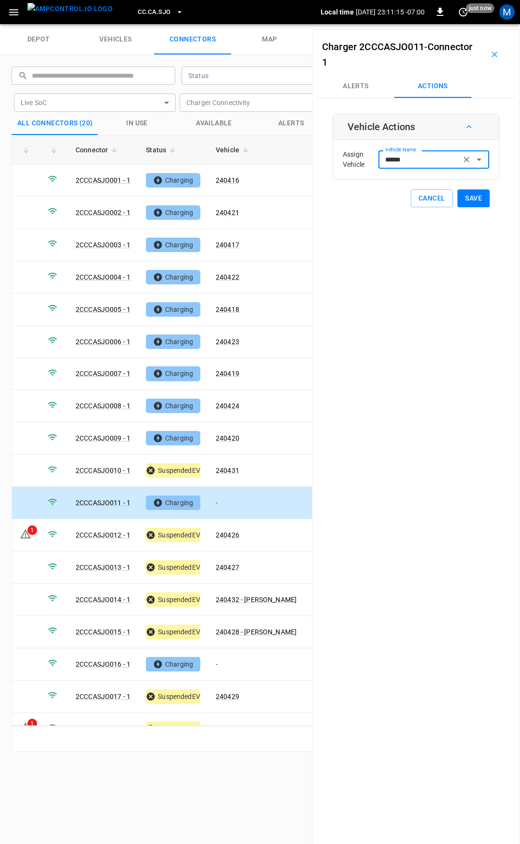
type input "******"
click at [465, 195] on button "Save" at bounding box center [474, 198] width 32 height 18
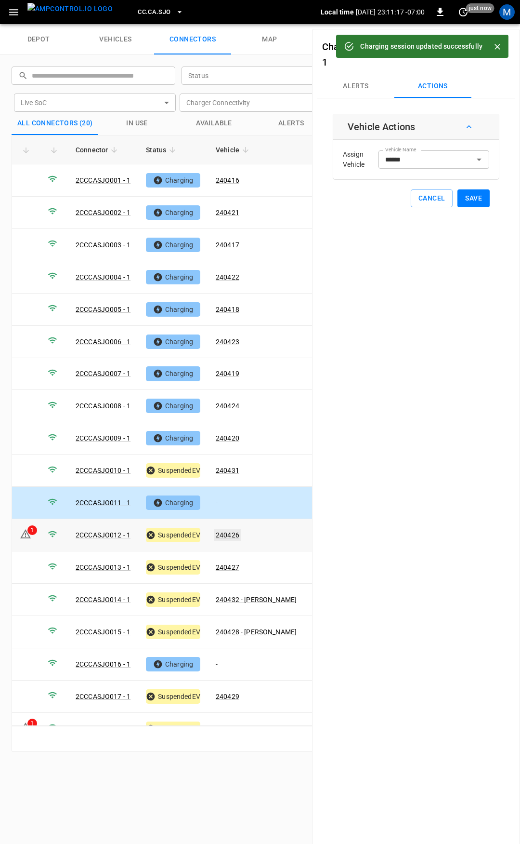
click at [231, 529] on link "240426" at bounding box center [227, 535] width 27 height 12
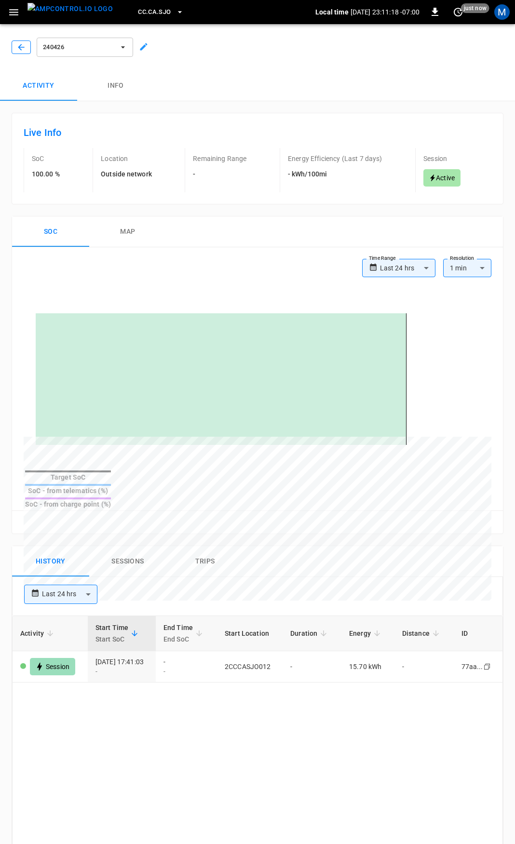
click at [23, 44] on icon "button" at bounding box center [21, 47] width 10 height 10
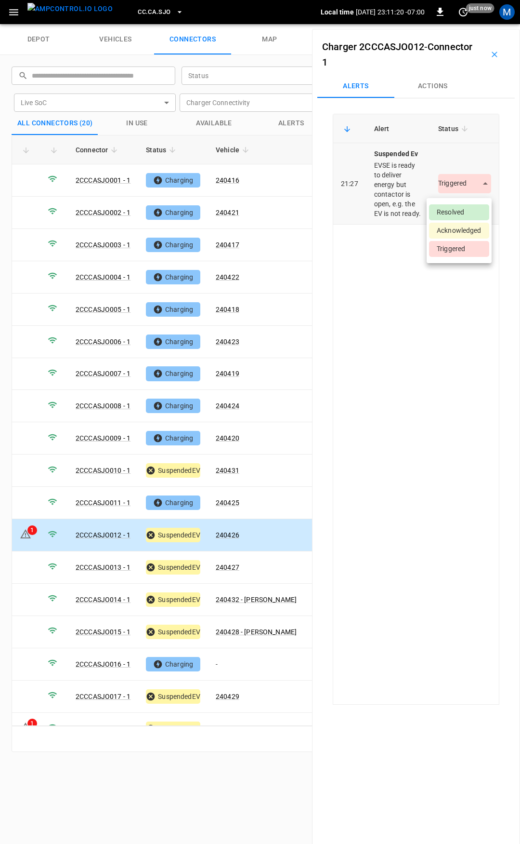
click at [459, 24] on body "CC.CA.SJO Local time [DATE] 23:11:20 -07:00 0 just now M depot vehicles connect…" at bounding box center [260, 12] width 520 height 24
click at [455, 210] on li "Resolved" at bounding box center [459, 212] width 60 height 16
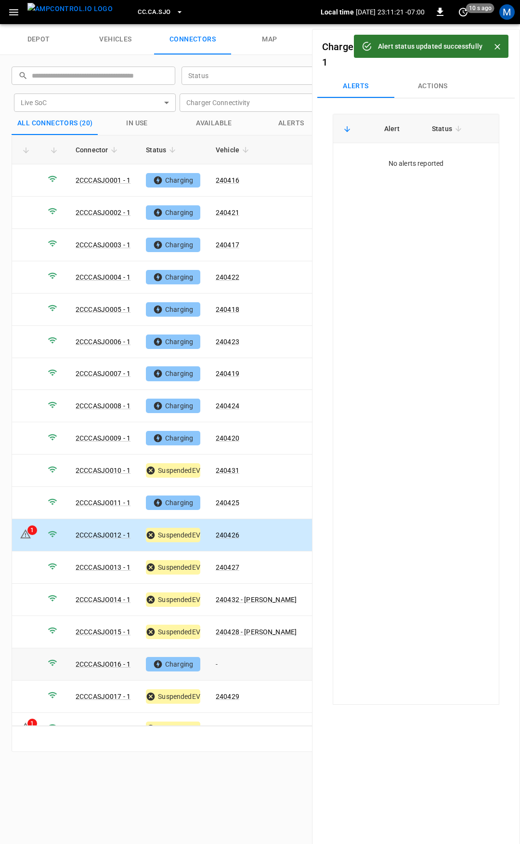
click at [230, 654] on td "-" at bounding box center [256, 664] width 96 height 32
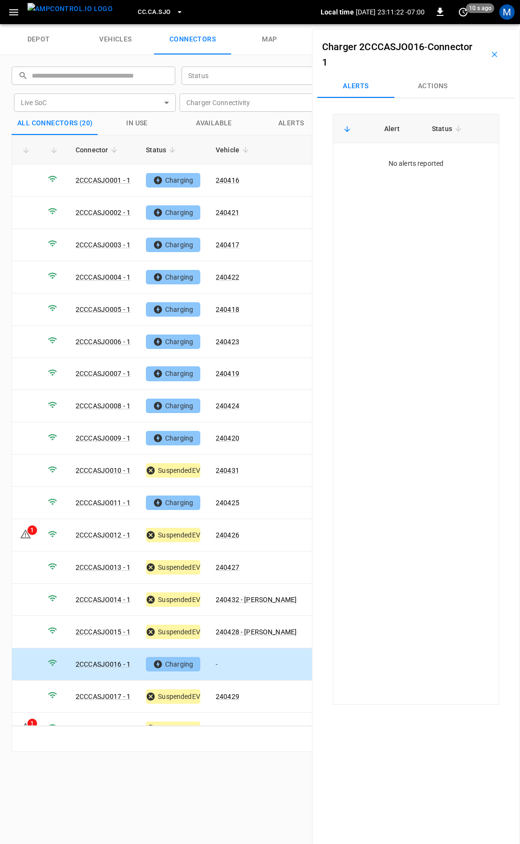
click at [426, 94] on button "Actions" at bounding box center [433, 86] width 77 height 23
click at [414, 159] on div "Vehicle Name Vehicle Name" at bounding box center [434, 159] width 111 height 18
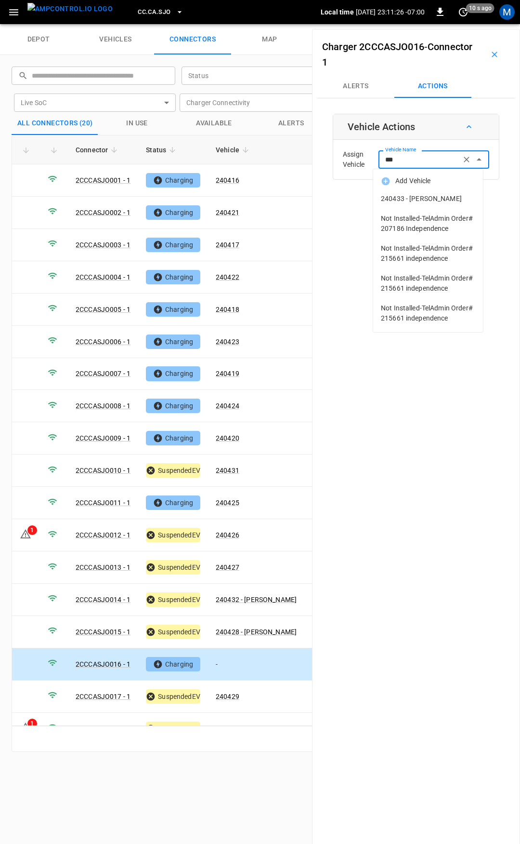
click at [411, 200] on span "240433 - [PERSON_NAME]" at bounding box center [428, 199] width 94 height 10
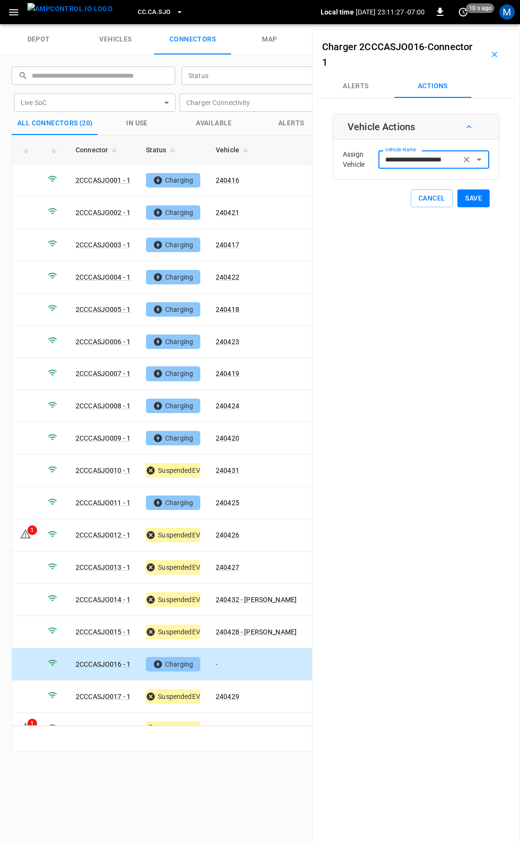
type input "**********"
click at [465, 202] on button "Save" at bounding box center [474, 198] width 32 height 18
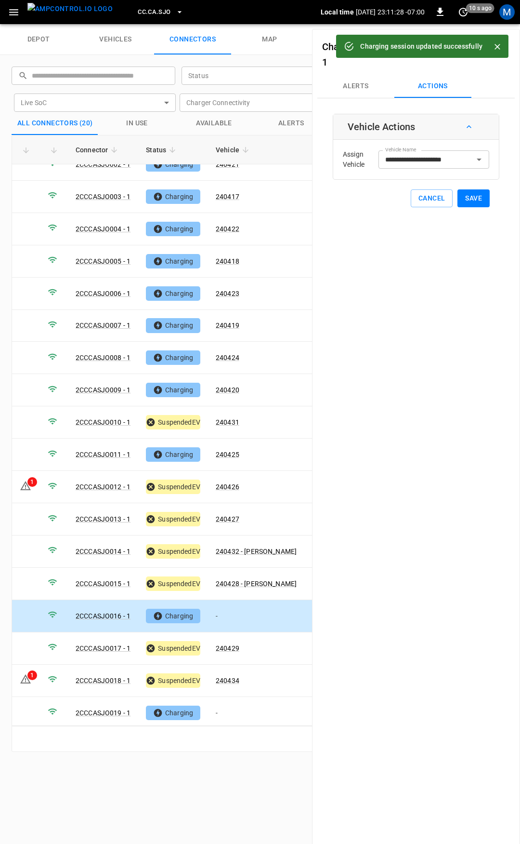
scroll to position [80, 0]
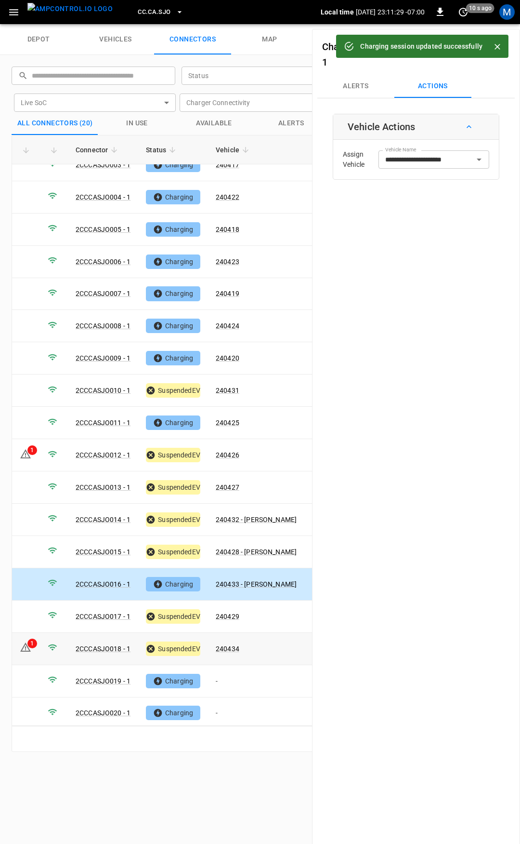
click at [235, 645] on link "240434" at bounding box center [228, 649] width 24 height 8
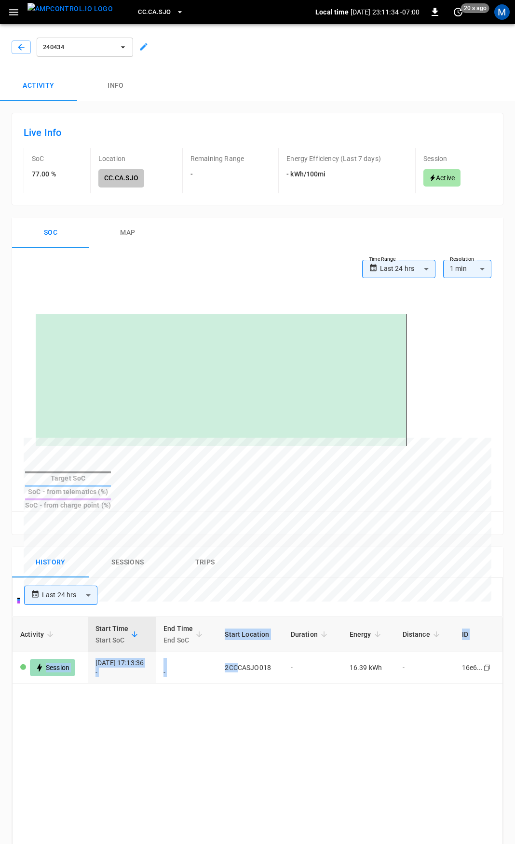
drag, startPoint x: 247, startPoint y: 640, endPoint x: 380, endPoint y: 682, distance: 139.9
click at [15, 42] on button "button" at bounding box center [21, 46] width 19 height 13
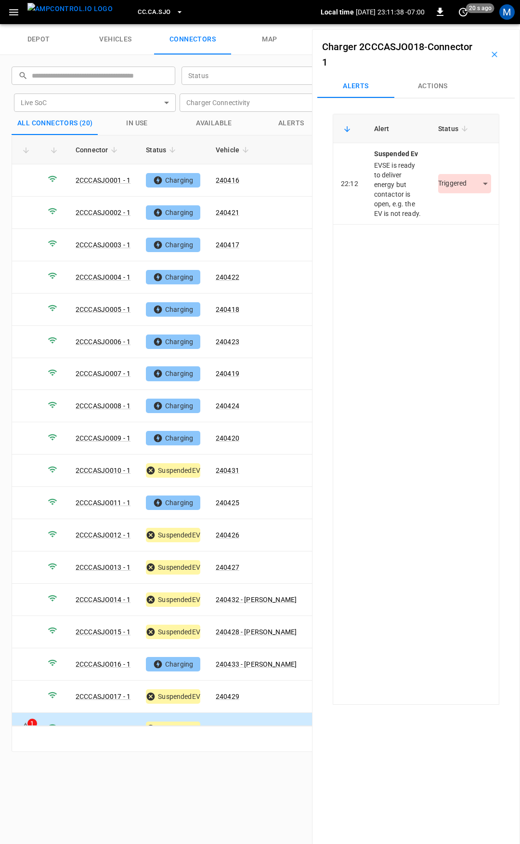
click at [112, 715] on td "2CCCASJO018 - 1" at bounding box center [103, 729] width 70 height 32
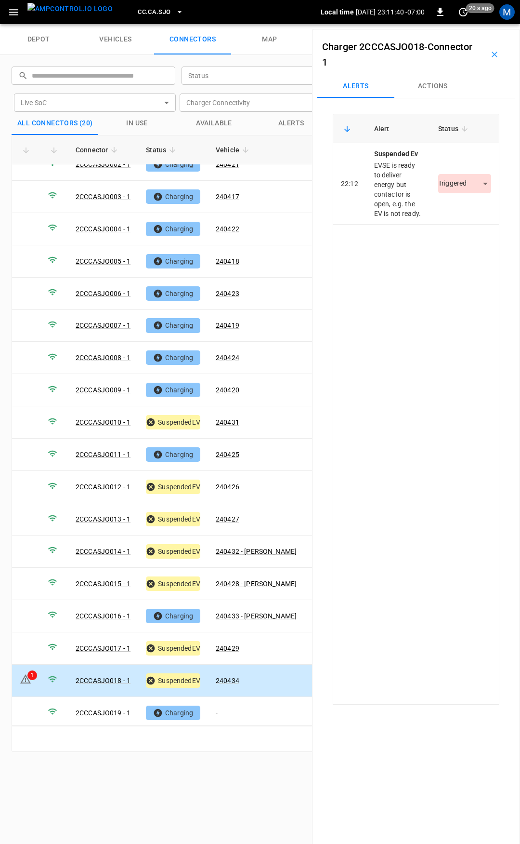
scroll to position [80, 0]
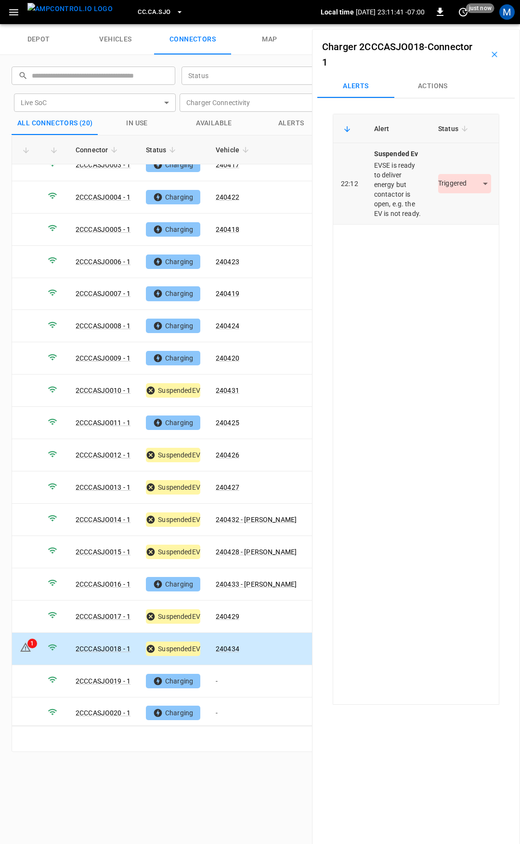
click at [452, 174] on td "Triggered *********" at bounding box center [465, 183] width 68 height 81
click at [455, 24] on body "CC.CA.SJO Local time [DATE] 23:11:42 -07:00 0 just now M depot vehicles connect…" at bounding box center [260, 12] width 520 height 24
click at [460, 213] on li "Resolved" at bounding box center [459, 212] width 60 height 16
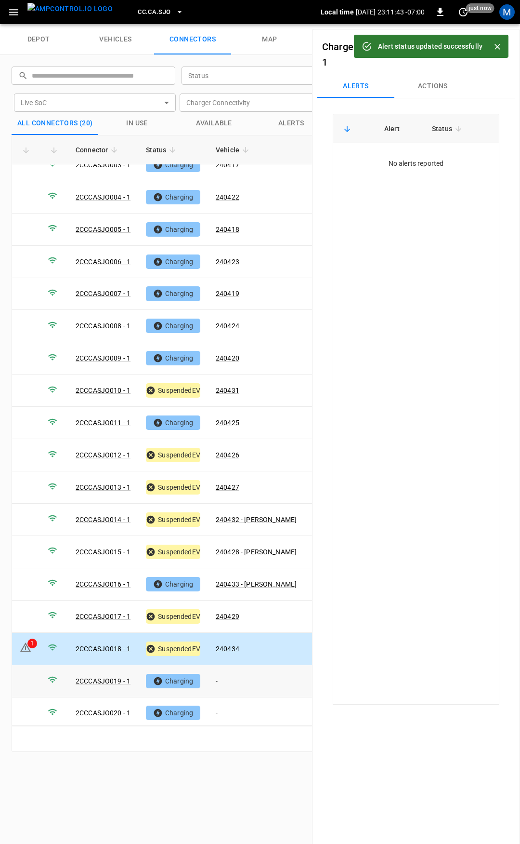
click at [234, 680] on td "-" at bounding box center [256, 681] width 96 height 32
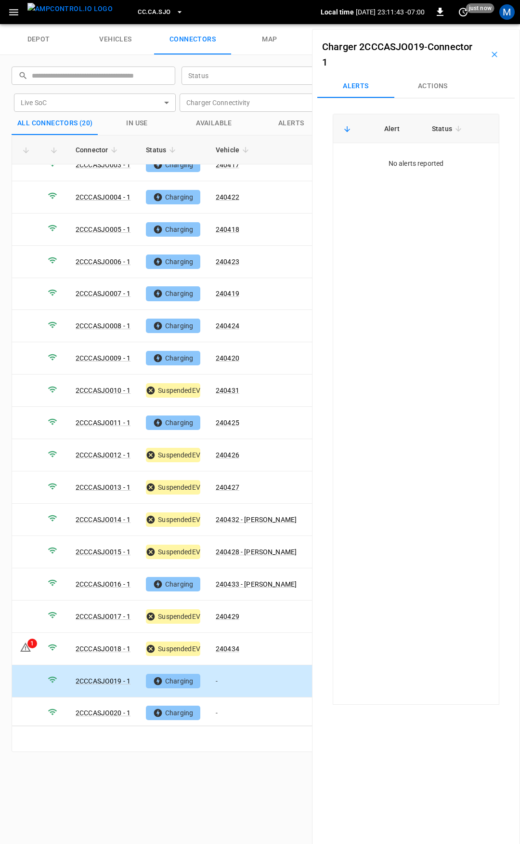
click at [419, 76] on button "Actions" at bounding box center [433, 86] width 77 height 23
click at [417, 159] on div "Vehicle Name Vehicle Name" at bounding box center [434, 159] width 111 height 18
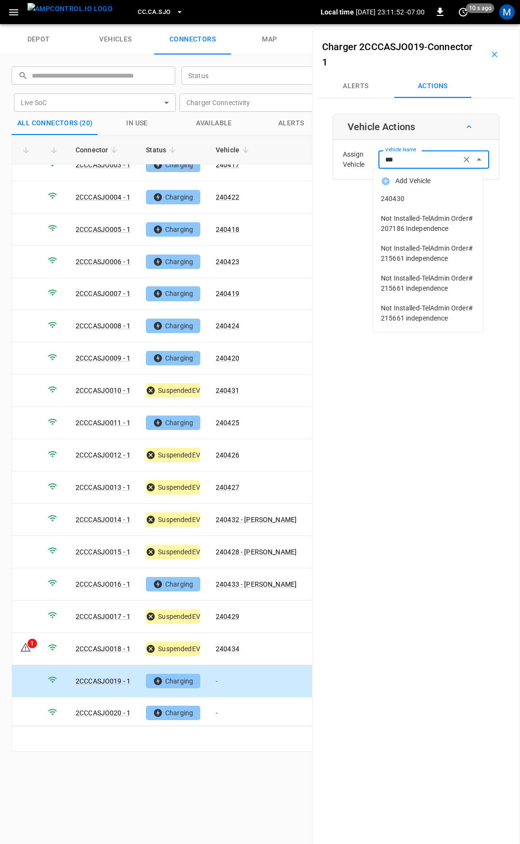
click at [444, 202] on span "240430" at bounding box center [428, 199] width 94 height 10
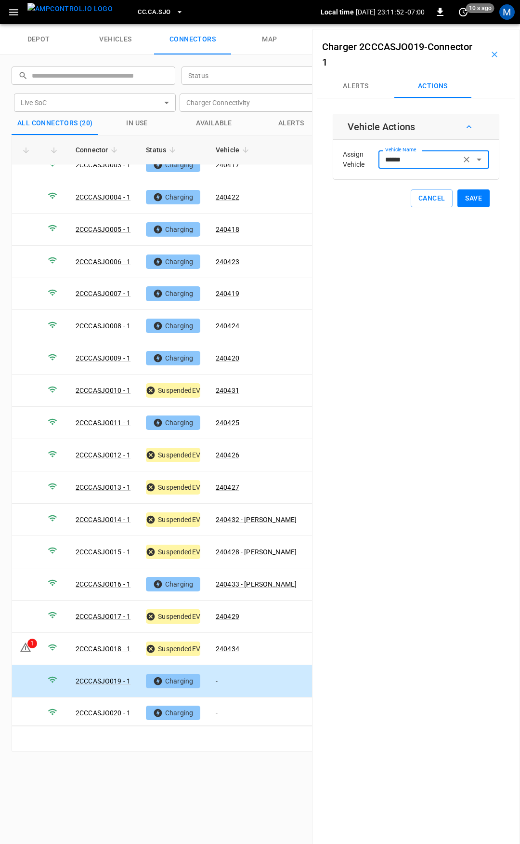
type input "******"
click at [470, 200] on button "Save" at bounding box center [474, 198] width 32 height 18
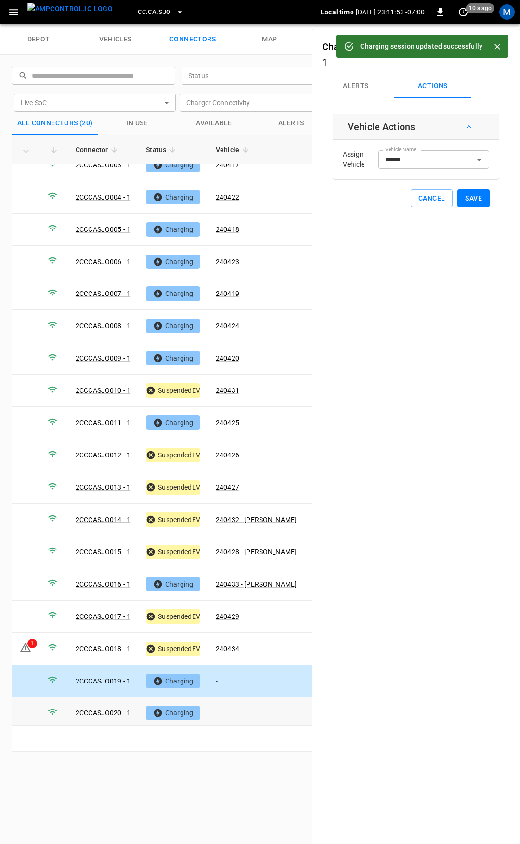
click at [236, 704] on td "-" at bounding box center [256, 713] width 96 height 32
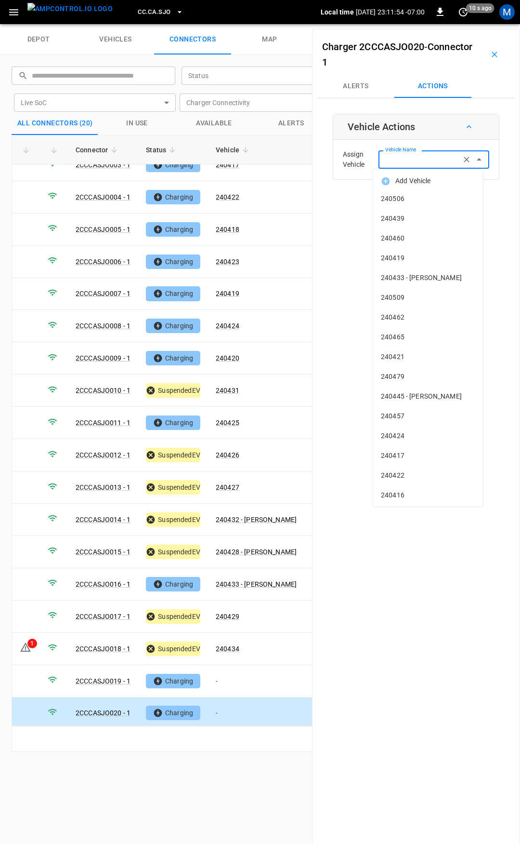
click at [405, 154] on div "Vehicle Name Vehicle Name" at bounding box center [434, 159] width 111 height 18
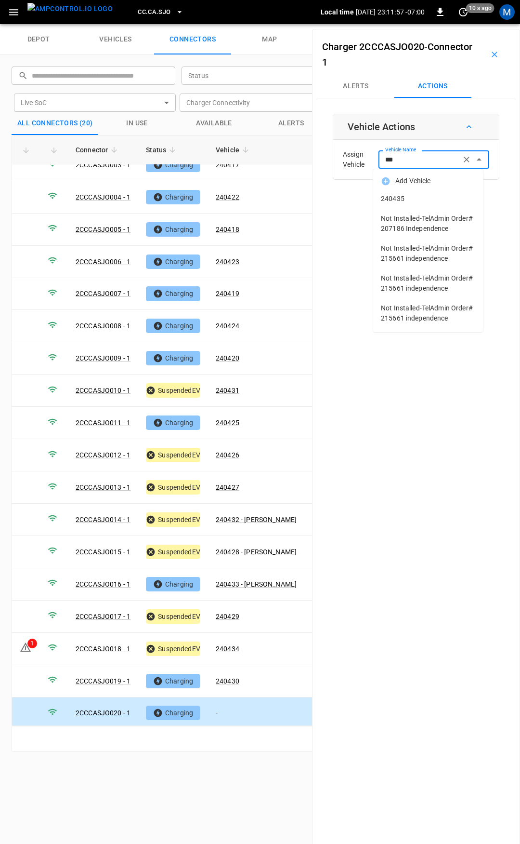
click at [424, 205] on li "240435" at bounding box center [429, 199] width 110 height 20
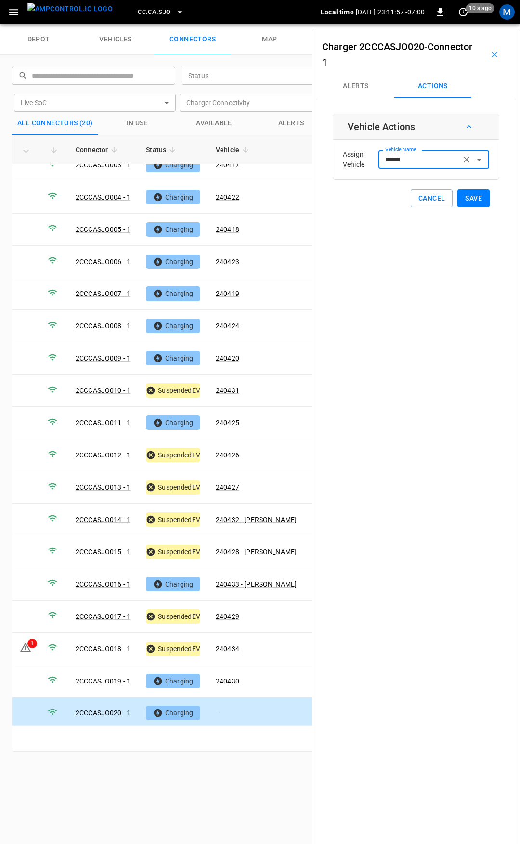
type input "******"
click at [465, 199] on button "Save" at bounding box center [474, 198] width 32 height 18
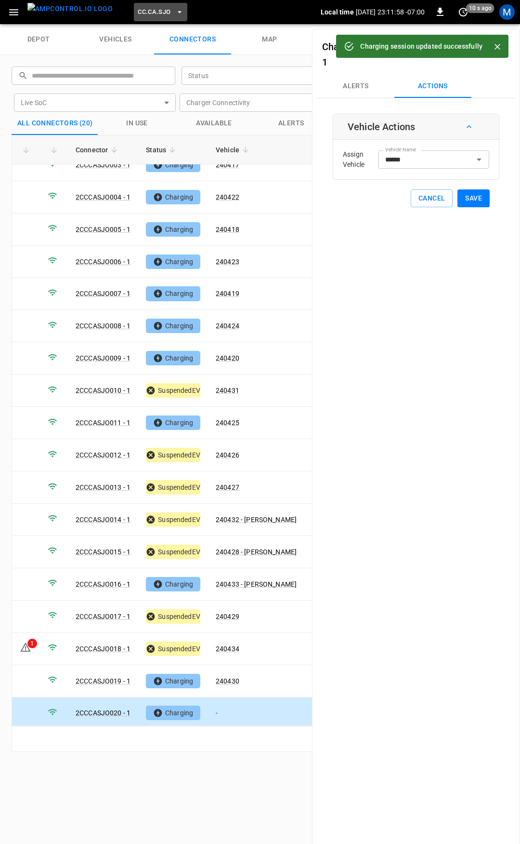
click at [141, 7] on span "CC.CA.SJO" at bounding box center [154, 12] width 33 height 11
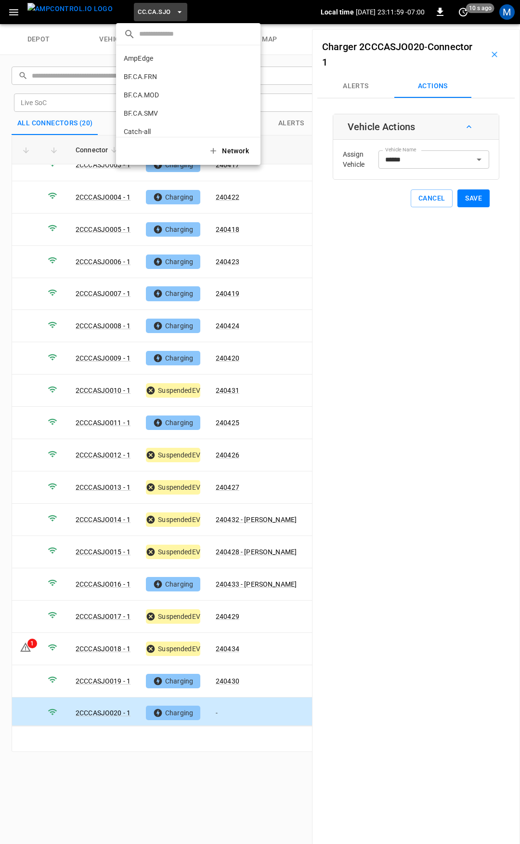
scroll to position [180, 0]
click at [166, 80] on p "CC.FRN" at bounding box center [171, 80] width 95 height 10
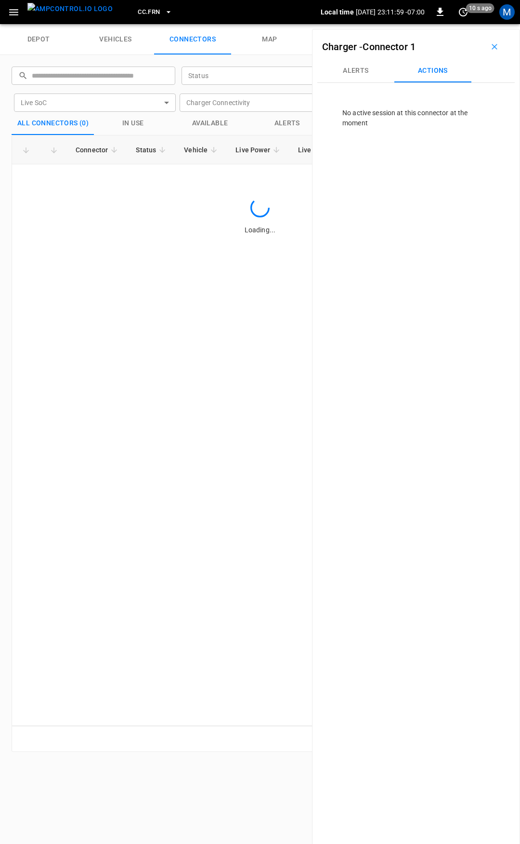
scroll to position [0, 0]
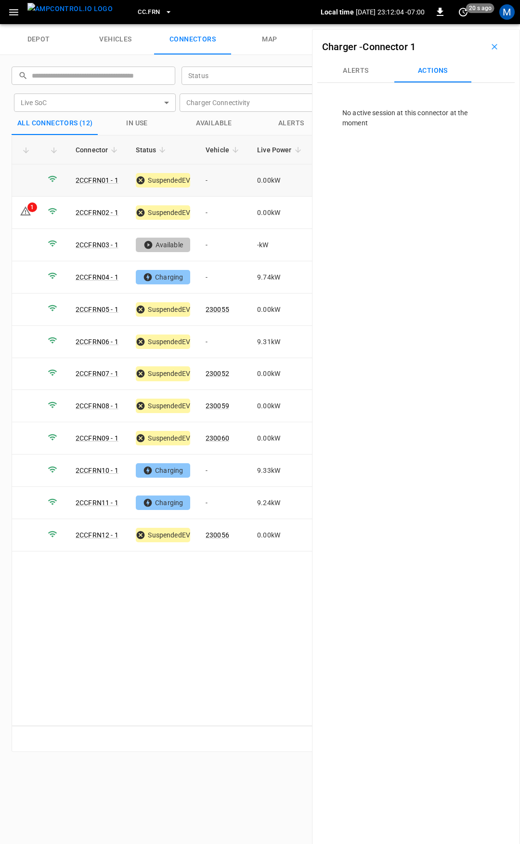
click at [222, 183] on td "-" at bounding box center [224, 180] width 52 height 32
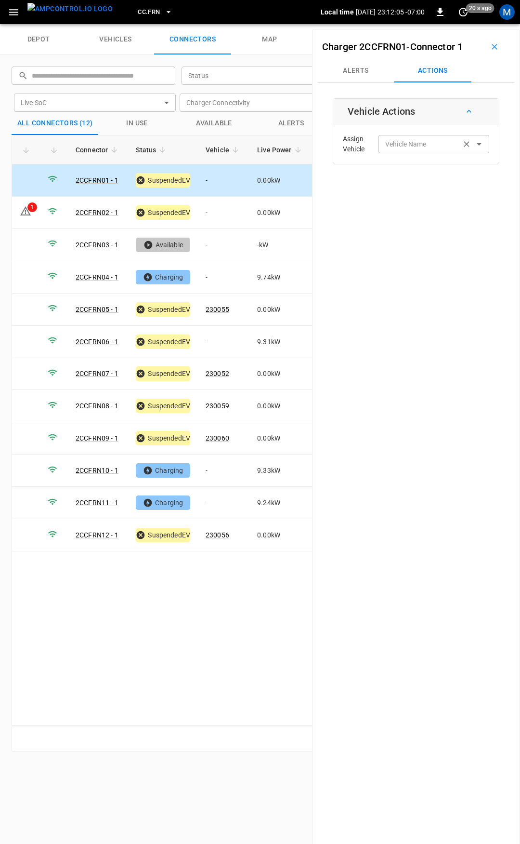
click at [419, 140] on div "Vehicle Name Vehicle Name" at bounding box center [434, 144] width 111 height 18
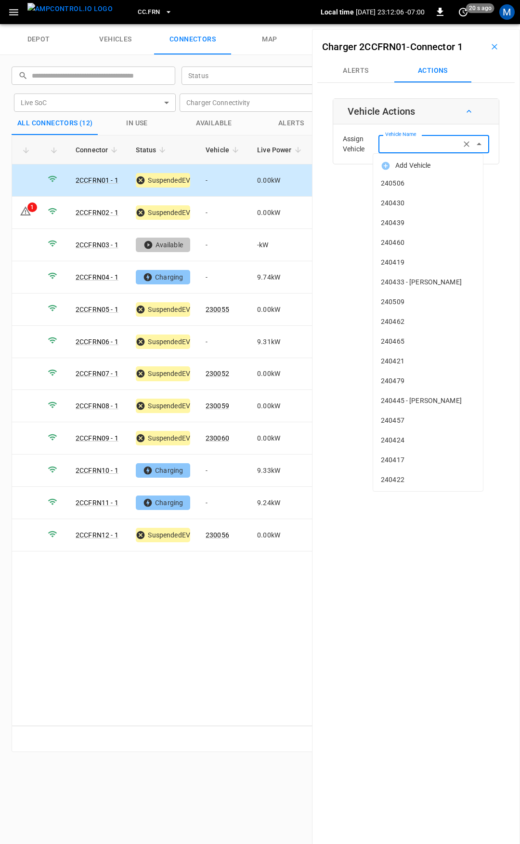
type input "*"
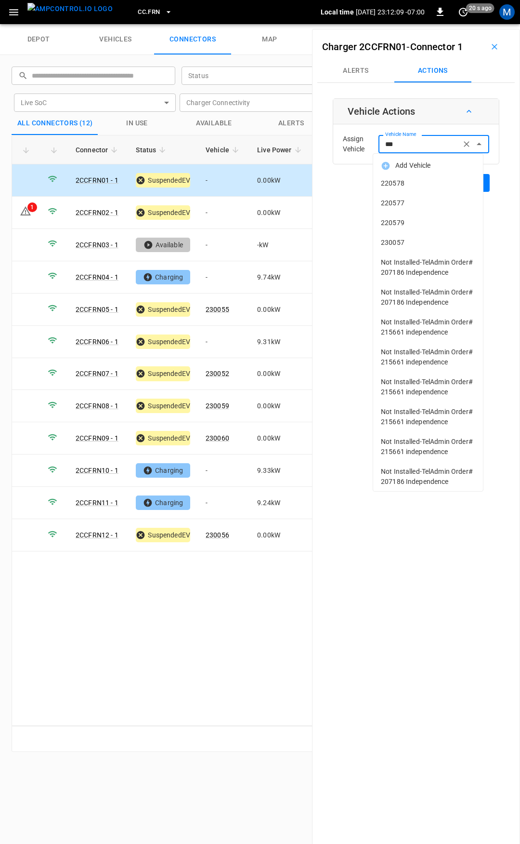
drag, startPoint x: 410, startPoint y: 240, endPoint x: 456, endPoint y: 232, distance: 47.1
click at [411, 240] on span "230057" at bounding box center [428, 243] width 94 height 10
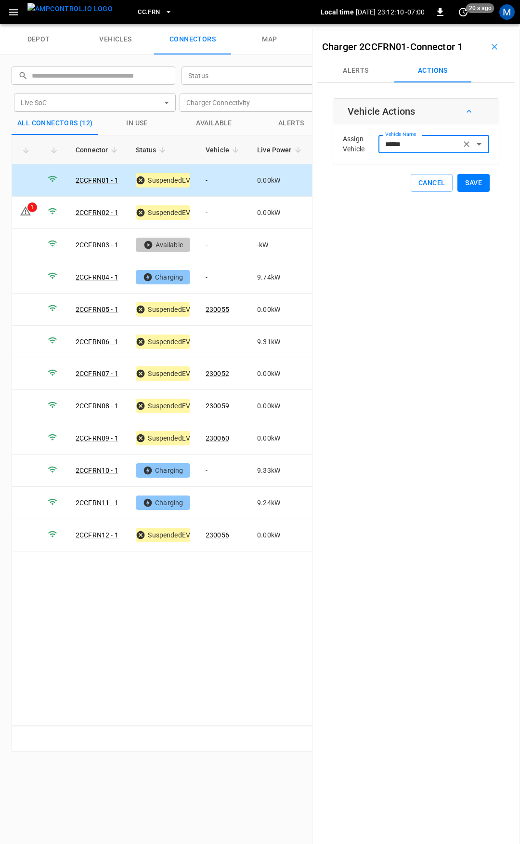
type input "******"
click at [475, 177] on button "Save" at bounding box center [474, 183] width 32 height 18
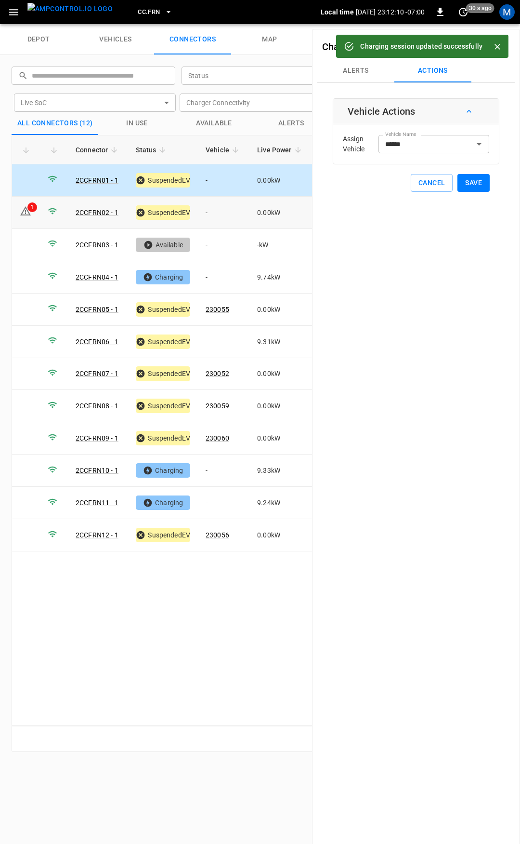
click at [233, 211] on td "-" at bounding box center [224, 213] width 52 height 32
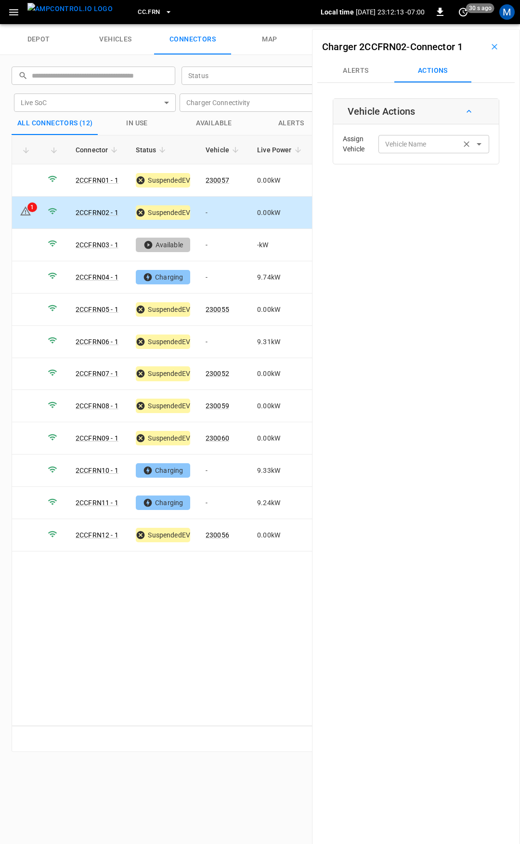
click at [398, 136] on div "Vehicle Name" at bounding box center [434, 144] width 111 height 18
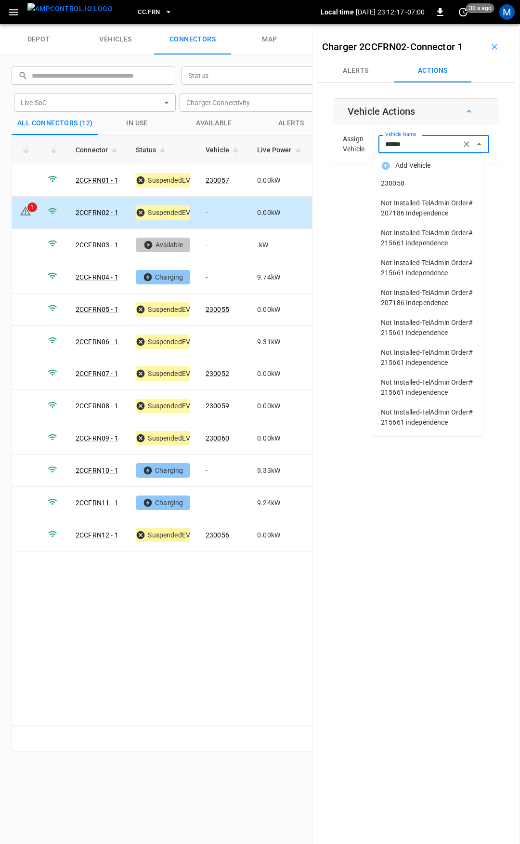
click at [437, 180] on span "230058" at bounding box center [428, 183] width 94 height 10
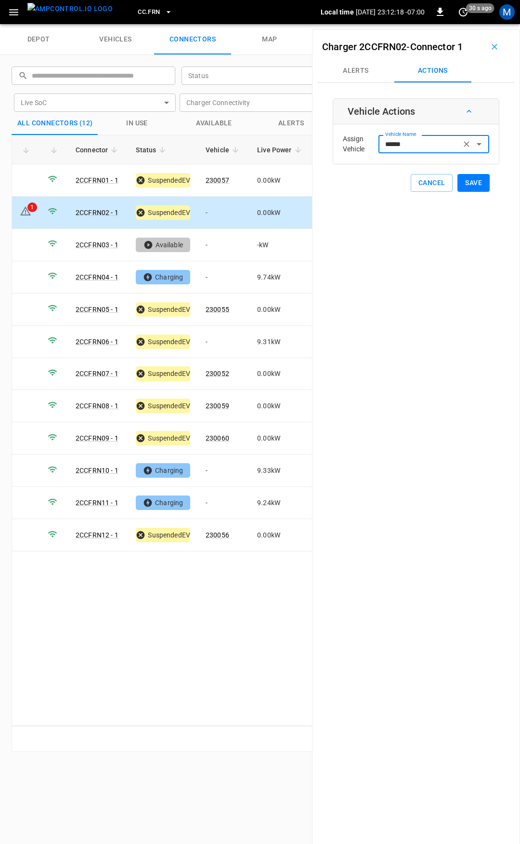
type input "******"
drag, startPoint x: 472, startPoint y: 184, endPoint x: 273, endPoint y: 226, distance: 203.4
click at [472, 184] on button "Save" at bounding box center [474, 183] width 32 height 18
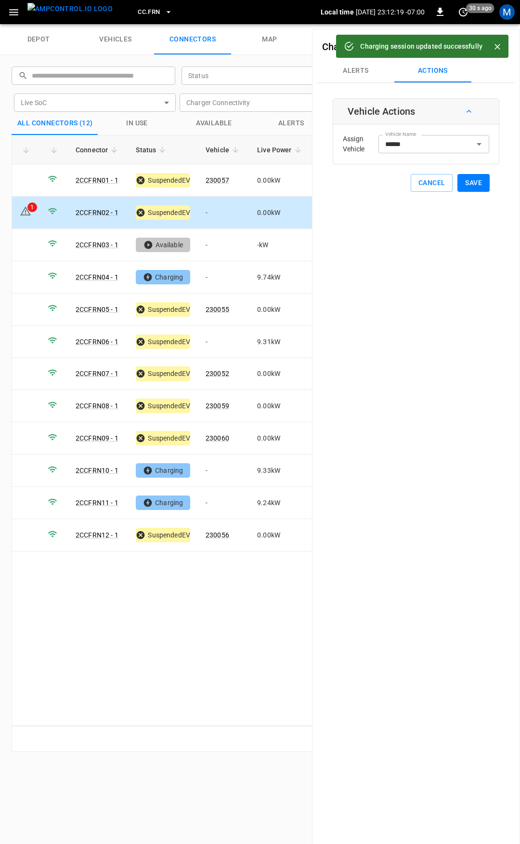
click at [216, 209] on td "-" at bounding box center [224, 213] width 52 height 32
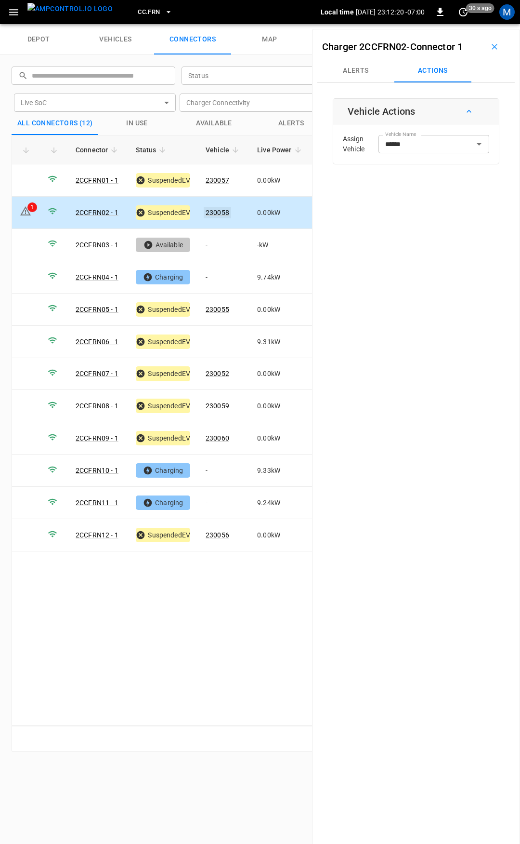
click at [216, 209] on link "230058" at bounding box center [217, 213] width 27 height 12
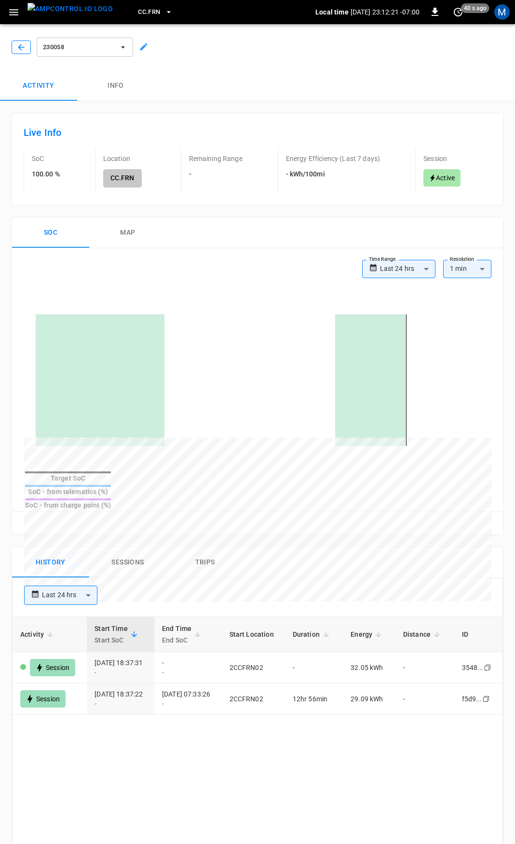
click at [20, 40] on button "button" at bounding box center [21, 46] width 19 height 13
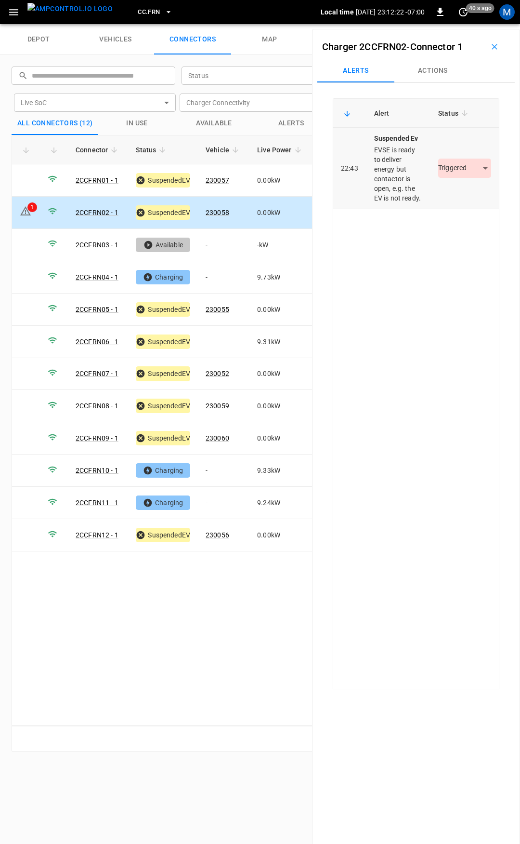
click at [448, 24] on body "CC.FRN Local time [DATE] 23:12:22 -07:00 0 40 s ago M depot vehicles connectors…" at bounding box center [260, 12] width 520 height 24
click at [454, 195] on li "Resolved" at bounding box center [459, 197] width 60 height 16
click at [216, 276] on td "-" at bounding box center [224, 277] width 52 height 32
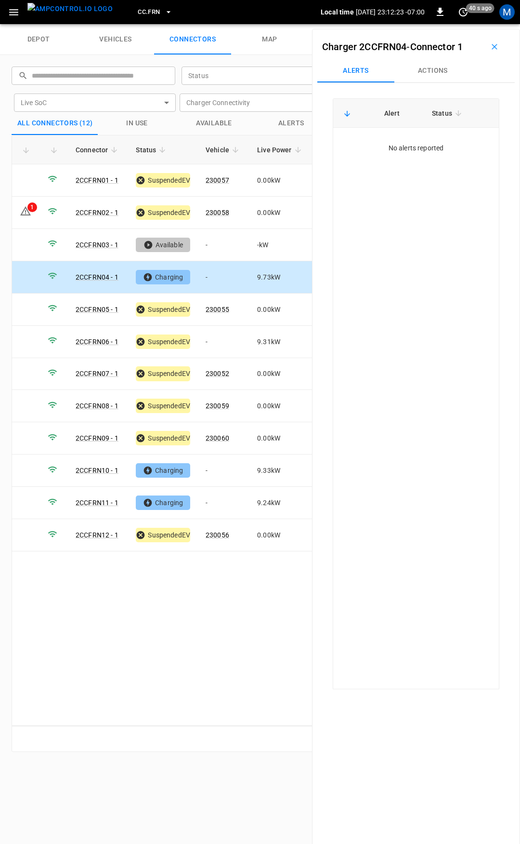
click at [429, 70] on button "Actions" at bounding box center [433, 70] width 77 height 23
click at [416, 138] on div "Vehicle Name Vehicle Name" at bounding box center [434, 144] width 111 height 18
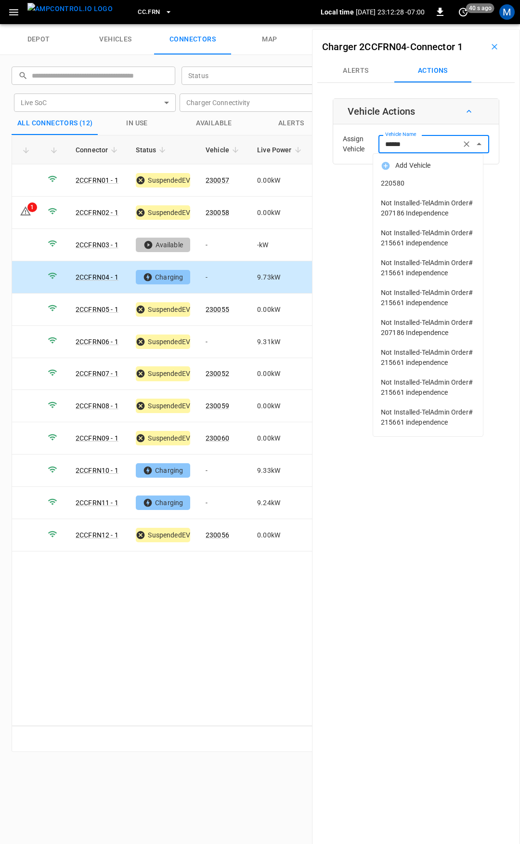
click at [419, 182] on span "220580" at bounding box center [428, 183] width 94 height 10
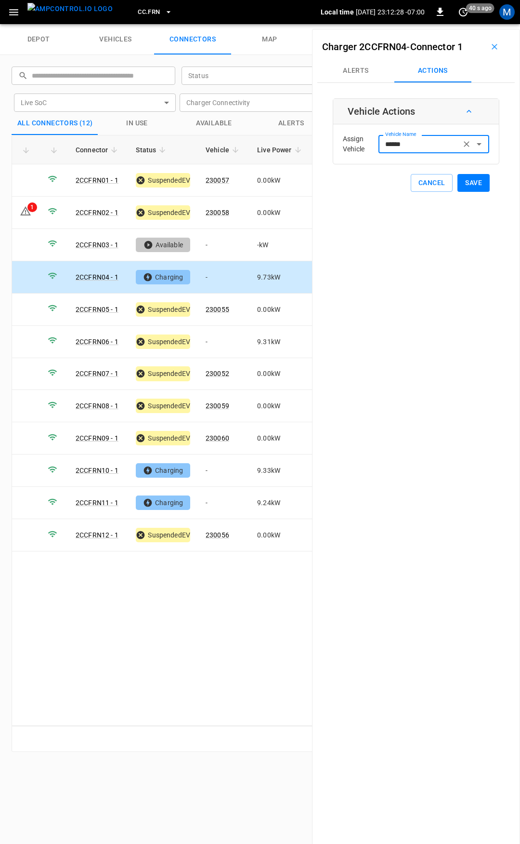
type input "******"
click at [476, 181] on button "Save" at bounding box center [474, 183] width 32 height 18
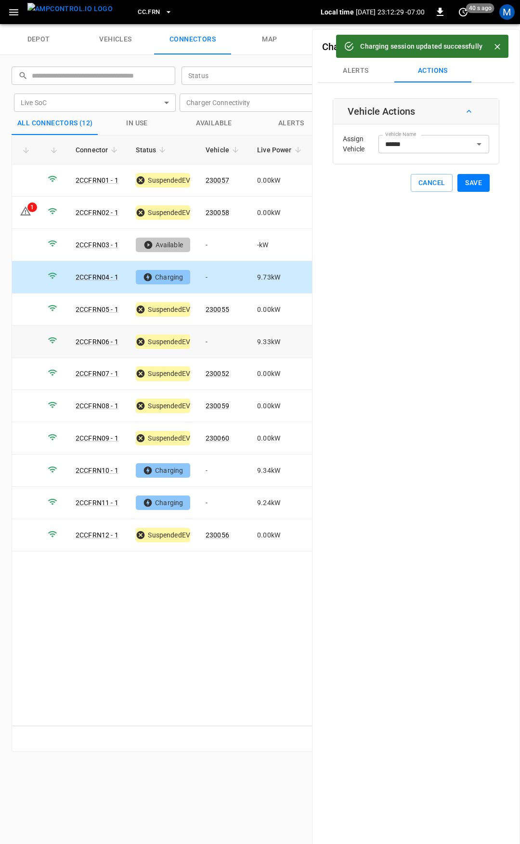
click at [228, 334] on td "-" at bounding box center [224, 342] width 52 height 32
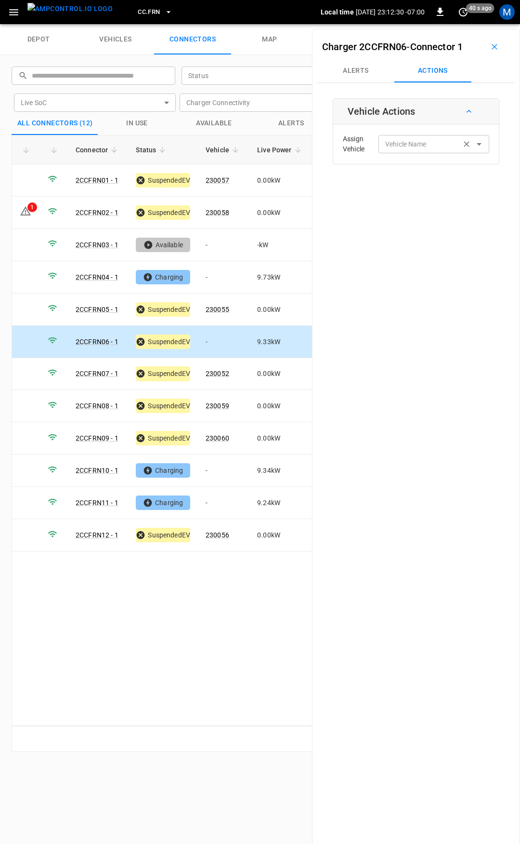
click at [429, 144] on input "Vehicle Name" at bounding box center [420, 144] width 77 height 12
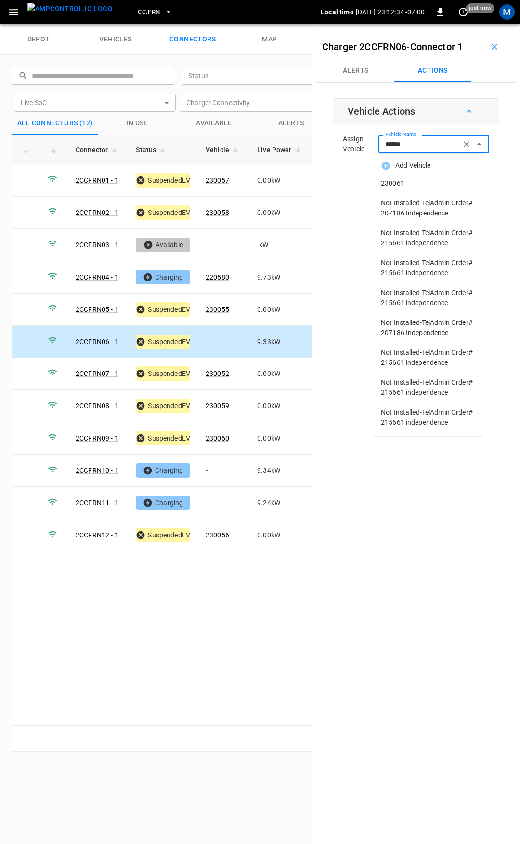
click at [425, 179] on span "230061" at bounding box center [428, 183] width 94 height 10
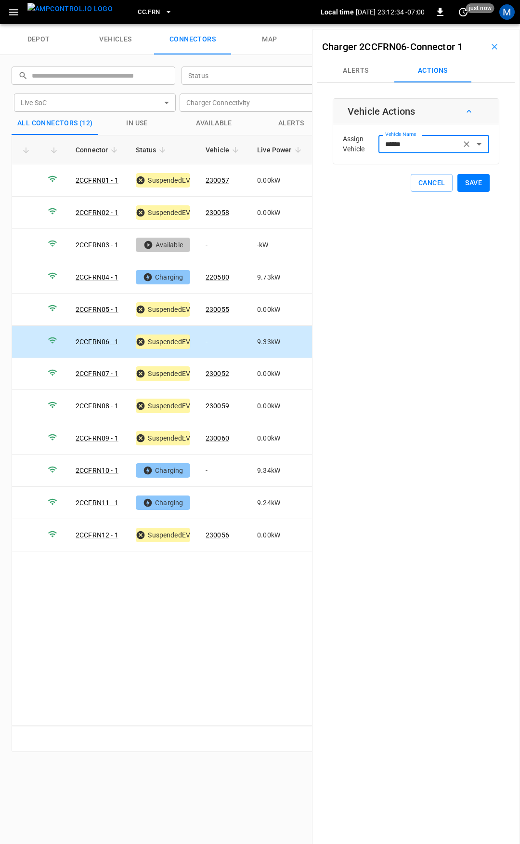
type input "******"
click at [459, 180] on button "Save" at bounding box center [474, 183] width 32 height 18
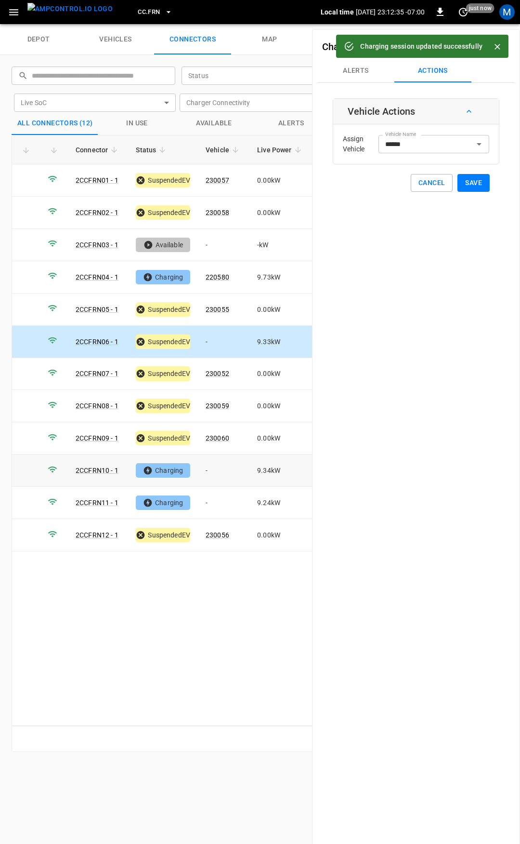
drag, startPoint x: 217, startPoint y: 468, endPoint x: 430, endPoint y: 227, distance: 322.0
click at [217, 466] on td "-" at bounding box center [224, 470] width 52 height 32
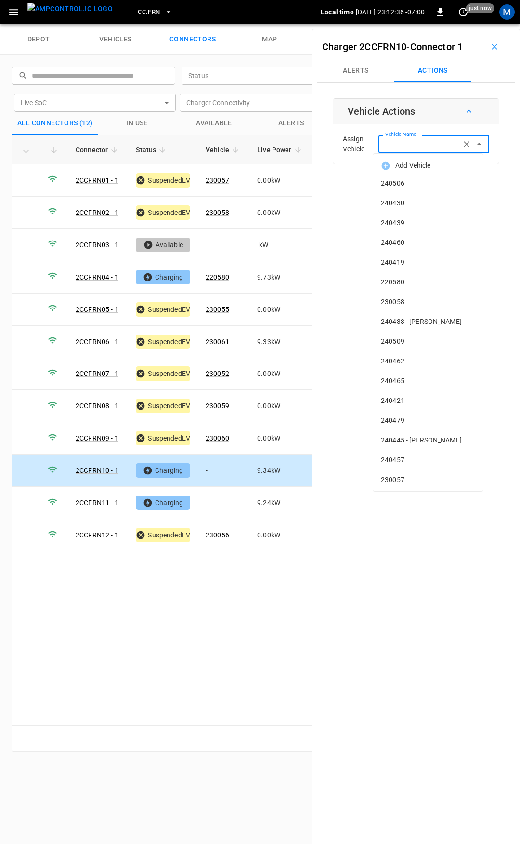
click at [411, 149] on input "Vehicle Name" at bounding box center [420, 144] width 77 height 12
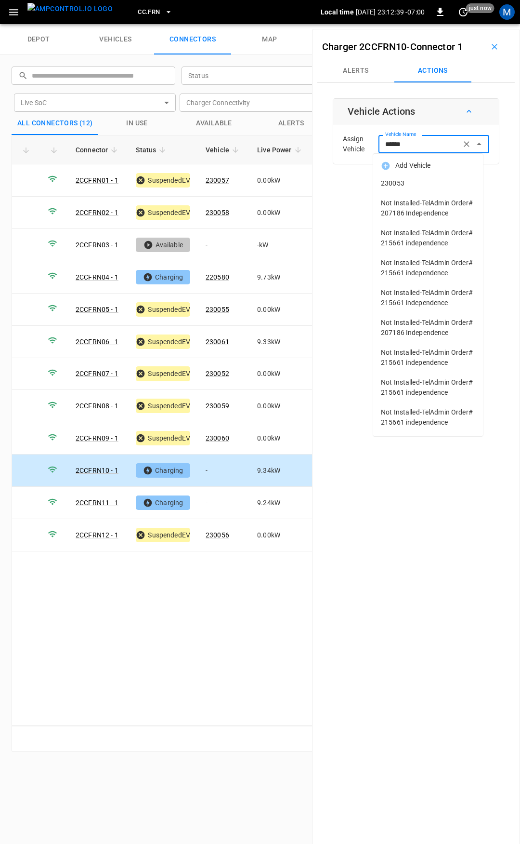
click at [414, 185] on span "230053" at bounding box center [428, 183] width 94 height 10
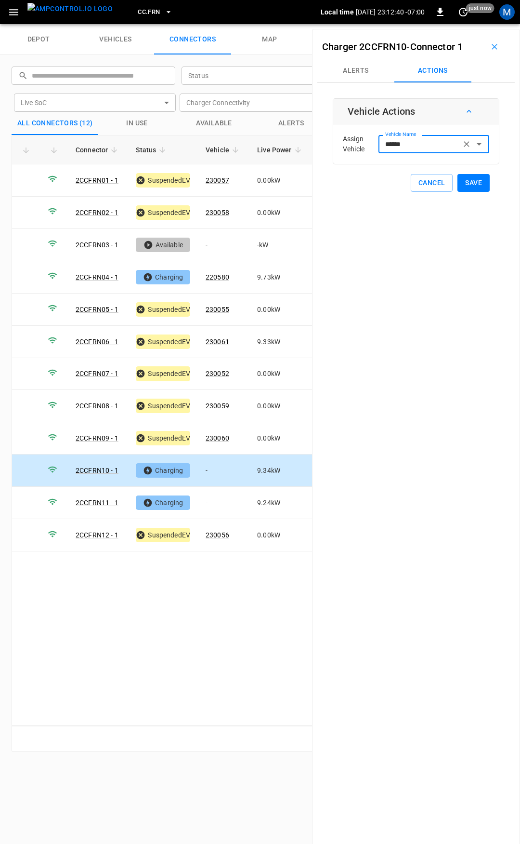
type input "******"
click at [464, 184] on button "Save" at bounding box center [474, 183] width 32 height 18
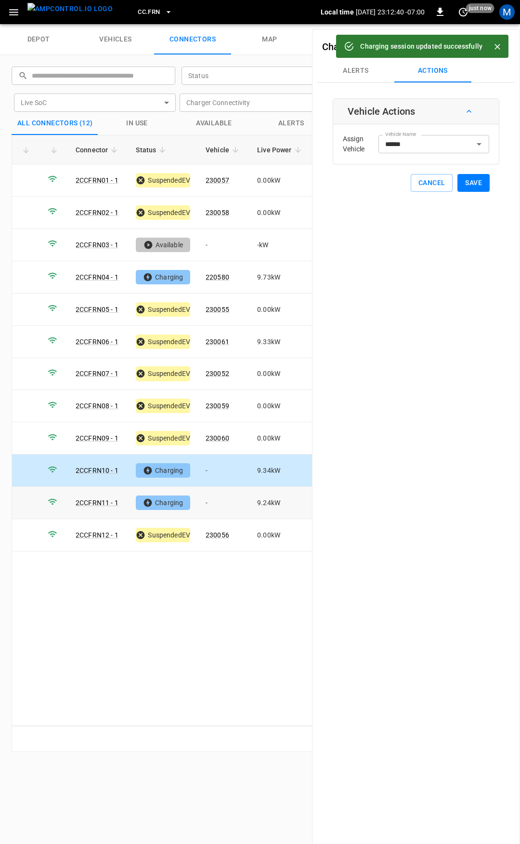
click at [224, 498] on td "-" at bounding box center [224, 503] width 52 height 32
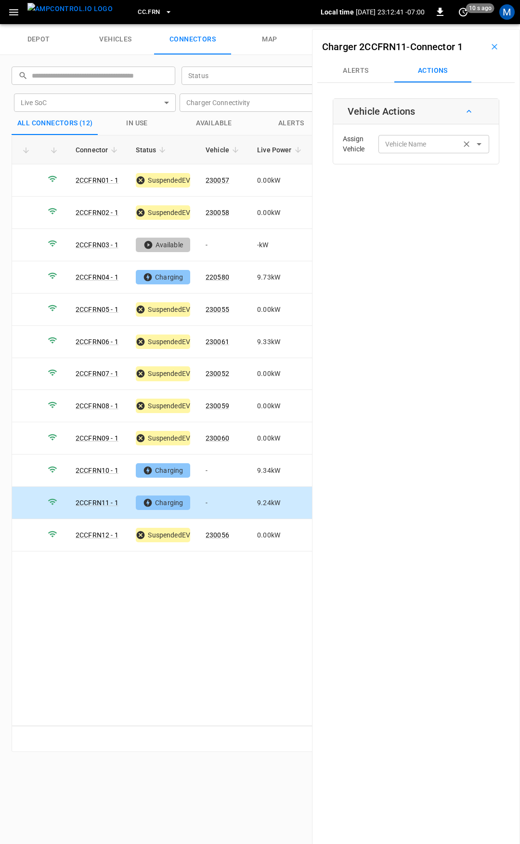
click at [427, 150] on div "Vehicle Name" at bounding box center [434, 144] width 111 height 18
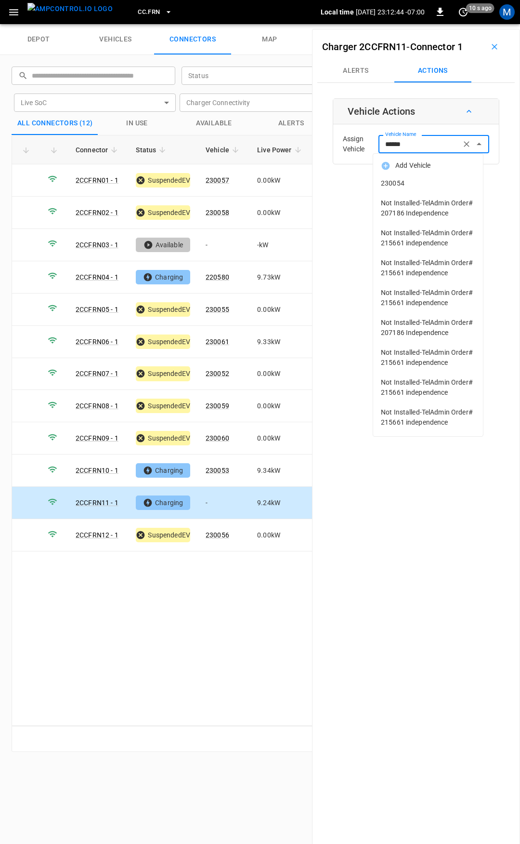
click at [410, 177] on li "230054" at bounding box center [429, 183] width 110 height 20
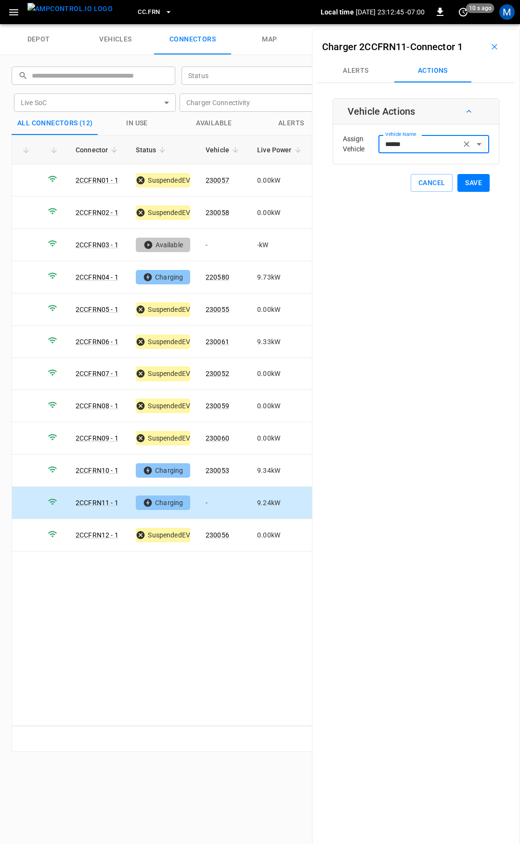
type input "******"
click at [467, 185] on button "Save" at bounding box center [474, 183] width 32 height 18
click at [138, 11] on span "CC.FRN" at bounding box center [149, 12] width 22 height 11
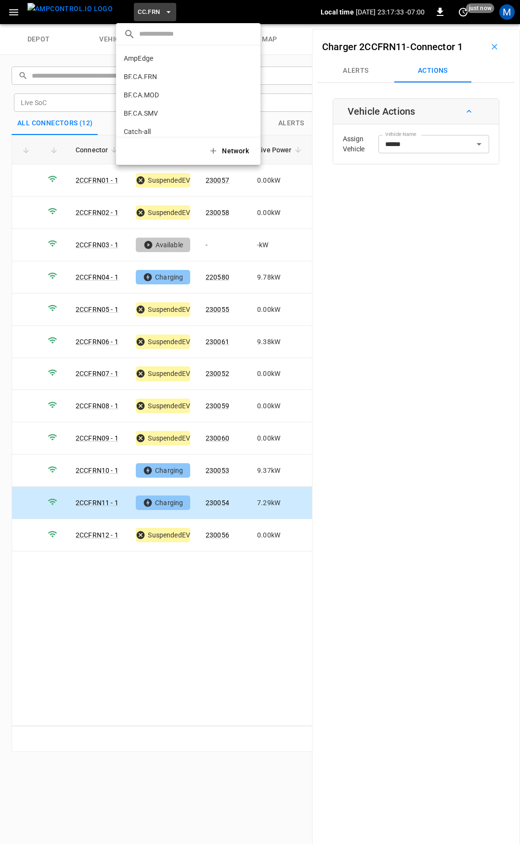
scroll to position [199, 0]
drag, startPoint x: 149, startPoint y: 85, endPoint x: 148, endPoint y: 94, distance: 8.7
click at [148, 93] on div "AmpEdge a766 ... BF.CA.FRN 61c8 ... BF.CA.MOD 026b ... BF.CA.SMV df61 ... Catch…" at bounding box center [188, 91] width 145 height 92
click at [148, 94] on p "CC.MOD" at bounding box center [172, 98] width 96 height 10
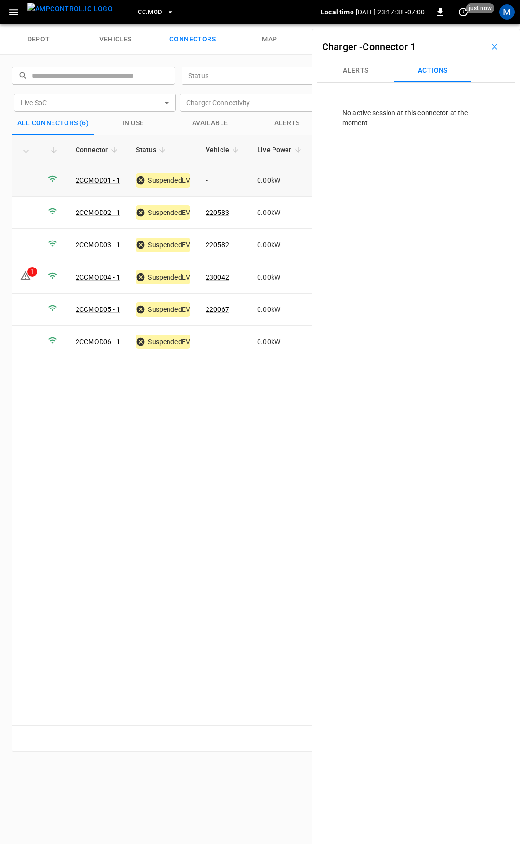
click at [227, 180] on td "-" at bounding box center [224, 180] width 52 height 32
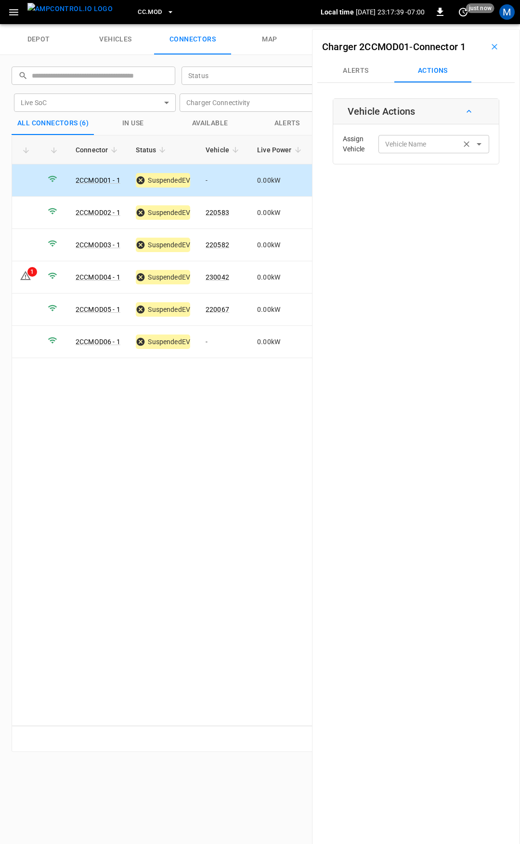
click at [420, 149] on input "Vehicle Name" at bounding box center [420, 144] width 77 height 12
click at [409, 147] on label "Vehicle Name" at bounding box center [406, 144] width 41 height 10
click at [409, 147] on input "Vehicle Name" at bounding box center [420, 144] width 77 height 12
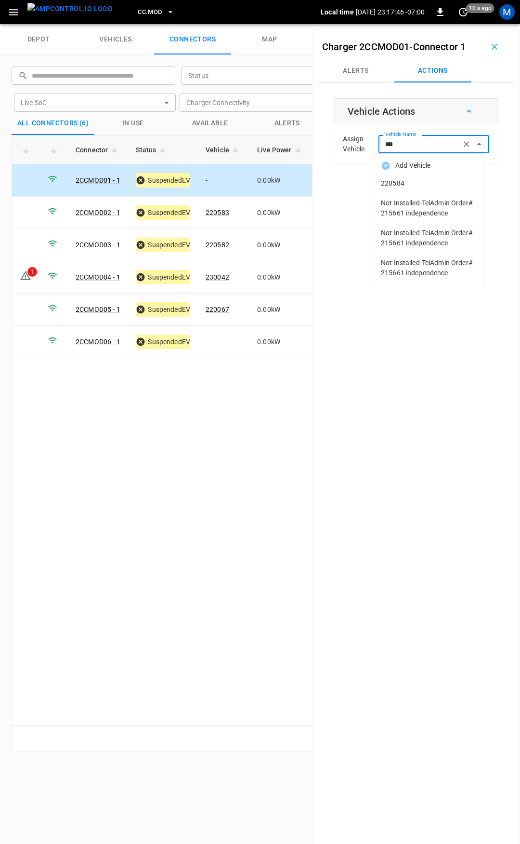
click at [437, 187] on span "220584" at bounding box center [428, 183] width 94 height 10
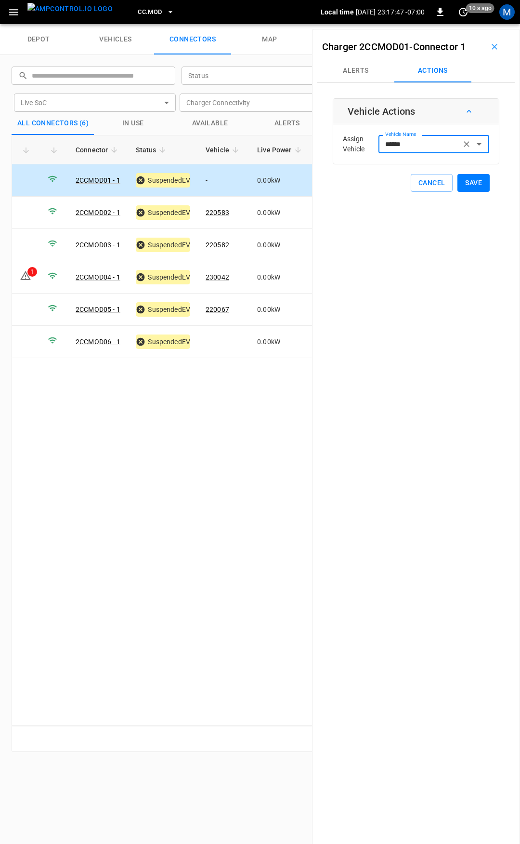
type input "******"
drag, startPoint x: 466, startPoint y: 183, endPoint x: 460, endPoint y: 186, distance: 6.9
click at [466, 184] on button "Save" at bounding box center [474, 183] width 32 height 18
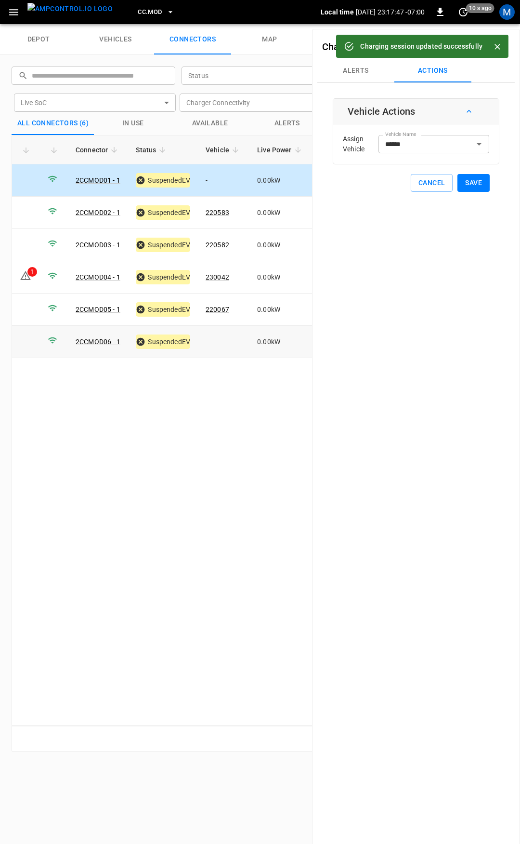
click at [213, 342] on td "-" at bounding box center [224, 342] width 52 height 32
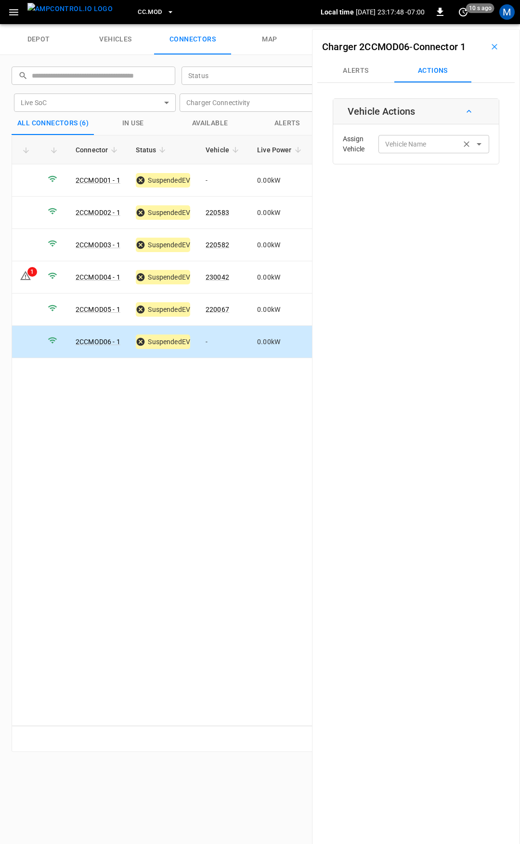
click at [415, 142] on div "Vehicle Name Vehicle Name" at bounding box center [434, 144] width 111 height 18
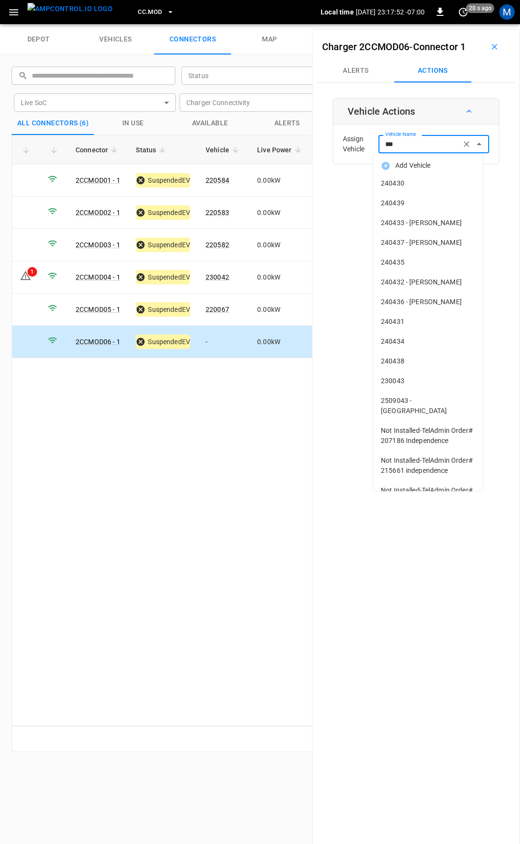
drag, startPoint x: 422, startPoint y: 145, endPoint x: 335, endPoint y: 150, distance: 86.9
click at [336, 151] on div "Assign Vehicle Vehicle Name *** Vehicle Name" at bounding box center [416, 144] width 161 height 35
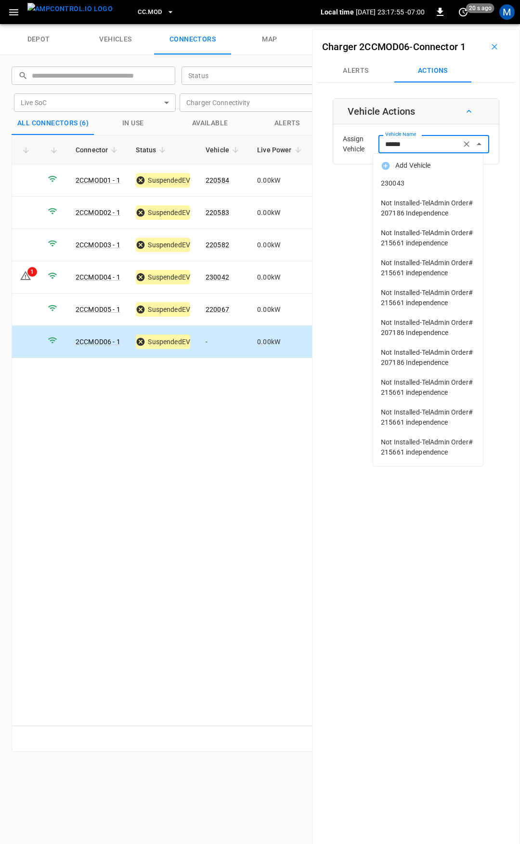
click at [413, 181] on span "230043" at bounding box center [428, 183] width 94 height 10
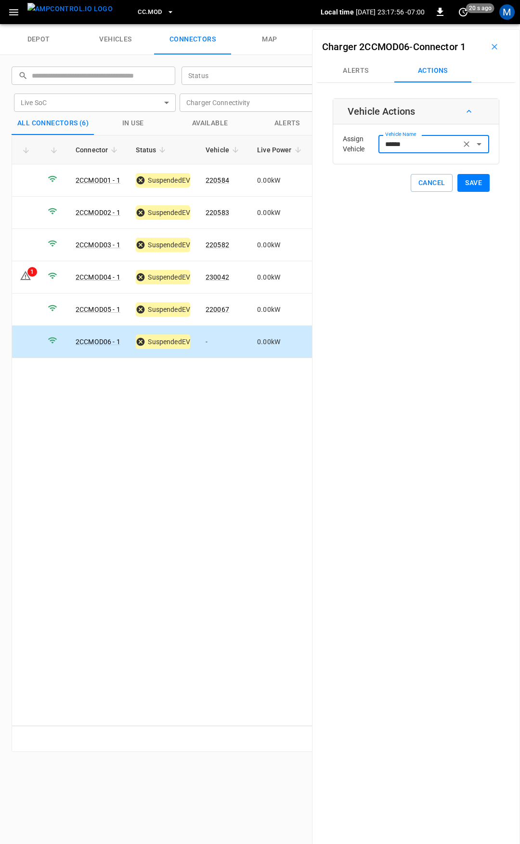
type input "******"
click at [468, 182] on button "Save" at bounding box center [474, 183] width 32 height 18
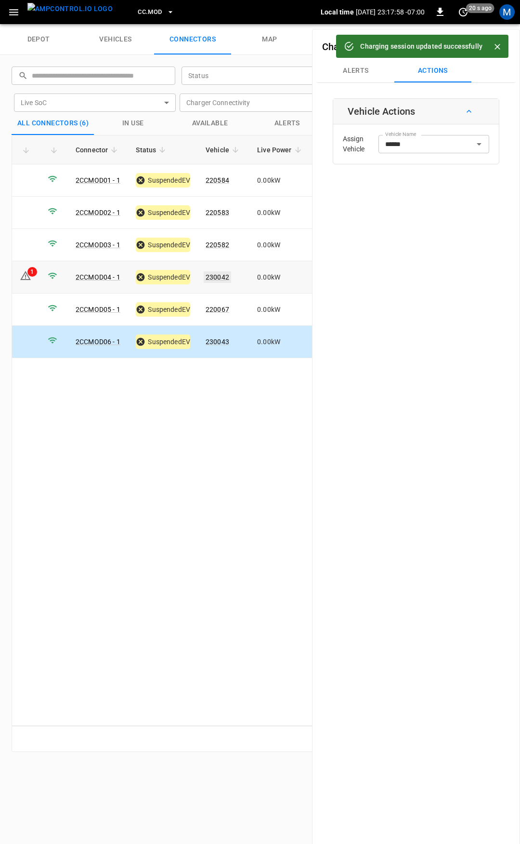
click at [219, 271] on link "230042" at bounding box center [217, 277] width 27 height 12
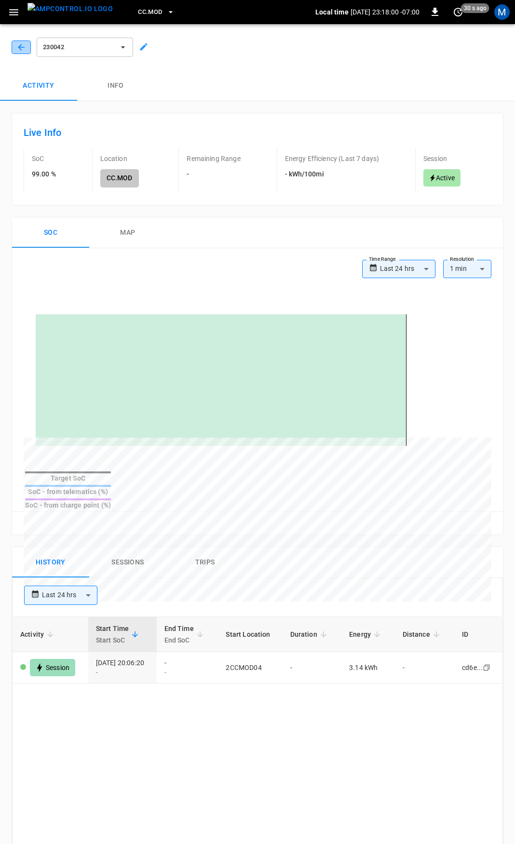
click at [23, 47] on icon "button" at bounding box center [21, 47] width 10 height 10
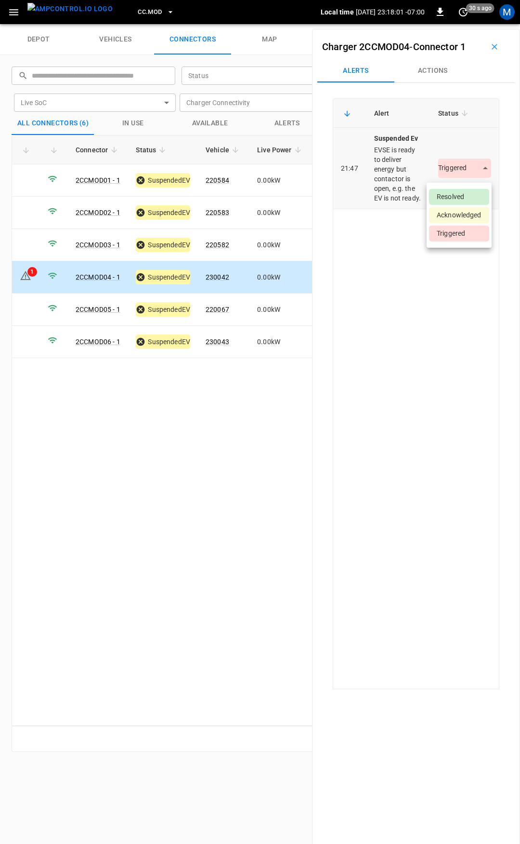
click at [464, 24] on body "CC.MOD Local time [DATE] 23:18:01 -07:00 0 30 s ago M depot vehicles connectors…" at bounding box center [260, 12] width 520 height 24
click at [450, 198] on li "Resolved" at bounding box center [459, 197] width 60 height 16
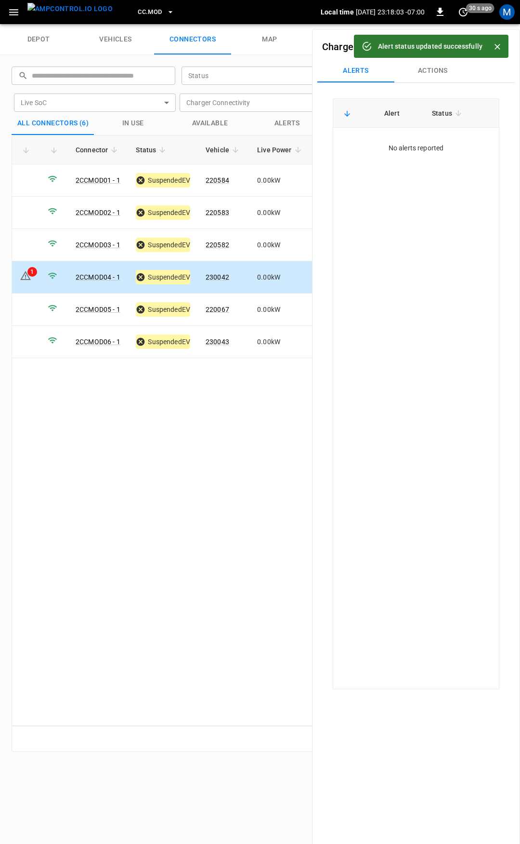
click at [15, 13] on icon "button" at bounding box center [14, 12] width 12 height 12
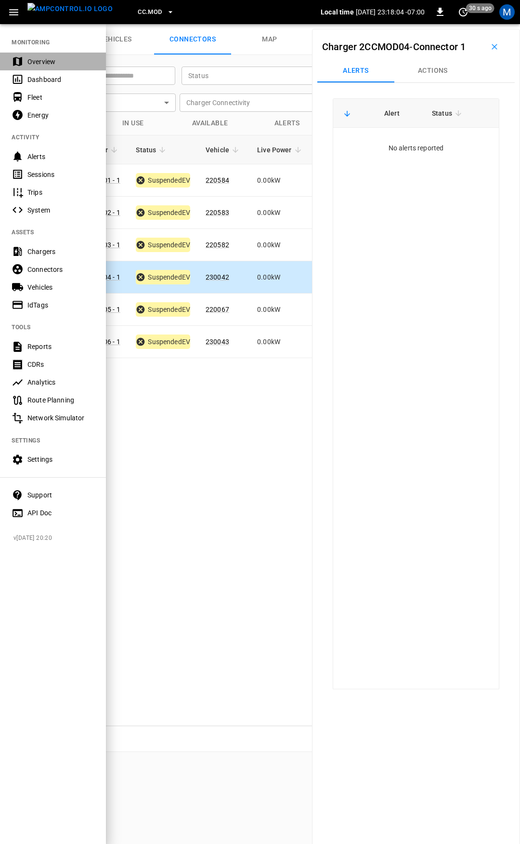
click at [37, 60] on div "Overview" at bounding box center [60, 62] width 67 height 10
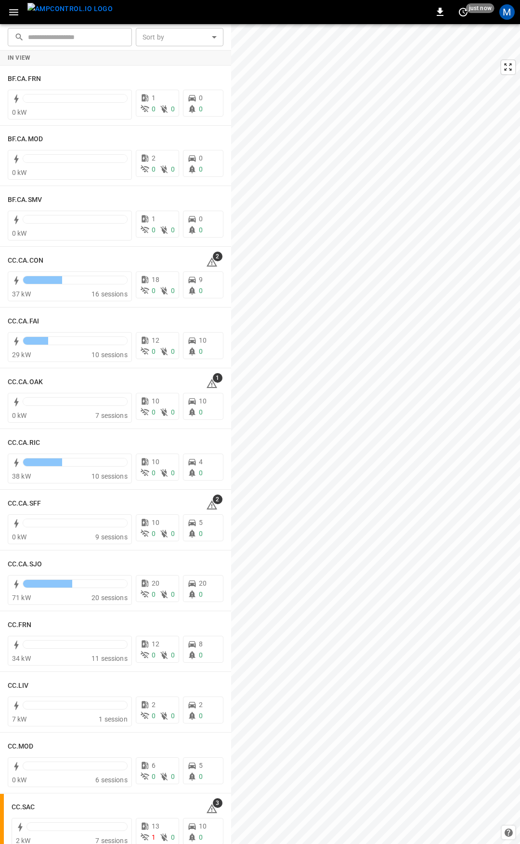
click at [13, 14] on icon "button" at bounding box center [14, 12] width 12 height 12
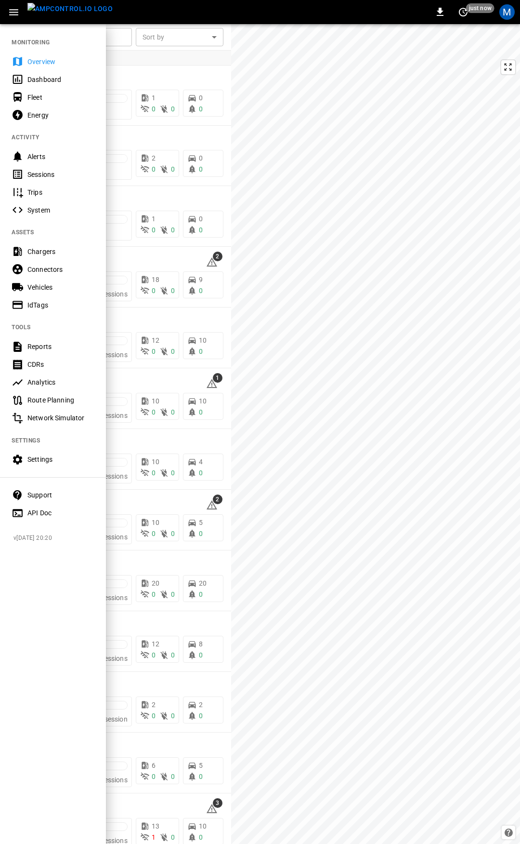
click at [45, 64] on div "Overview" at bounding box center [60, 62] width 67 height 10
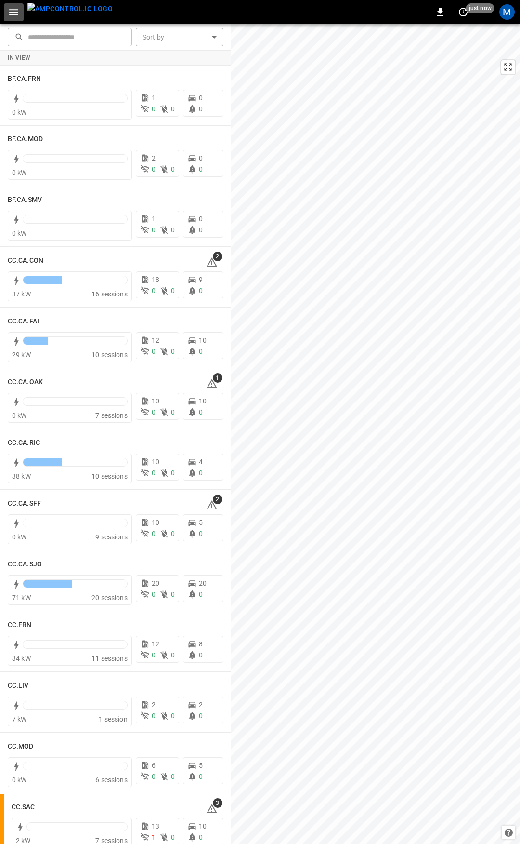
click at [13, 13] on icon "button" at bounding box center [14, 12] width 12 height 12
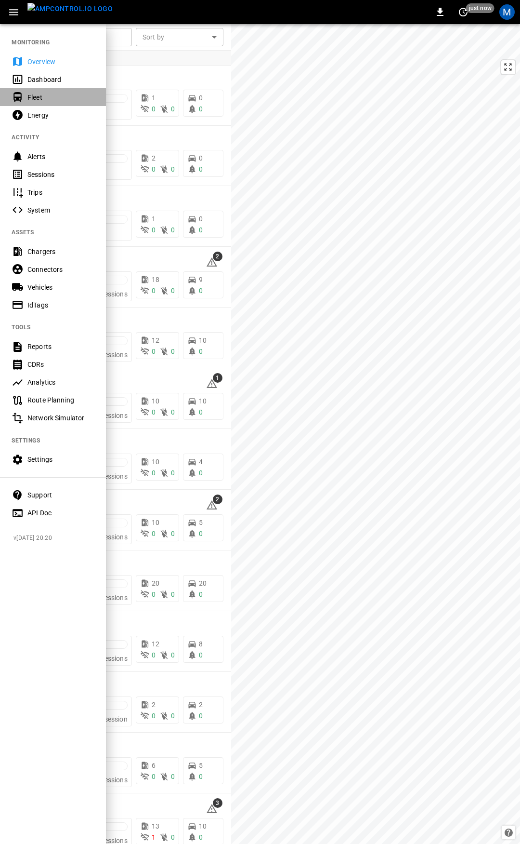
click at [41, 97] on div "Fleet" at bounding box center [60, 98] width 67 height 10
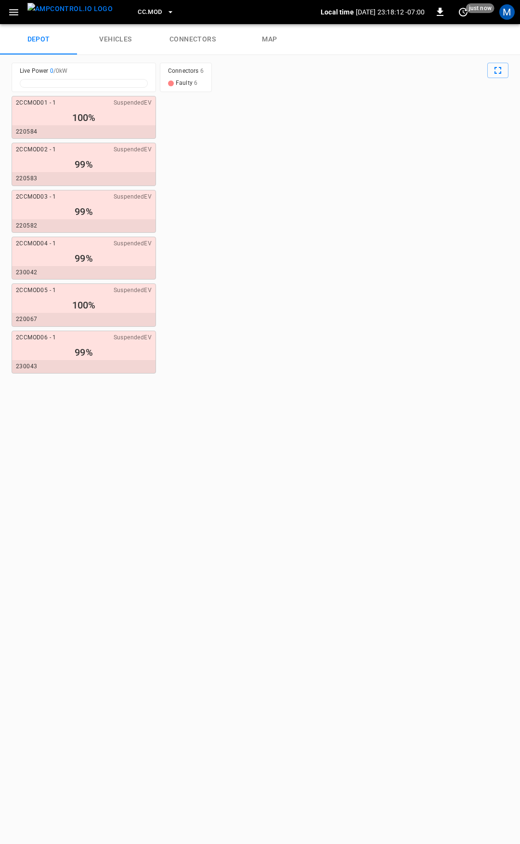
click at [206, 38] on link "connectors" at bounding box center [192, 39] width 77 height 31
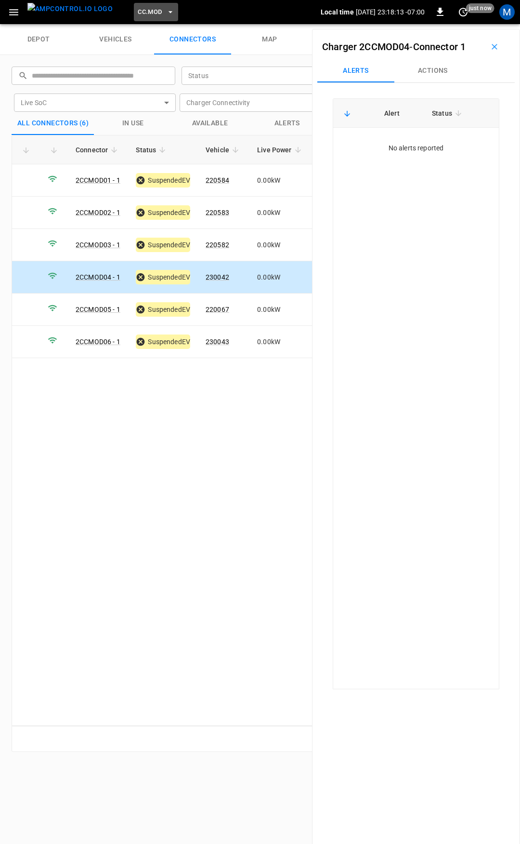
click at [143, 15] on span "CC.MOD" at bounding box center [150, 12] width 24 height 11
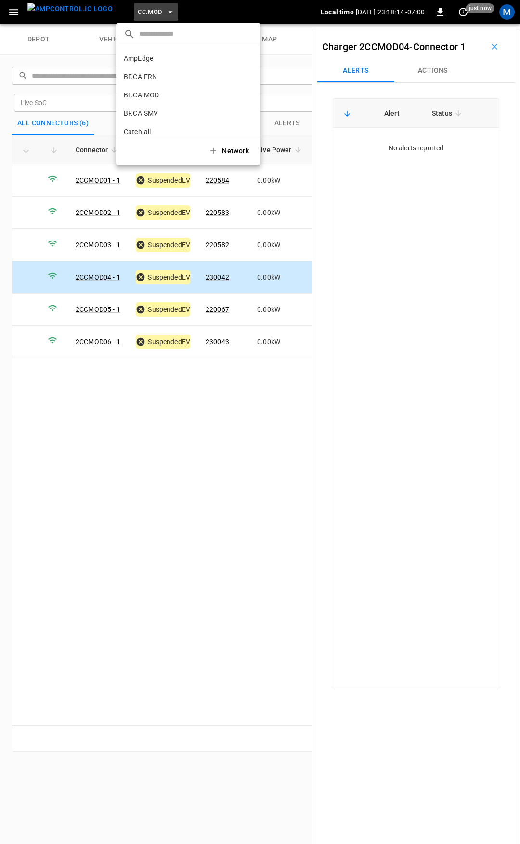
scroll to position [235, 0]
click at [152, 77] on p "CC.SAC" at bounding box center [171, 80] width 94 height 10
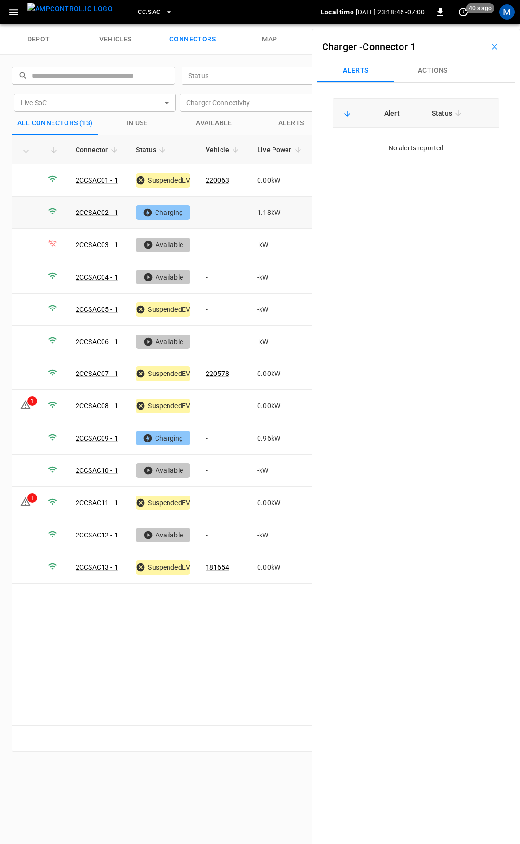
click at [222, 214] on td "-" at bounding box center [224, 213] width 52 height 32
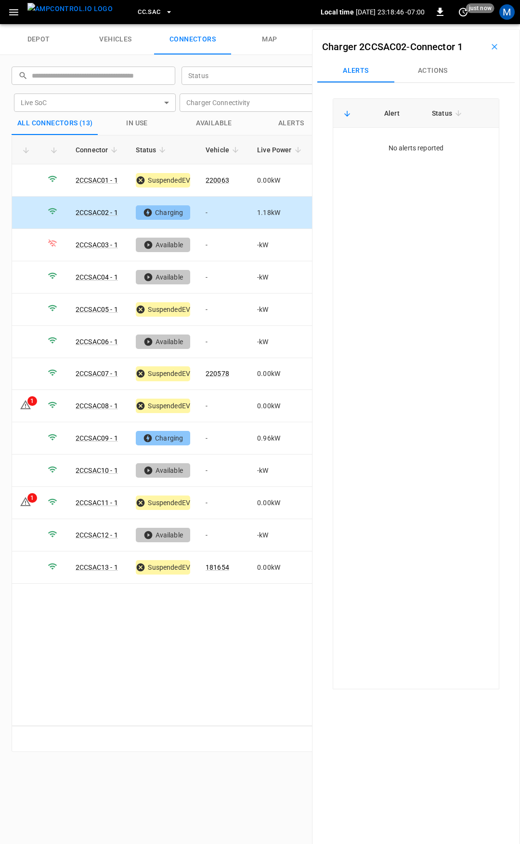
click at [421, 71] on button "Actions" at bounding box center [433, 70] width 77 height 23
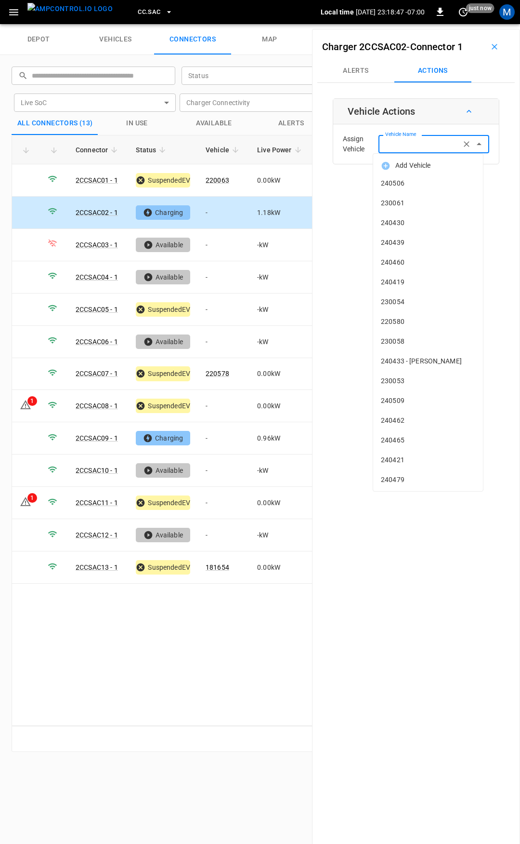
click at [404, 147] on input "Vehicle Name" at bounding box center [420, 144] width 77 height 12
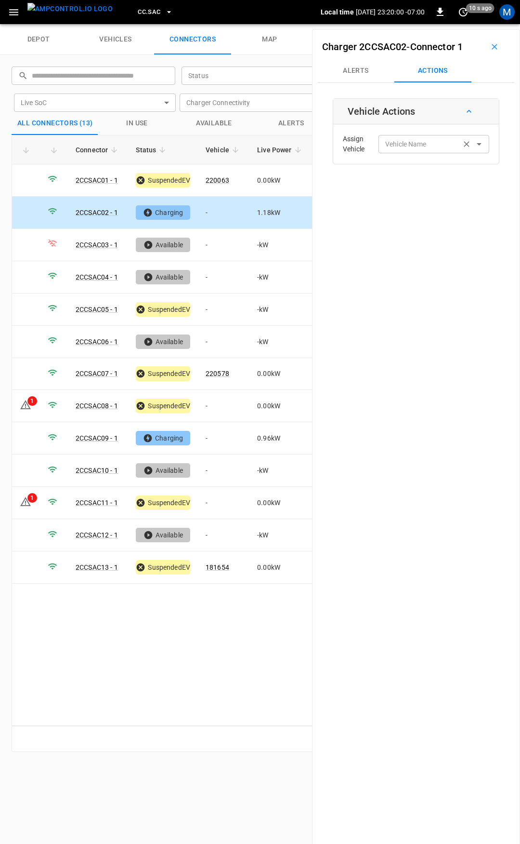
click at [419, 143] on label "Vehicle Name" at bounding box center [406, 144] width 41 height 10
click at [419, 143] on input "Vehicle Name" at bounding box center [420, 144] width 77 height 12
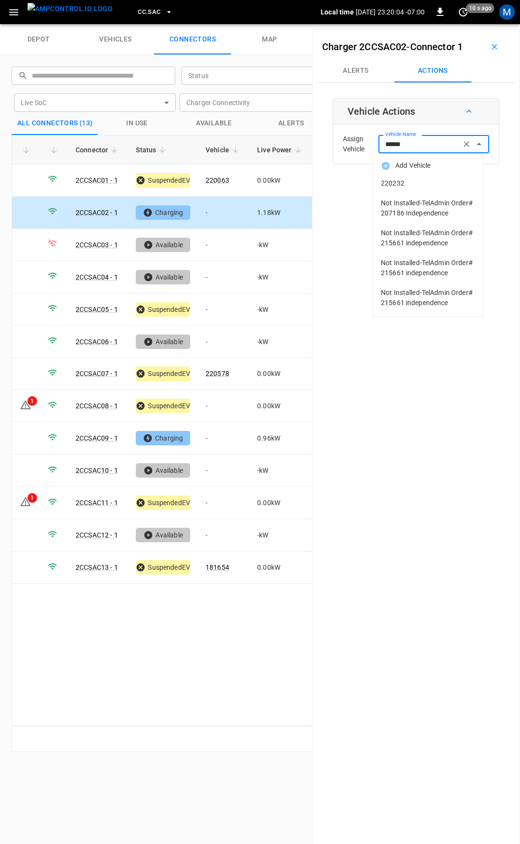
click at [432, 185] on span "220232" at bounding box center [428, 183] width 94 height 10
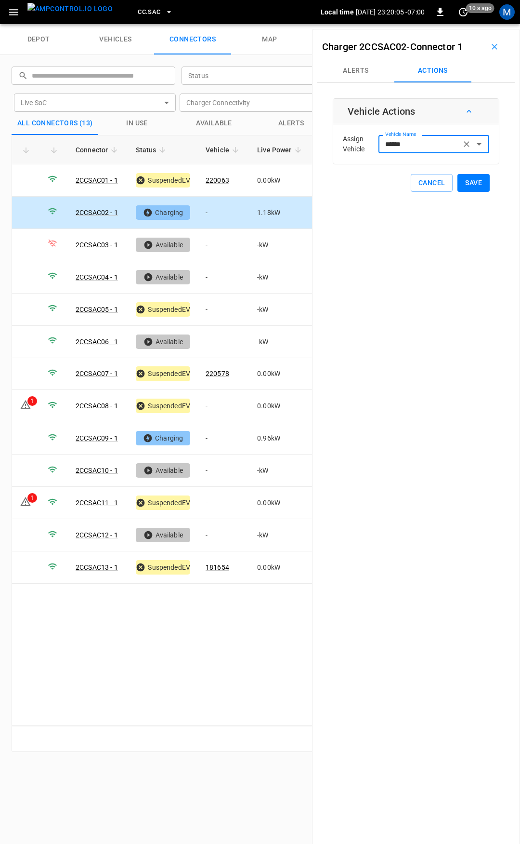
type input "******"
click at [466, 179] on button "Save" at bounding box center [474, 183] width 32 height 18
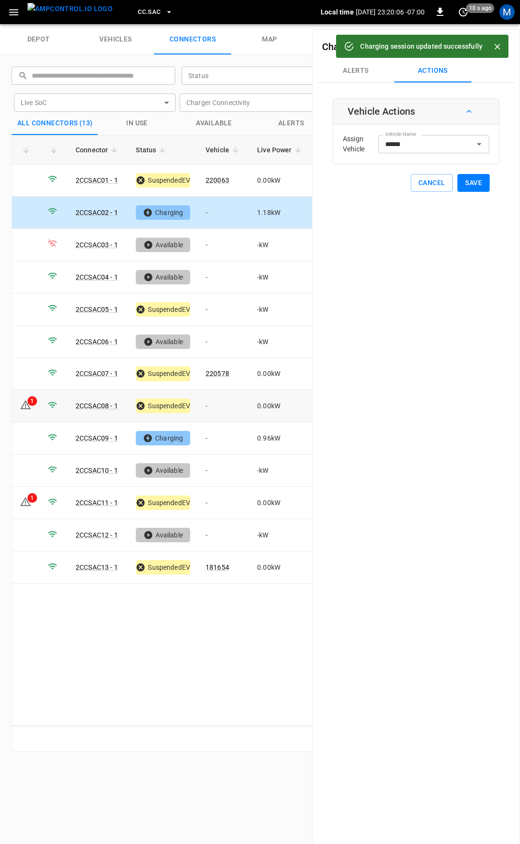
click at [222, 407] on td "-" at bounding box center [224, 406] width 52 height 32
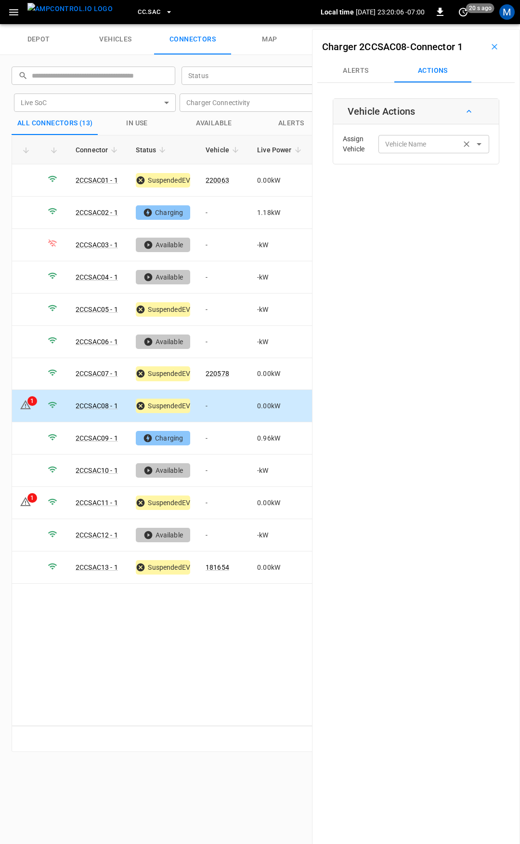
click at [420, 136] on div "Vehicle Name" at bounding box center [434, 144] width 111 height 18
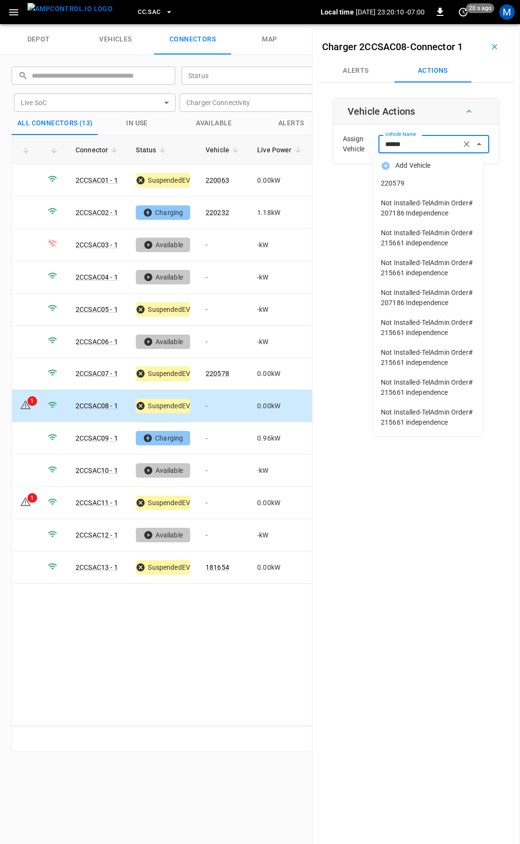
click at [424, 186] on span "220579" at bounding box center [428, 183] width 94 height 10
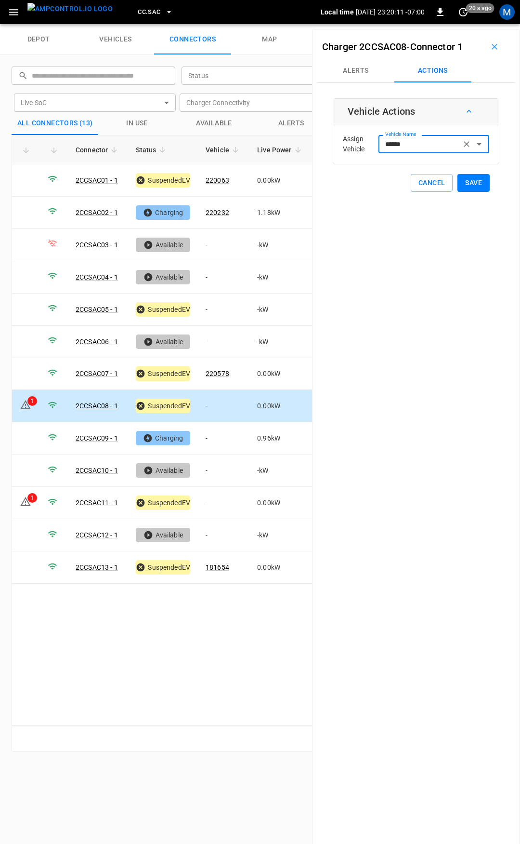
type input "******"
click at [471, 179] on button "Save" at bounding box center [474, 183] width 32 height 18
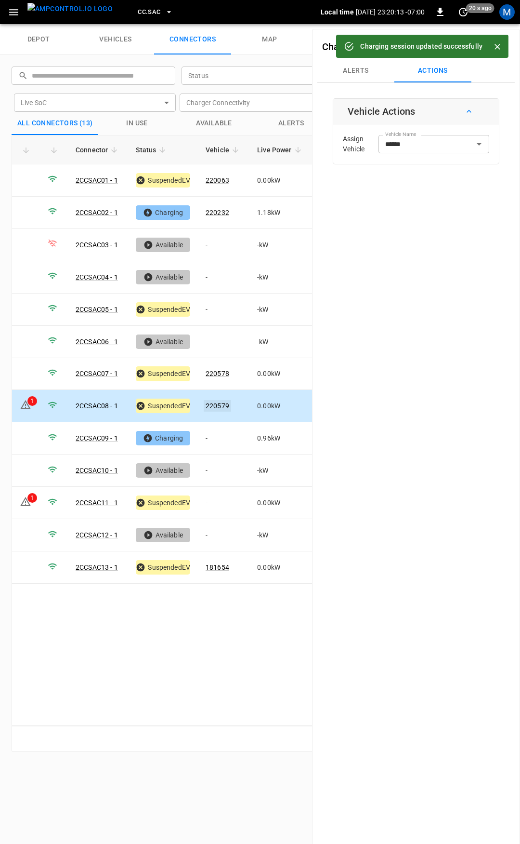
click at [216, 400] on link "220579" at bounding box center [217, 406] width 27 height 12
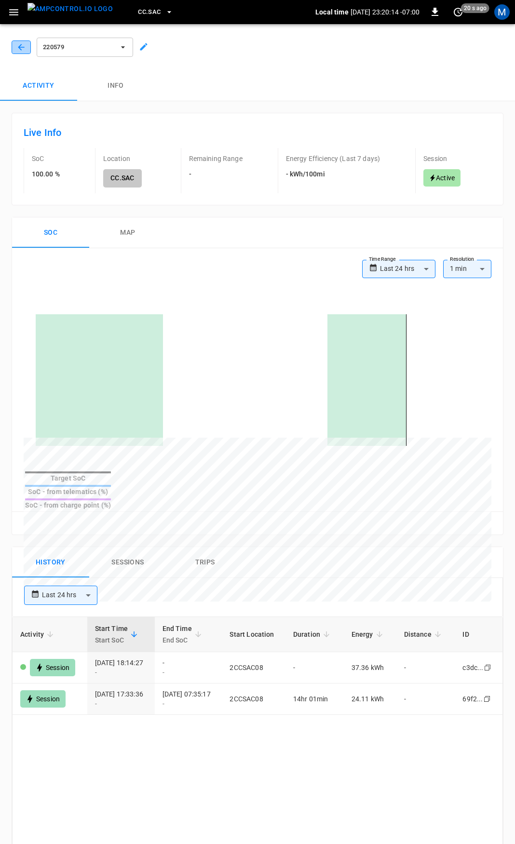
click at [18, 45] on icon "button" at bounding box center [21, 47] width 10 height 10
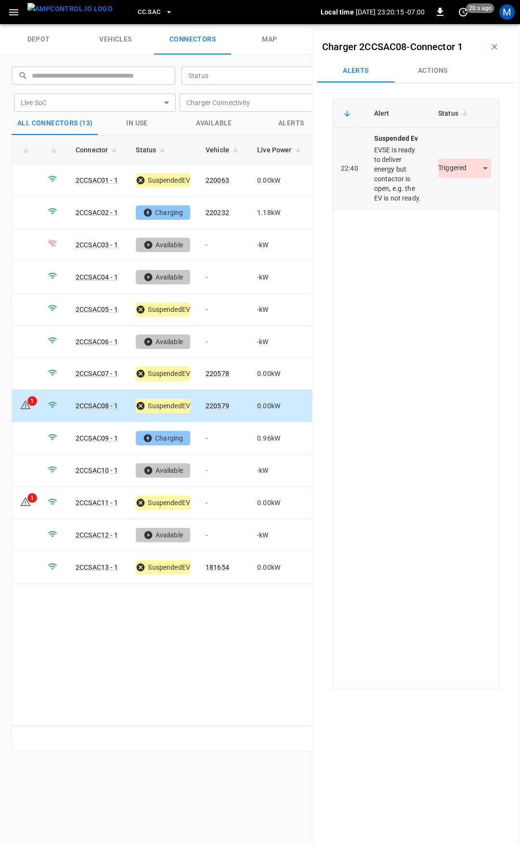
click at [447, 24] on body "CC.SAC Local time [DATE] 23:20:15 -07:00 0 20 s ago M depot vehicles connectors…" at bounding box center [260, 12] width 520 height 24
drag, startPoint x: 453, startPoint y: 195, endPoint x: 408, endPoint y: 235, distance: 60.1
click at [454, 195] on li "Resolved" at bounding box center [459, 197] width 60 height 16
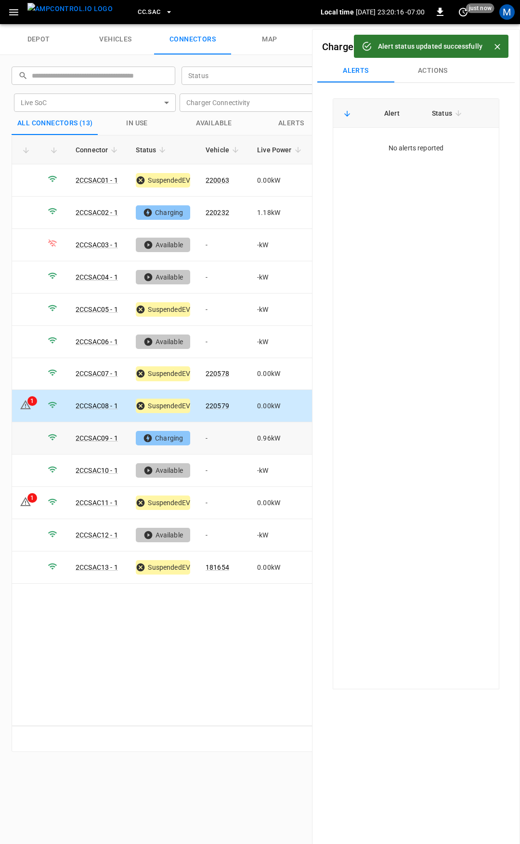
click at [222, 432] on td "-" at bounding box center [224, 438] width 52 height 32
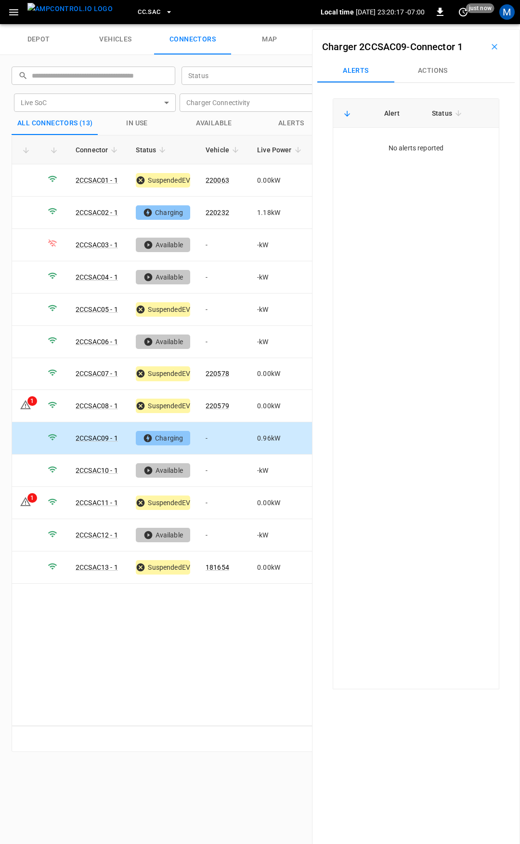
click at [432, 73] on button "Actions" at bounding box center [433, 70] width 77 height 23
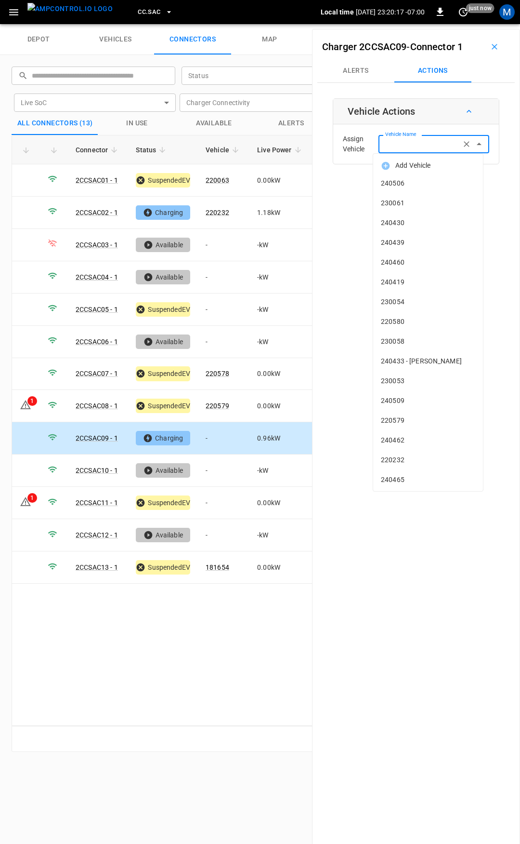
click at [426, 140] on input "Vehicle Name" at bounding box center [420, 144] width 77 height 12
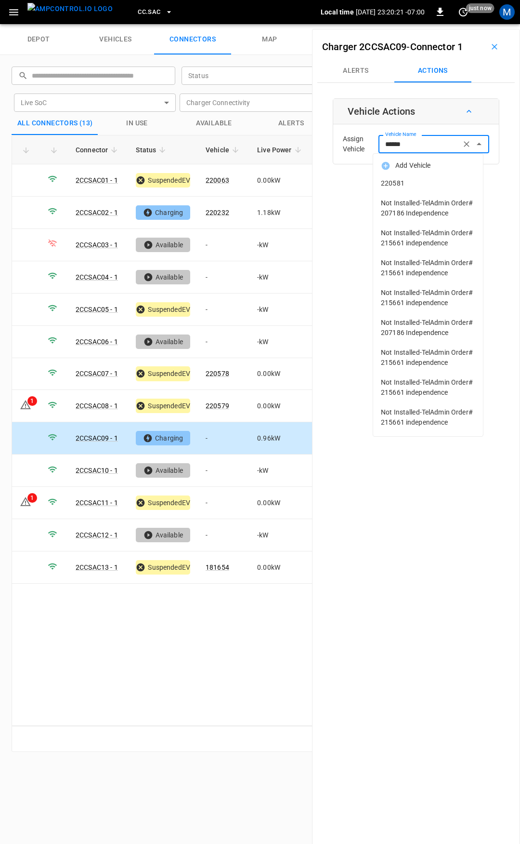
click at [425, 186] on span "220581" at bounding box center [428, 183] width 94 height 10
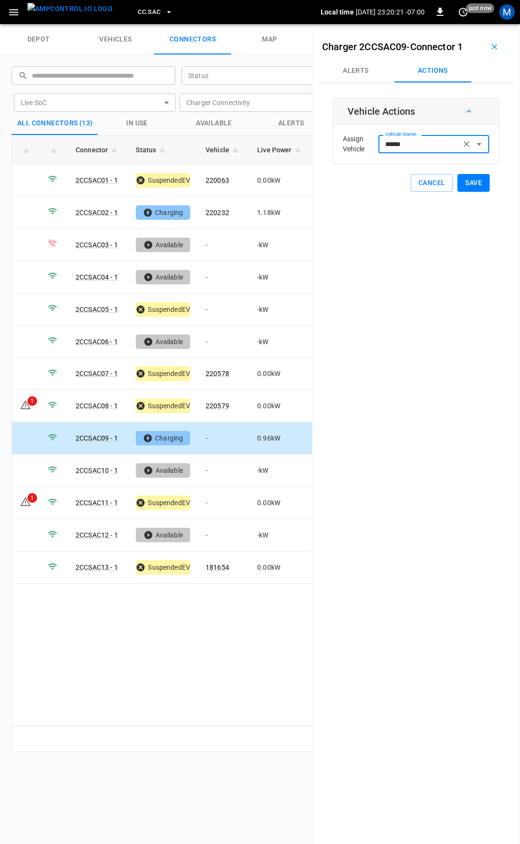
type input "******"
click at [467, 187] on button "Save" at bounding box center [474, 183] width 32 height 18
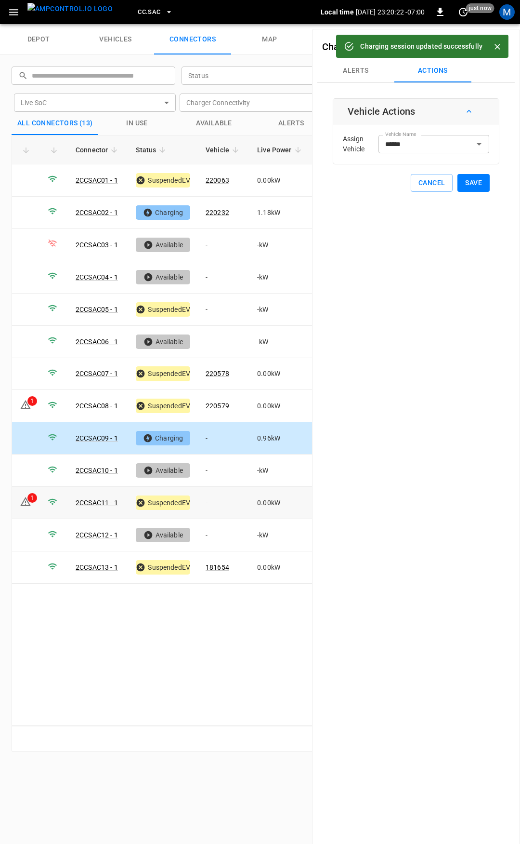
click at [219, 495] on td "-" at bounding box center [224, 503] width 52 height 32
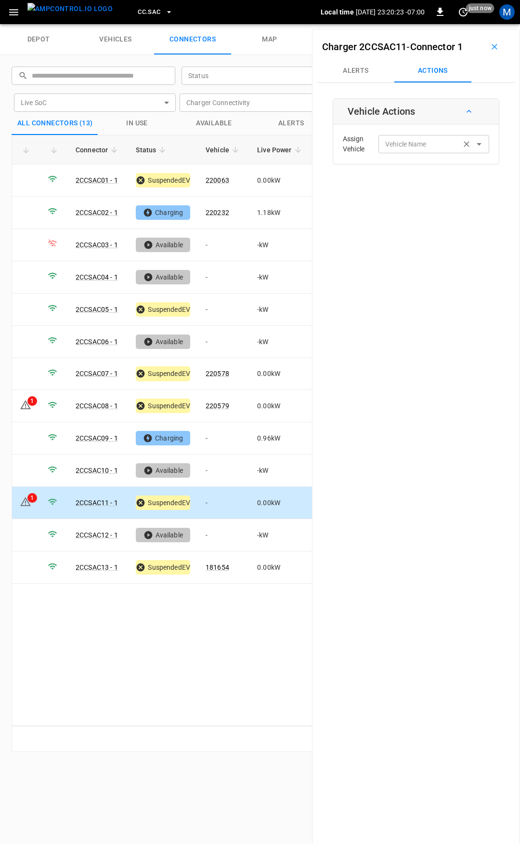
click at [418, 149] on input "Vehicle Name" at bounding box center [420, 144] width 77 height 12
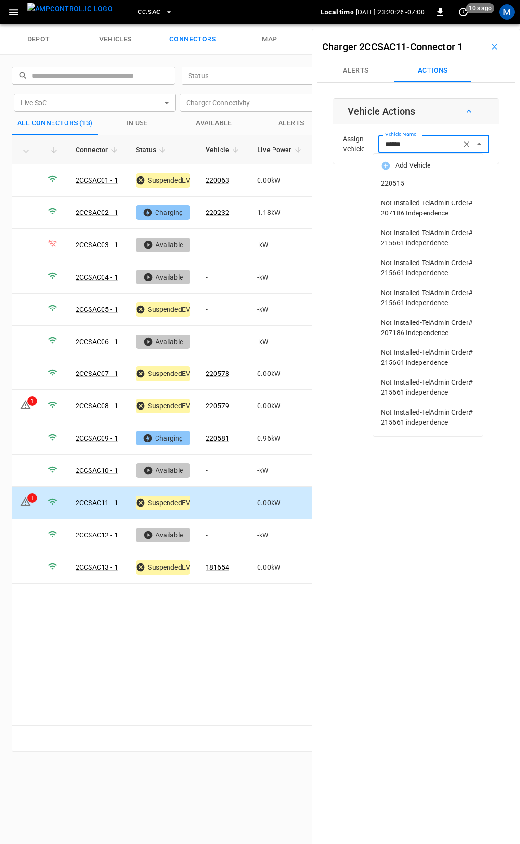
click at [433, 178] on span "220515" at bounding box center [428, 183] width 94 height 10
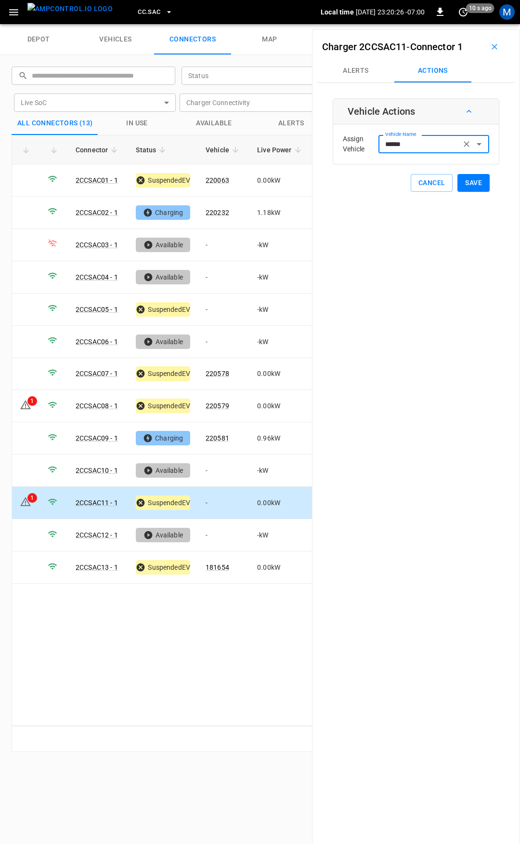
type input "******"
click at [459, 179] on button "Save" at bounding box center [474, 183] width 32 height 18
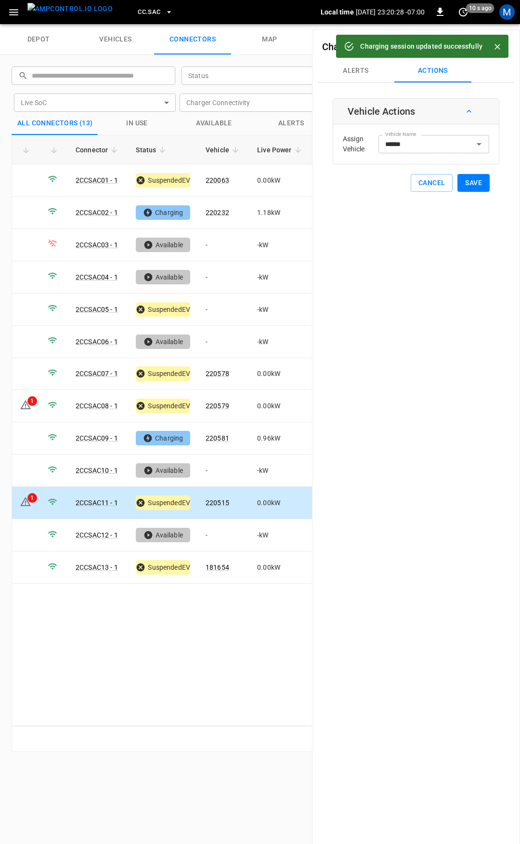
drag, startPoint x: 217, startPoint y: 497, endPoint x: 216, endPoint y: 508, distance: 11.1
click at [217, 497] on td "220515" at bounding box center [224, 503] width 52 height 32
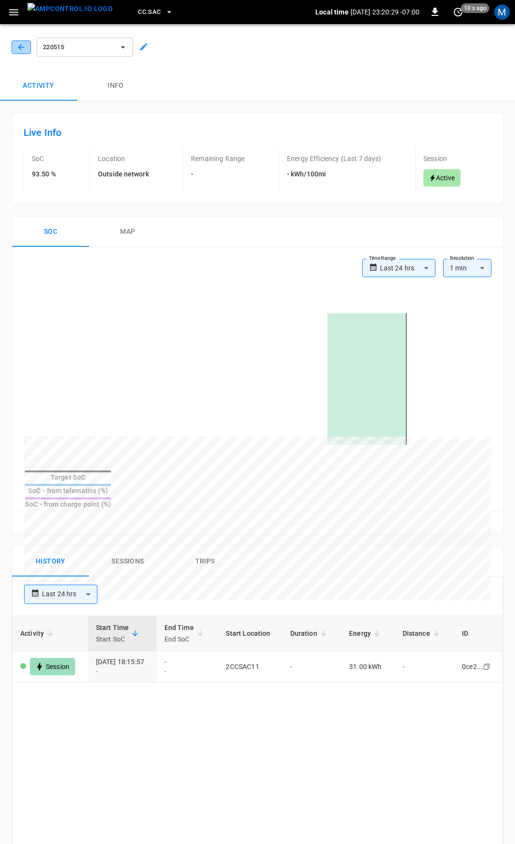
click at [20, 47] on icon "button" at bounding box center [21, 47] width 6 height 6
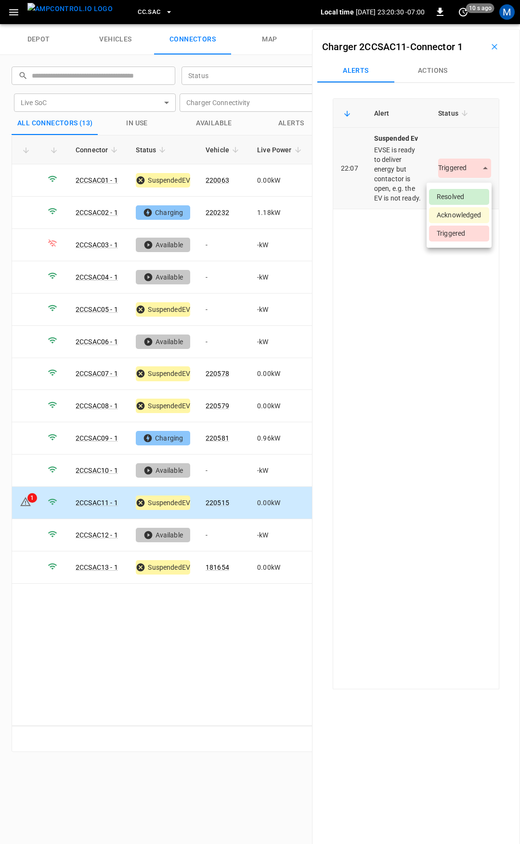
click at [473, 24] on body "CC.SAC Local time [DATE] 23:20:30 -07:00 0 10 s ago M depot vehicles connectors…" at bounding box center [260, 12] width 520 height 24
click at [451, 201] on li "Resolved" at bounding box center [459, 197] width 60 height 16
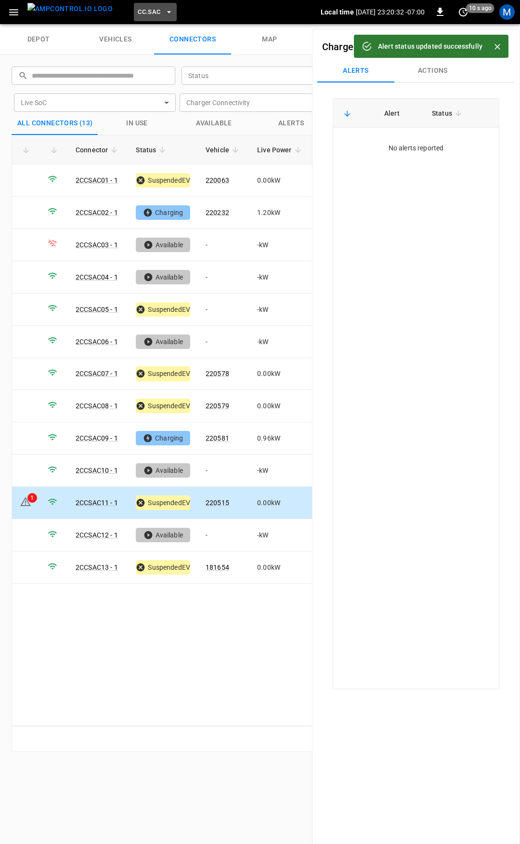
click at [138, 16] on span "CC.SAC" at bounding box center [149, 12] width 23 height 11
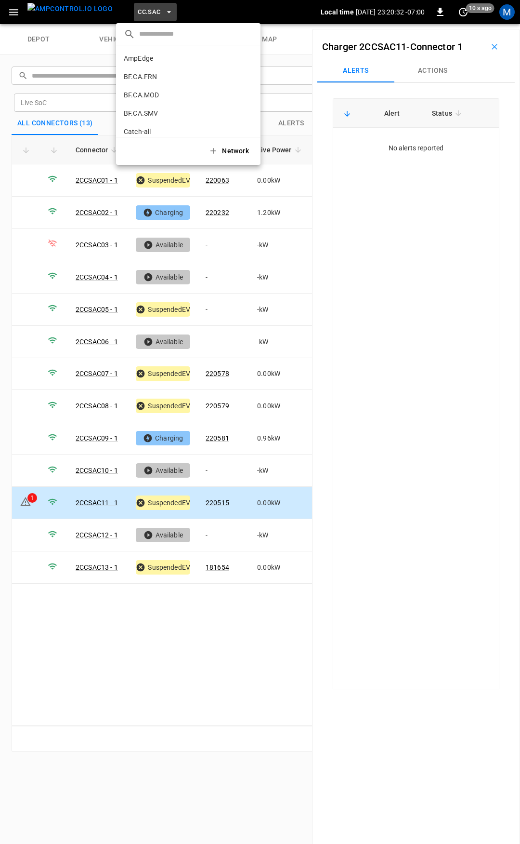
scroll to position [253, 0]
click at [149, 76] on p "CC.STK" at bounding box center [171, 80] width 94 height 10
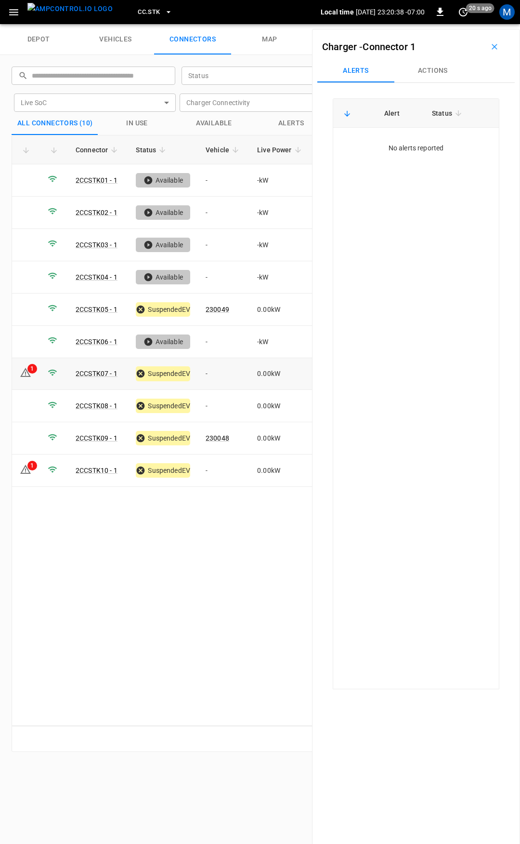
click at [221, 371] on td "-" at bounding box center [224, 374] width 52 height 32
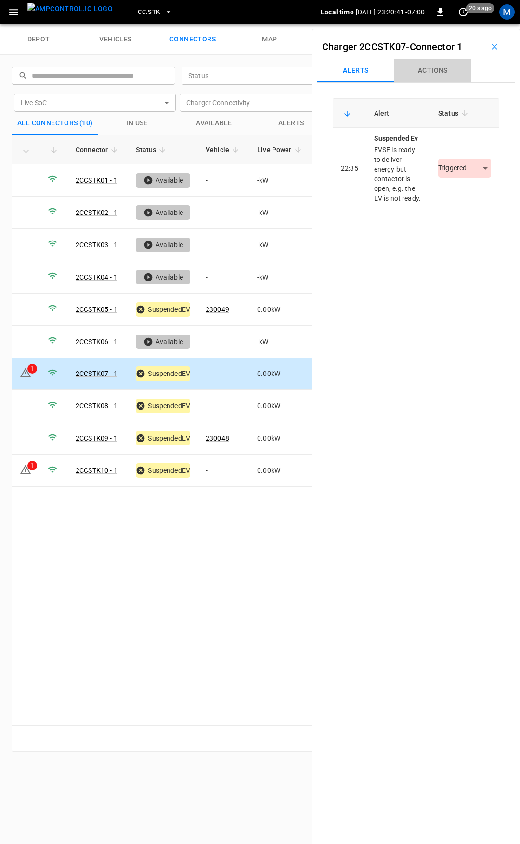
click at [442, 75] on button "Actions" at bounding box center [433, 70] width 77 height 23
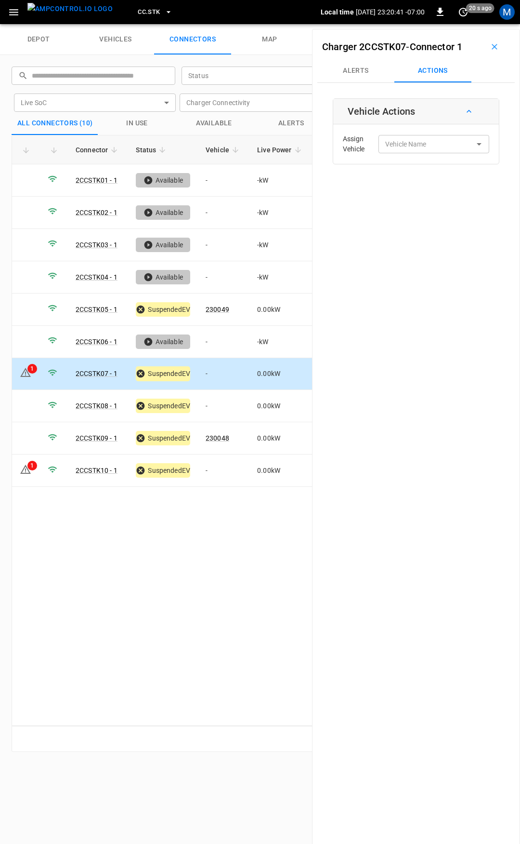
click at [407, 134] on div "Assign Vehicle Vehicle Name Vehicle Name" at bounding box center [416, 144] width 161 height 35
click at [409, 138] on div "Vehicle Name Vehicle Name" at bounding box center [434, 144] width 111 height 18
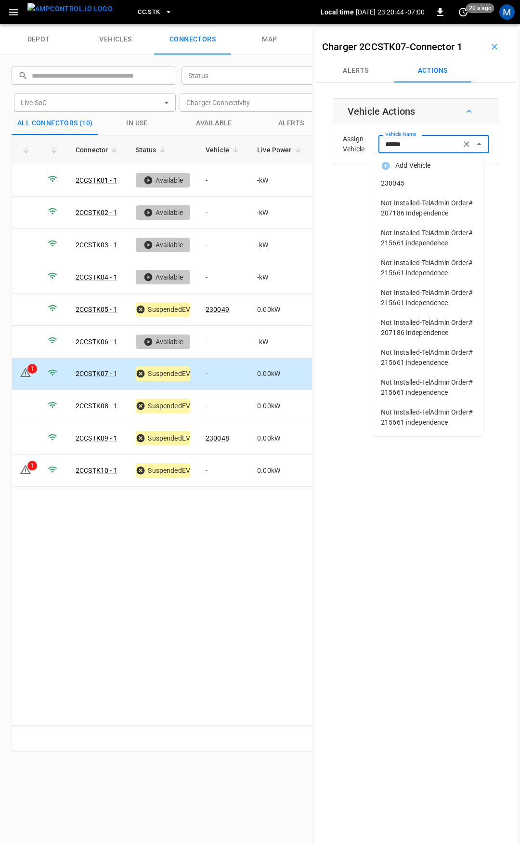
drag, startPoint x: 399, startPoint y: 181, endPoint x: 486, endPoint y: 183, distance: 86.8
click at [404, 180] on span "230045" at bounding box center [428, 183] width 94 height 10
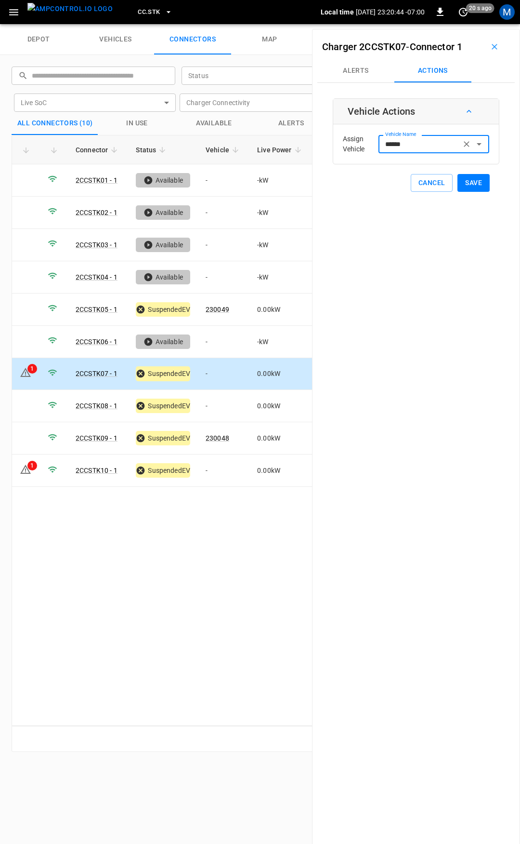
type input "******"
click at [466, 187] on button "Save" at bounding box center [474, 183] width 32 height 18
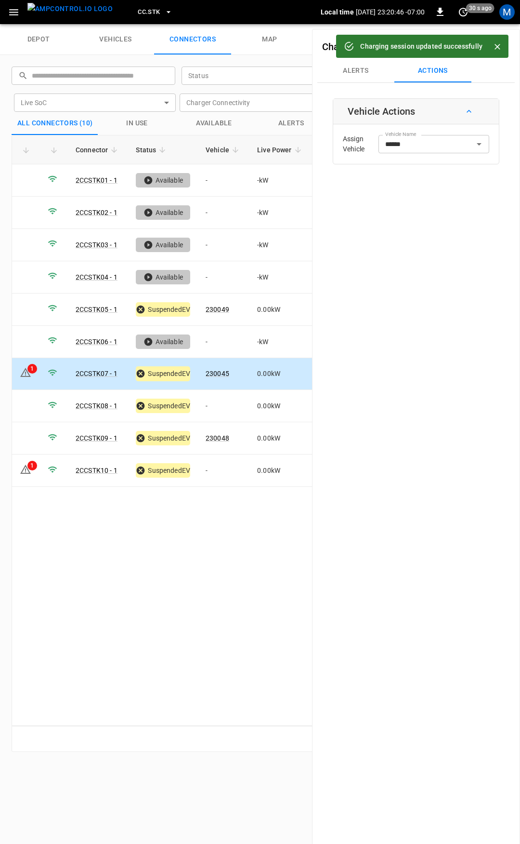
click at [220, 373] on link "230045" at bounding box center [218, 374] width 24 height 8
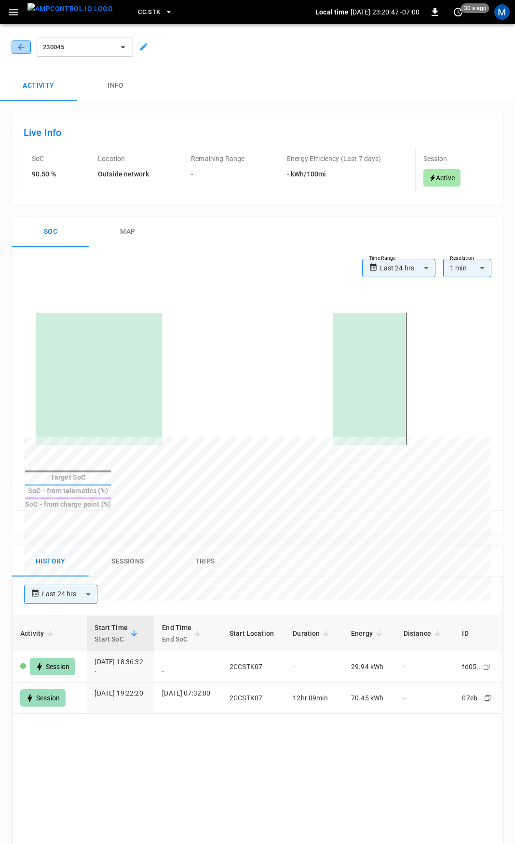
click at [22, 48] on icon "button" at bounding box center [21, 47] width 10 height 10
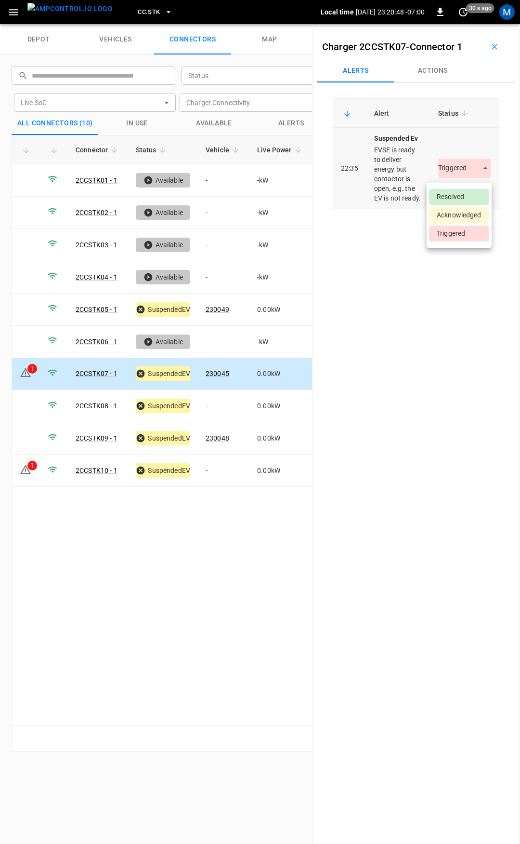
click at [471, 24] on body "CC.STK Local time 2025-09-30 23:20:48 -07:00 0 30 s ago M depot vehicles connec…" at bounding box center [260, 12] width 520 height 24
click at [467, 189] on ul "Resolved Acknowledged Triggered" at bounding box center [459, 215] width 65 height 65
click at [463, 195] on li "Resolved" at bounding box center [459, 197] width 60 height 16
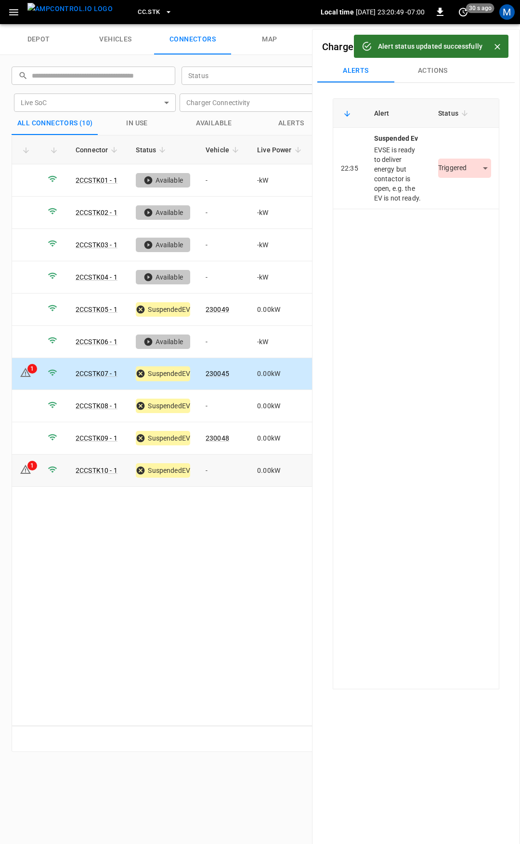
click at [220, 464] on td "-" at bounding box center [224, 470] width 52 height 32
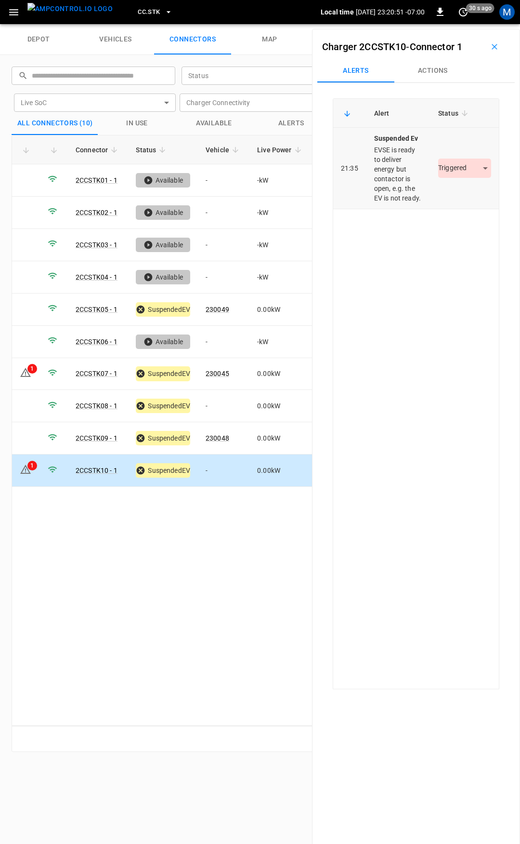
click at [462, 24] on body "CC.STK Local time 2025-09-30 23:20:51 -07:00 0 30 s ago M depot vehicles connec…" at bounding box center [260, 12] width 520 height 24
click at [440, 200] on li "Resolved" at bounding box center [459, 197] width 60 height 16
click at [429, 74] on button "Actions" at bounding box center [433, 70] width 77 height 23
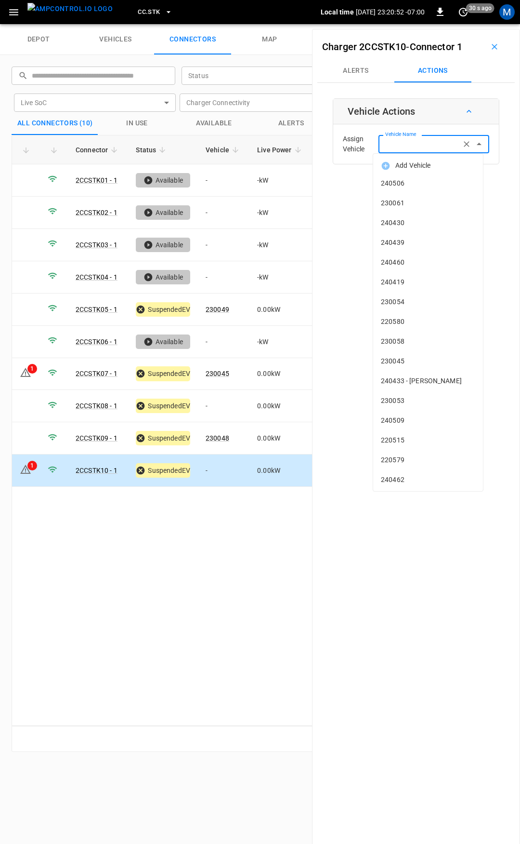
drag, startPoint x: 418, startPoint y: 144, endPoint x: 418, endPoint y: 138, distance: 5.8
click at [418, 143] on div "Vehicle Name Vehicle Name" at bounding box center [434, 144] width 111 height 18
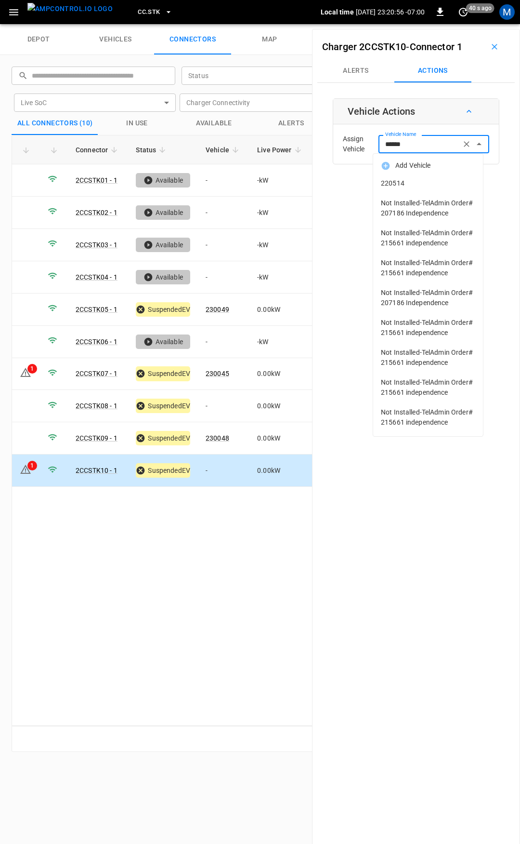
click at [424, 182] on span "220514" at bounding box center [428, 183] width 94 height 10
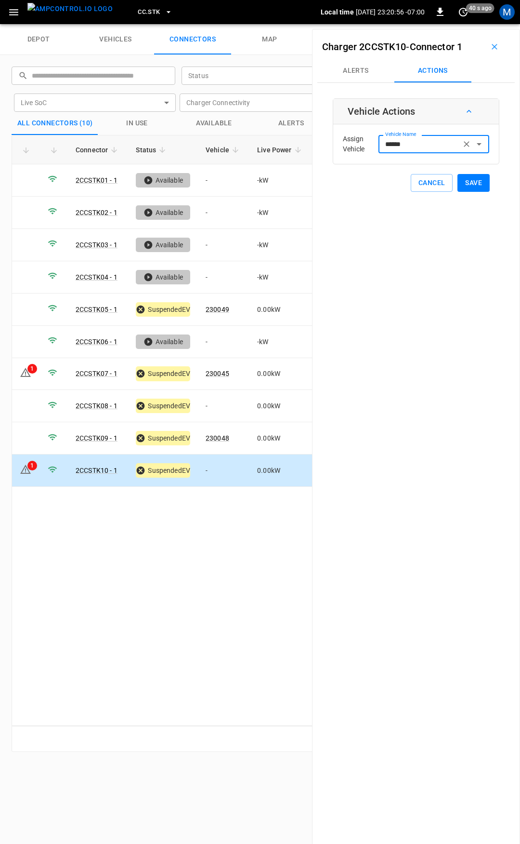
type input "******"
click at [482, 180] on button "Save" at bounding box center [474, 183] width 32 height 18
